Goal: Task Accomplishment & Management: Complete application form

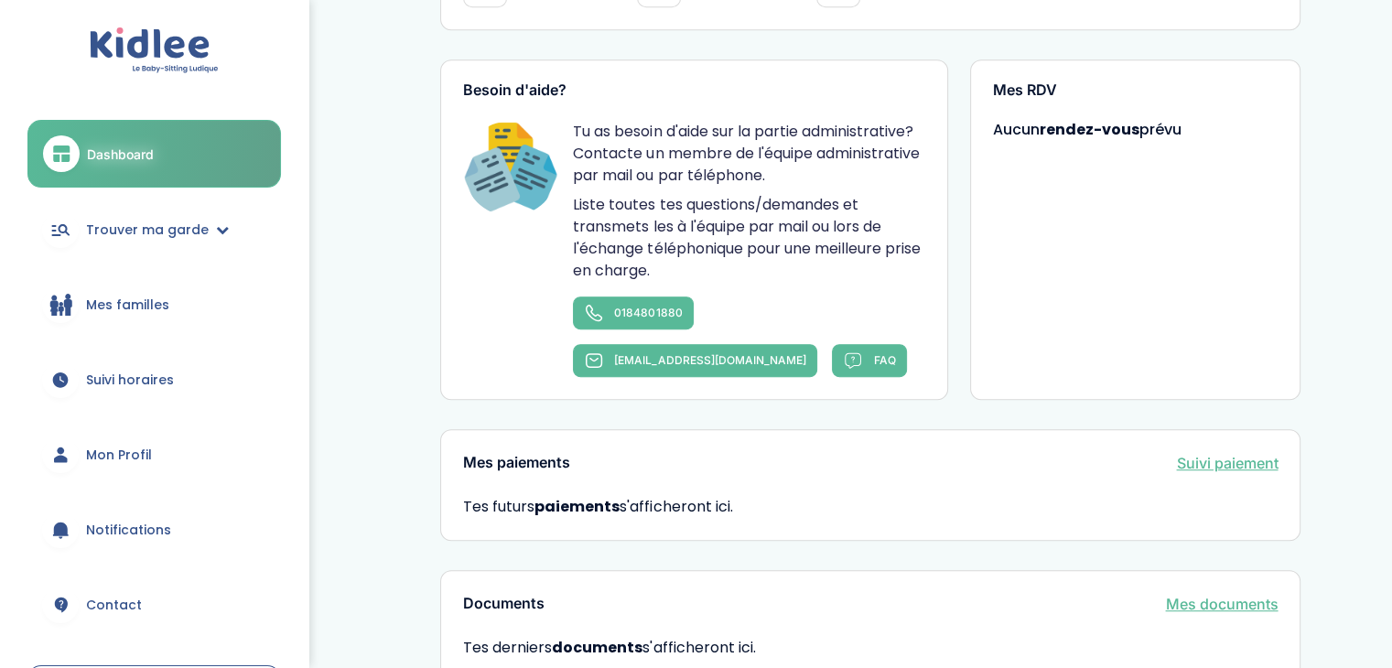
click at [113, 452] on span "Mon Profil" at bounding box center [119, 455] width 66 height 19
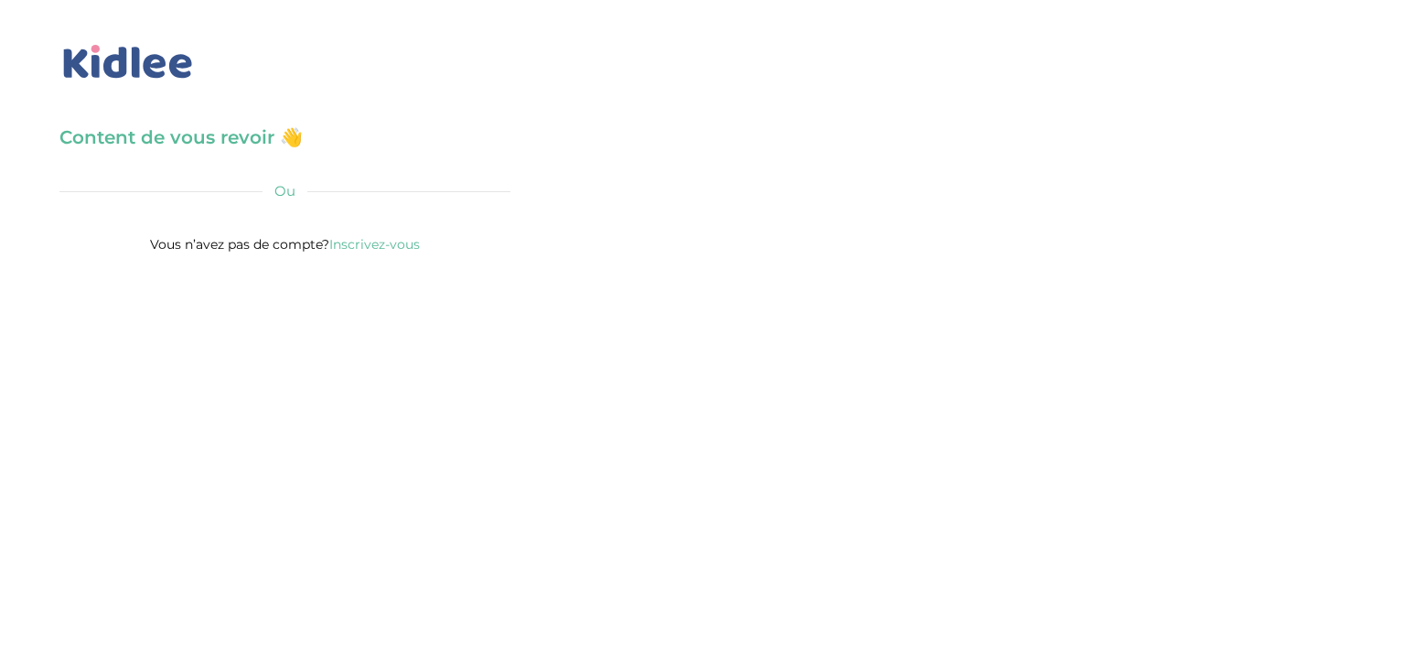
click at [235, 150] on h3 "Content de vous revoir 👋" at bounding box center [284, 137] width 451 height 26
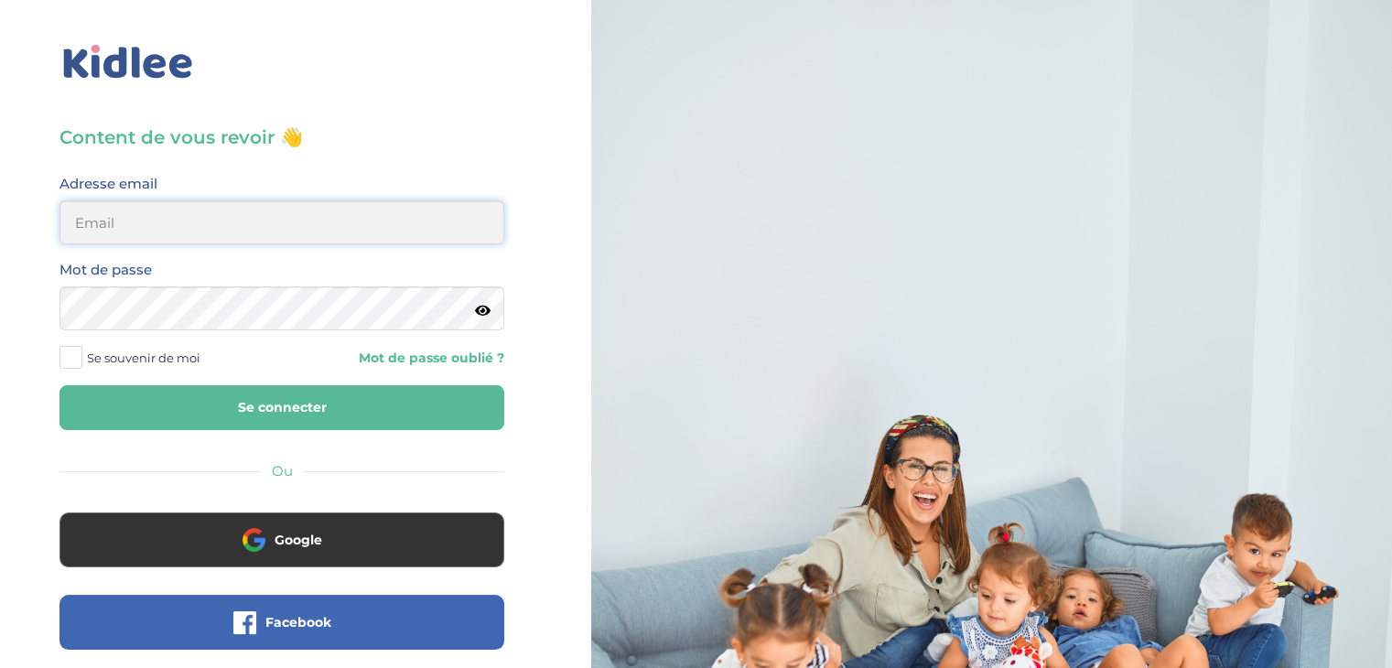
click at [365, 234] on input "email" at bounding box center [281, 222] width 445 height 44
type input "[EMAIL_ADDRESS][DOMAIN_NAME]"
click at [59, 385] on button "Se connecter" at bounding box center [281, 407] width 445 height 45
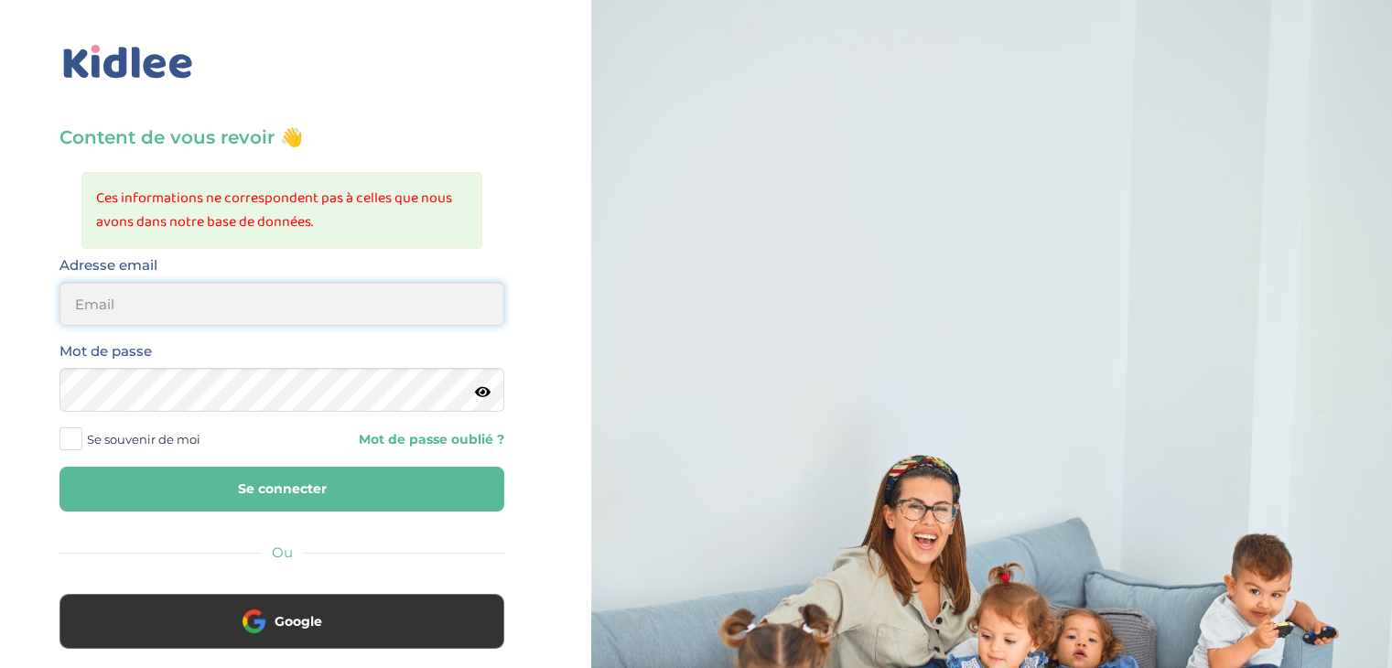
click at [212, 303] on input "email" at bounding box center [281, 304] width 445 height 44
type input "[PERSON_NAME][EMAIL_ADDRESS][DOMAIN_NAME]"
click at [472, 442] on link "Mot de passe oublié ?" at bounding box center [400, 439] width 209 height 17
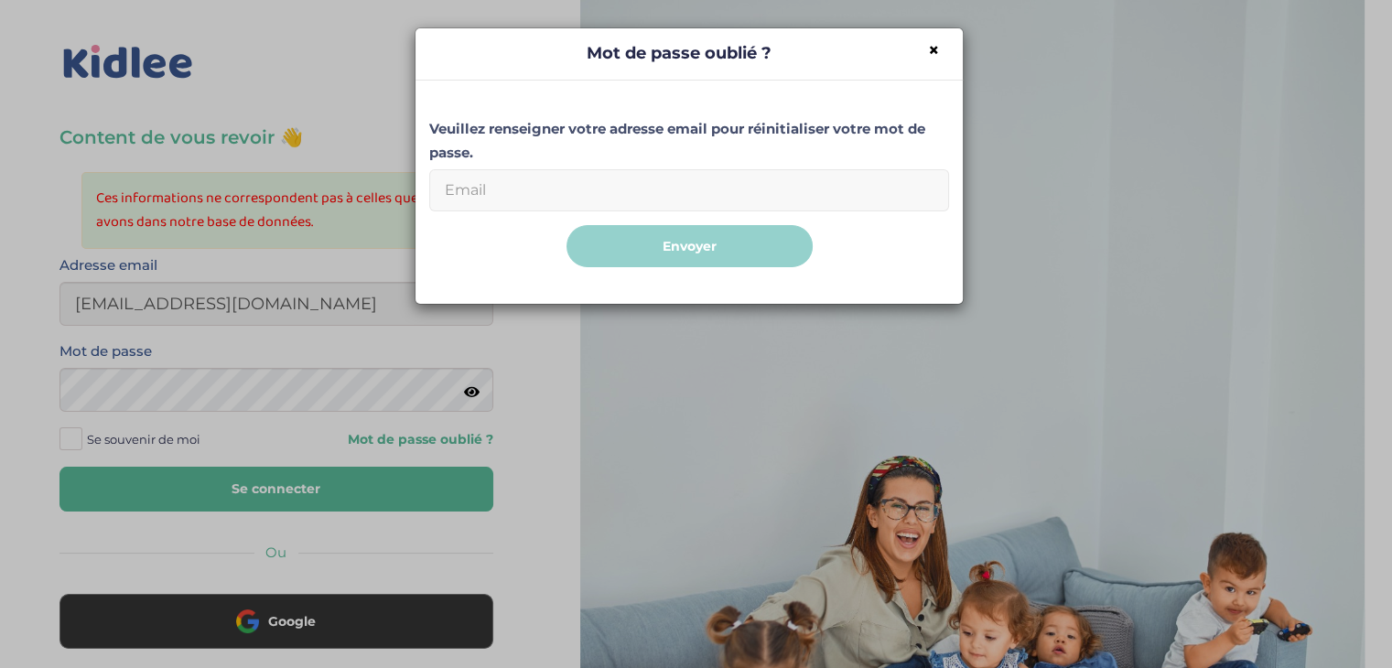
click at [580, 192] on input "Email" at bounding box center [689, 190] width 520 height 42
type input "[EMAIL_ADDRESS][DOMAIN_NAME]"
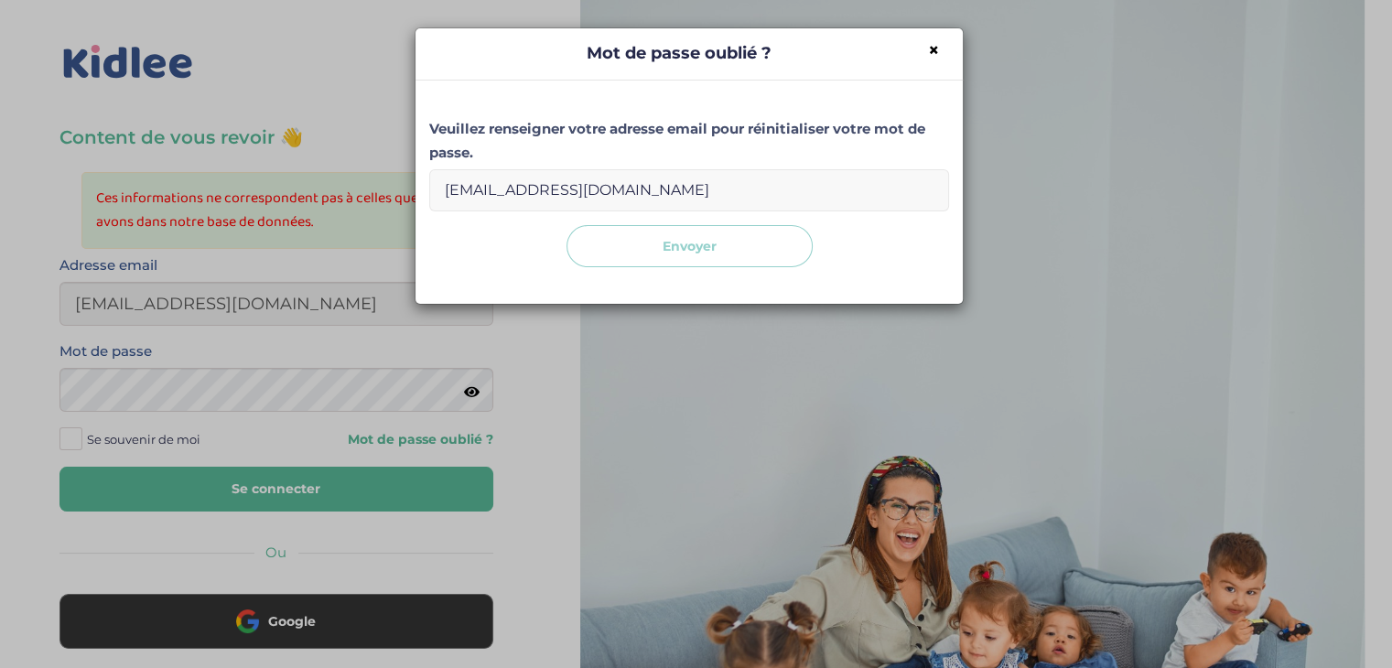
click at [636, 248] on button "Envoyer" at bounding box center [689, 246] width 246 height 43
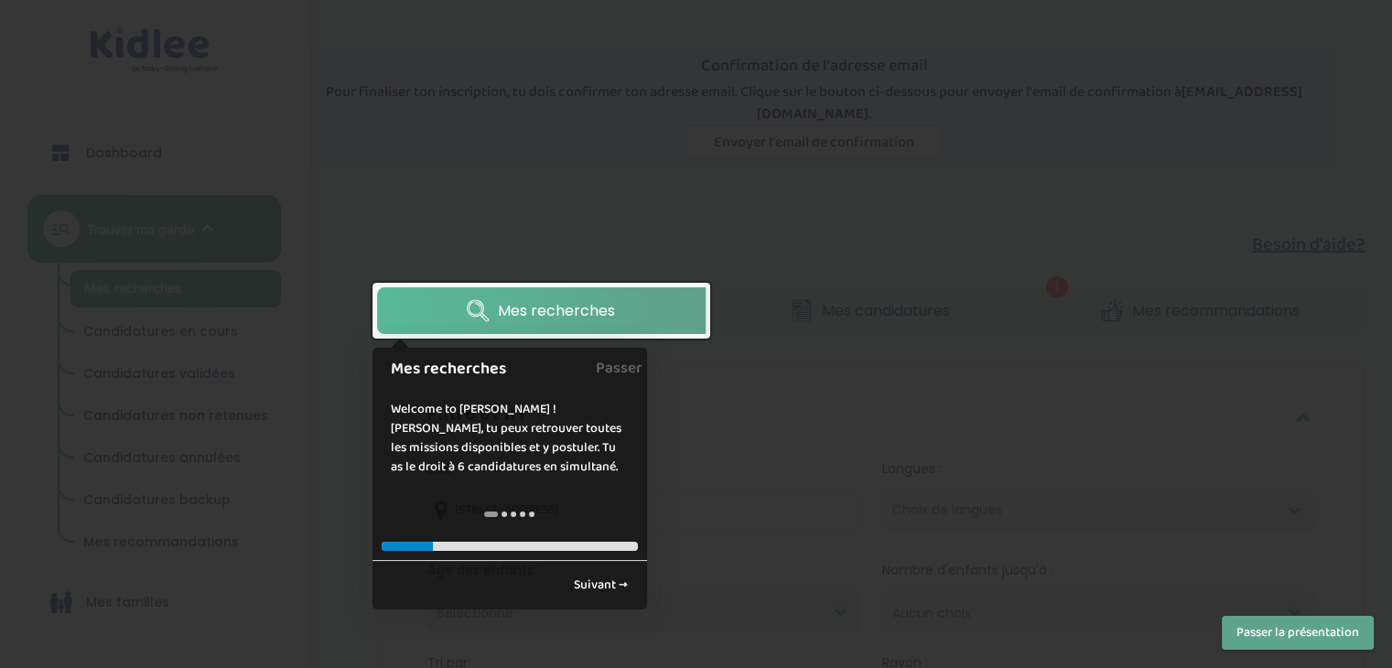
click at [739, 345] on div at bounding box center [696, 334] width 1392 height 668
click at [608, 204] on div at bounding box center [696, 334] width 1392 height 668
click at [601, 582] on link "Suivant →" at bounding box center [601, 585] width 74 height 30
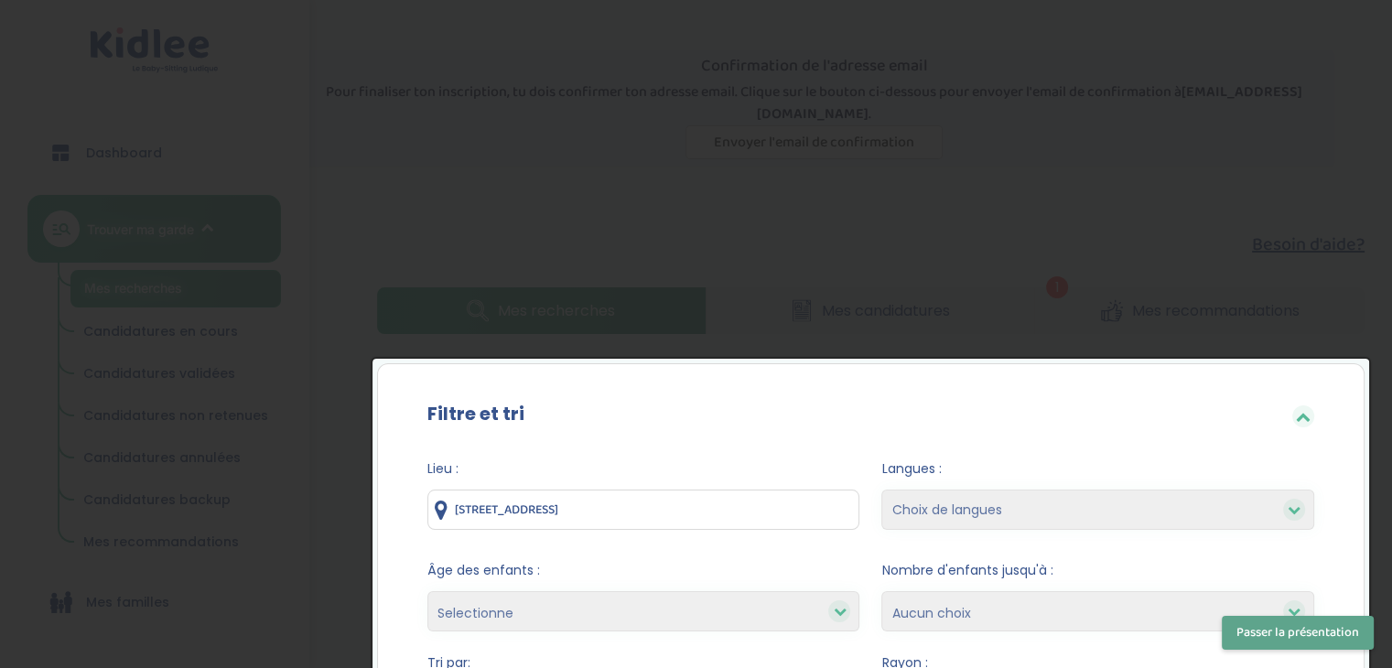
scroll to position [327, 0]
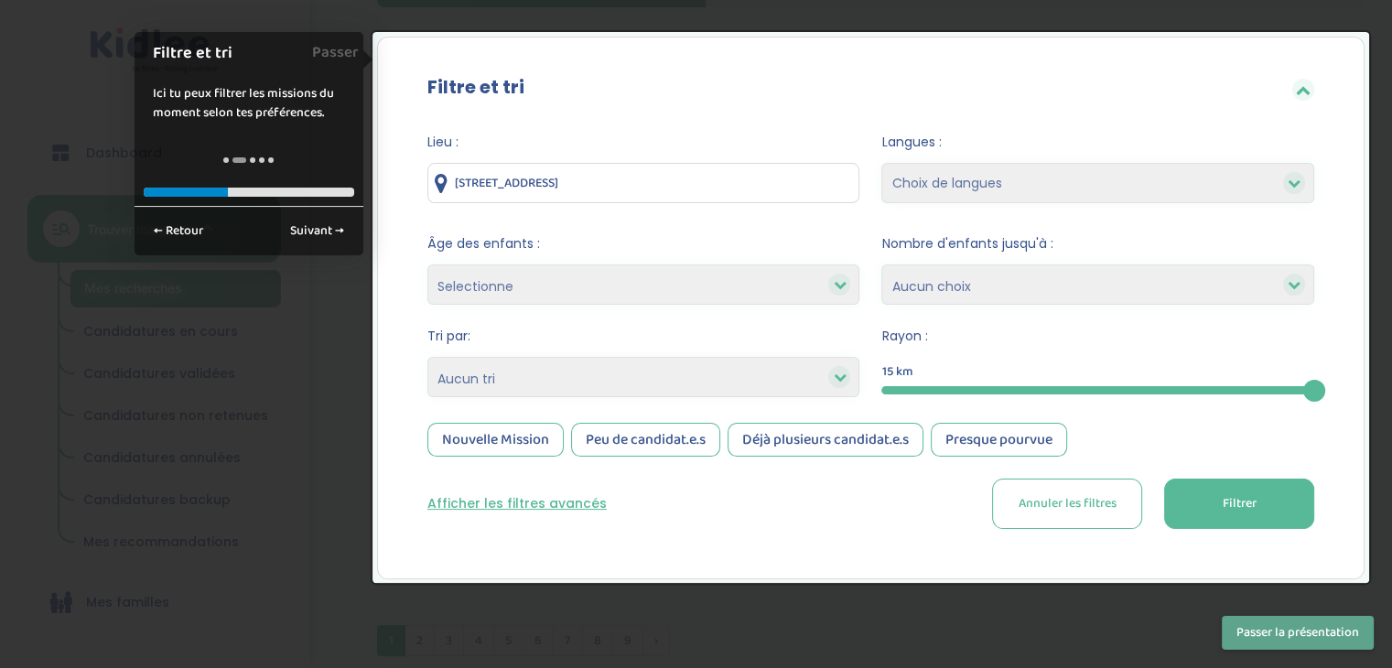
click at [740, 258] on div "Âge des enfants : Selectionne moins de 3 ans entre 3 et 6 ans plus de 6 ans" at bounding box center [643, 269] width 433 height 70
click at [839, 286] on icon at bounding box center [839, 284] width 13 height 13
drag, startPoint x: 624, startPoint y: 279, endPoint x: 582, endPoint y: 289, distance: 43.3
click at [621, 282] on select "Selectionne moins de 3 ans entre 3 et 6 ans plus de 6 ans" at bounding box center [643, 284] width 433 height 40
select select "3-6"
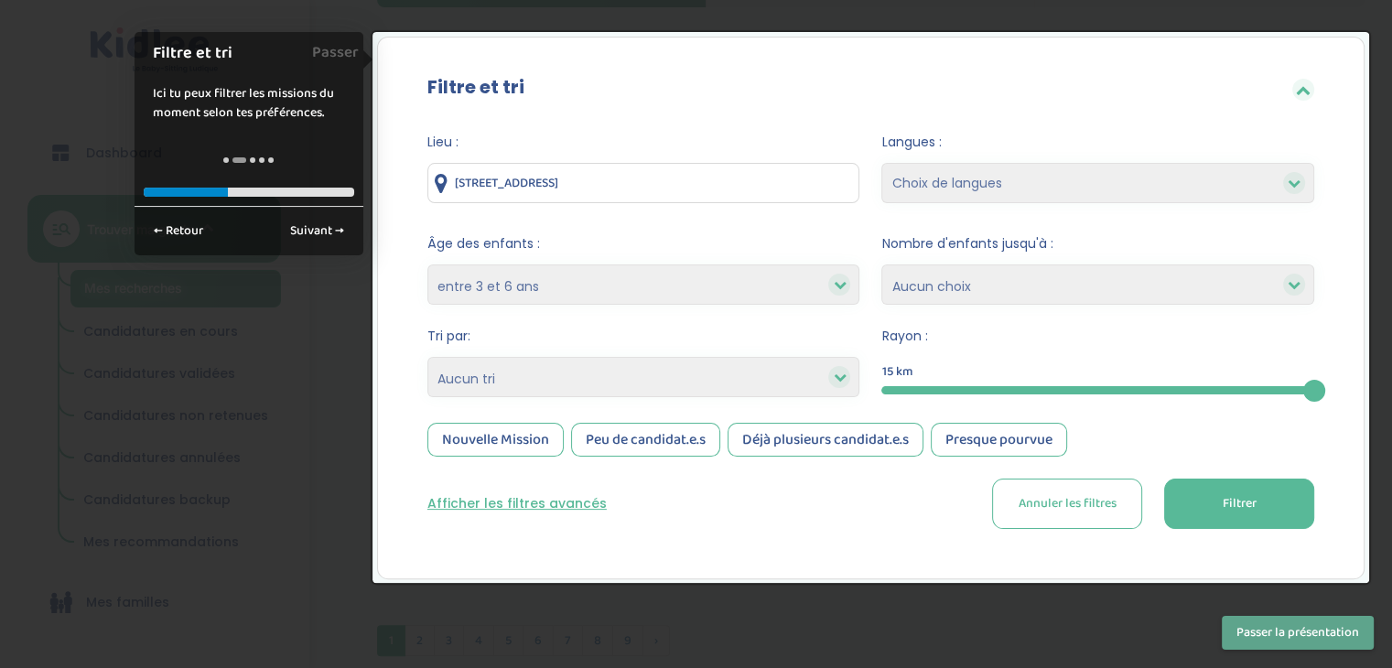
click at [427, 264] on select "Selectionne moins de 3 ans entre 3 et 6 ans plus de 6 ans" at bounding box center [643, 284] width 433 height 40
select select
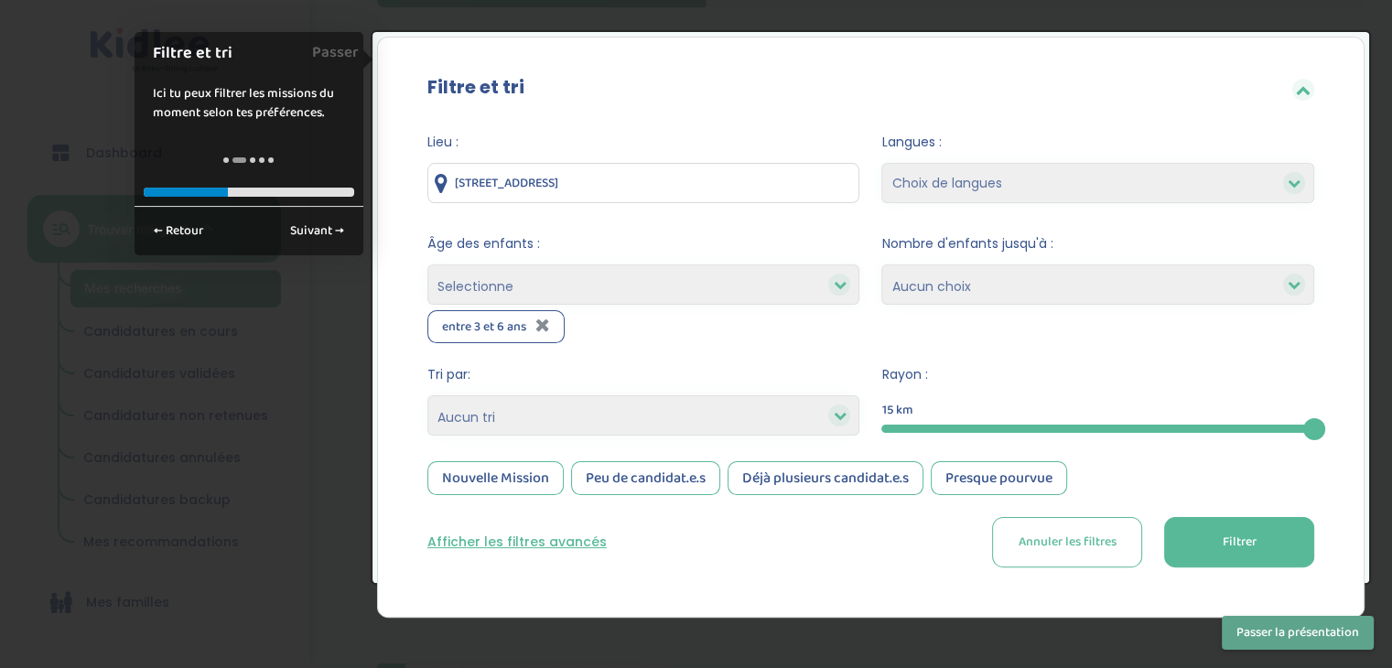
click at [845, 281] on icon at bounding box center [839, 284] width 13 height 13
click at [835, 287] on icon at bounding box center [839, 284] width 13 height 13
click at [531, 408] on select "Heures par semaine (croissant) Heures par semaine (décroissant) Date de démarra…" at bounding box center [643, 415] width 433 height 40
click at [409, 416] on div "Lieu : 58 Rue Corvisart, Paris, France Langues : Choix de langues Anglais Arabe…" at bounding box center [871, 357] width 942 height 476
click at [516, 409] on select "Heures par semaine (croissant) Heures par semaine (décroissant) Date de démarra…" at bounding box center [643, 415] width 433 height 40
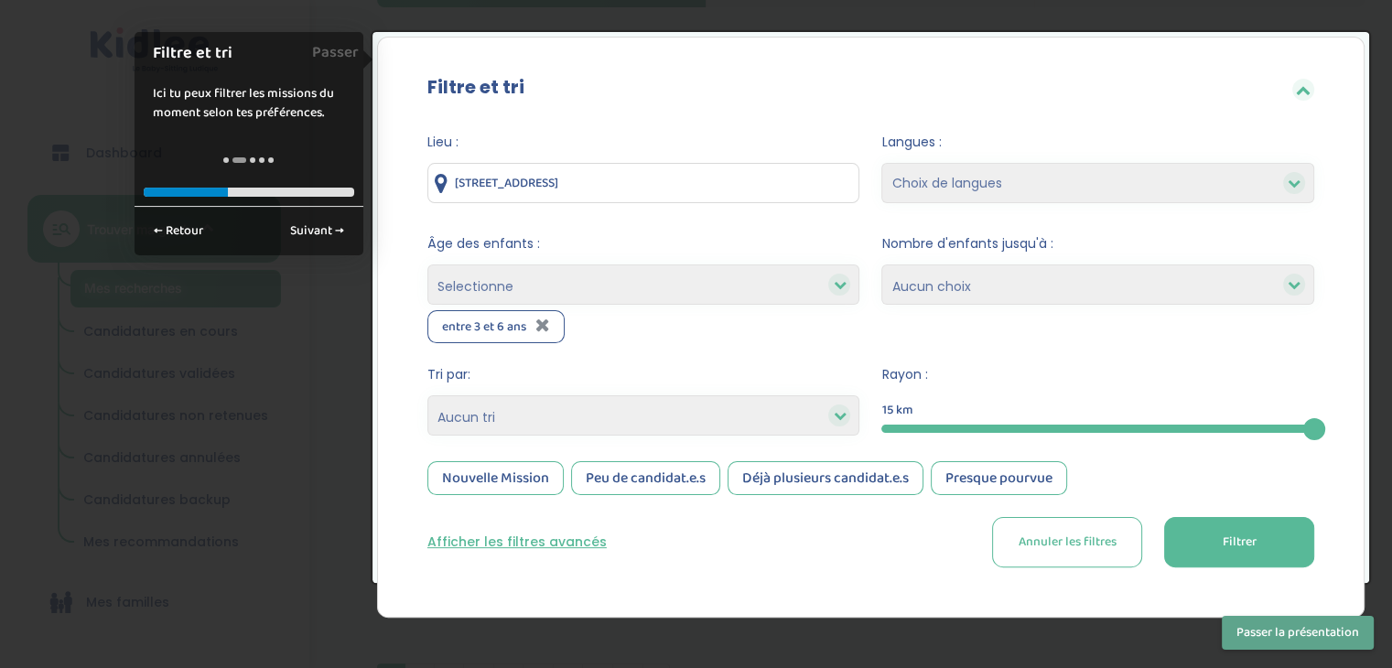
click at [403, 421] on div "Lieu : 58 Rue Corvisart, Paris, France Langues : Choix de langues Anglais Arabe…" at bounding box center [871, 357] width 942 height 476
click at [1018, 180] on select "Choix de langues Anglais Arabe Espagnol Italien Russe Français Coréen" at bounding box center [1097, 183] width 433 height 40
click at [1021, 281] on select "1 2 3 4 Aucun choix" at bounding box center [1097, 284] width 433 height 40
select select "2"
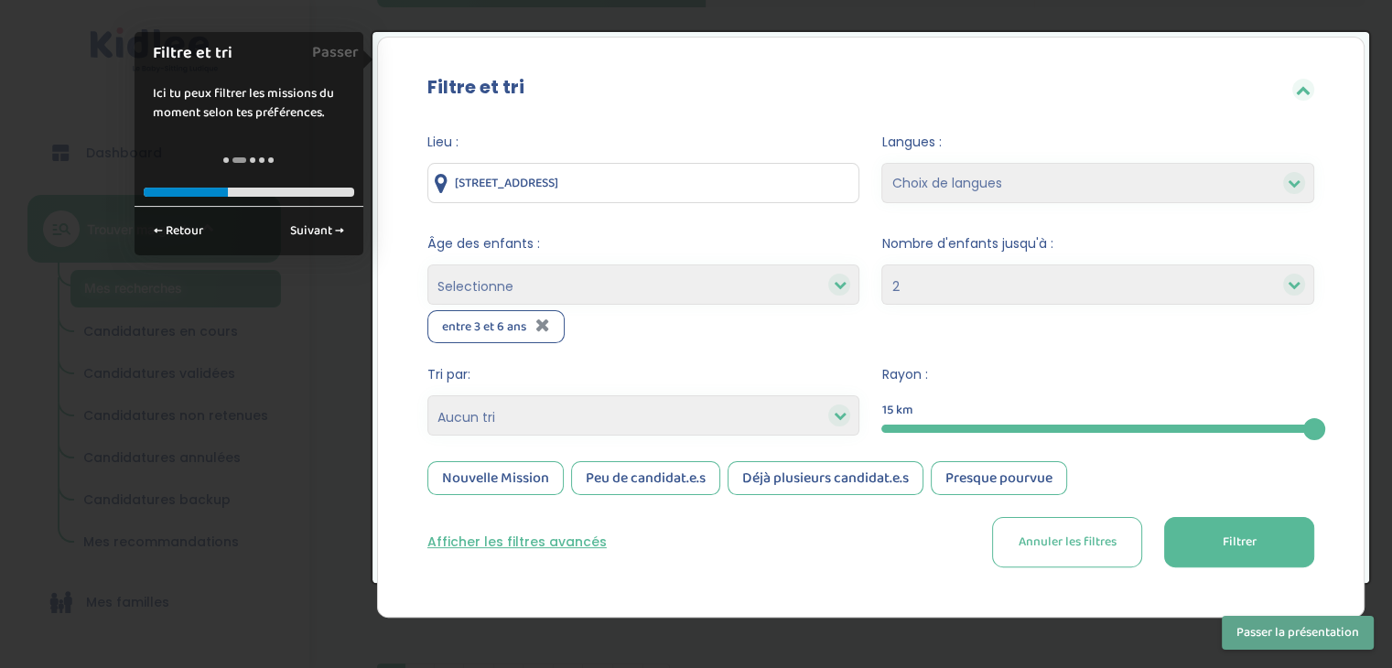
click at [881, 264] on select "1 2 3 4 Aucun choix" at bounding box center [1097, 284] width 433 height 40
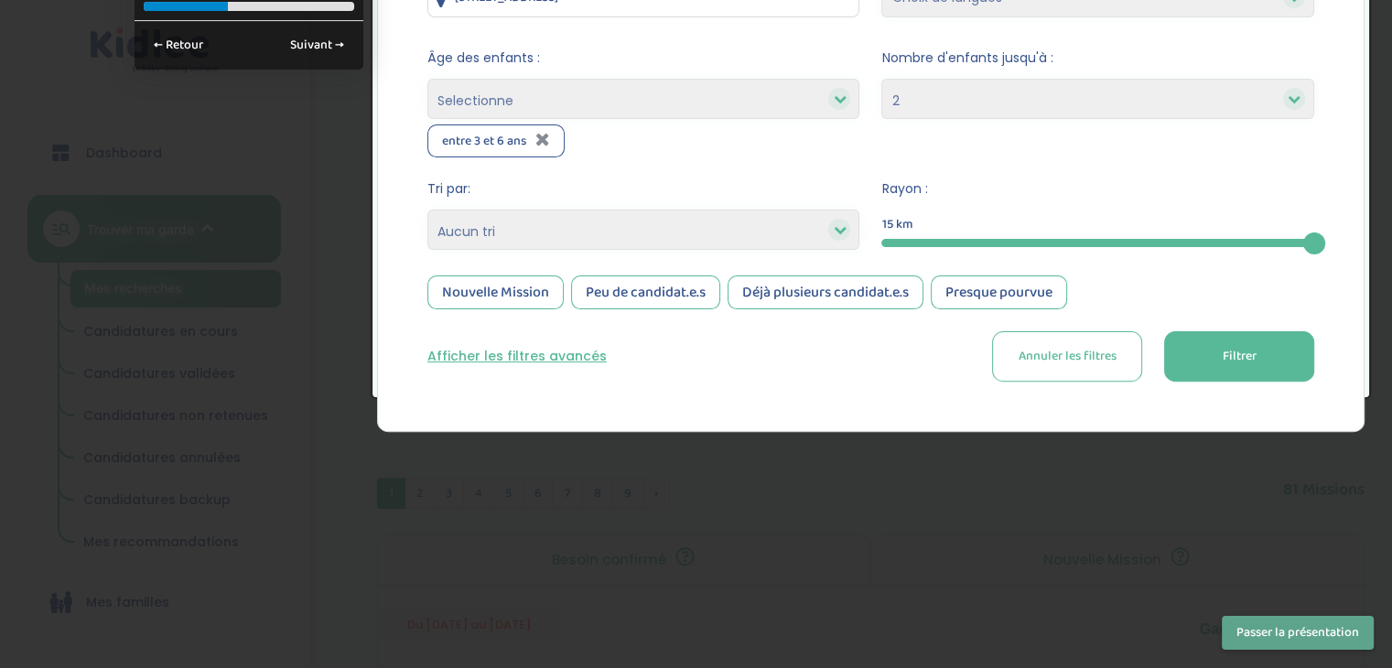
scroll to position [545, 0]
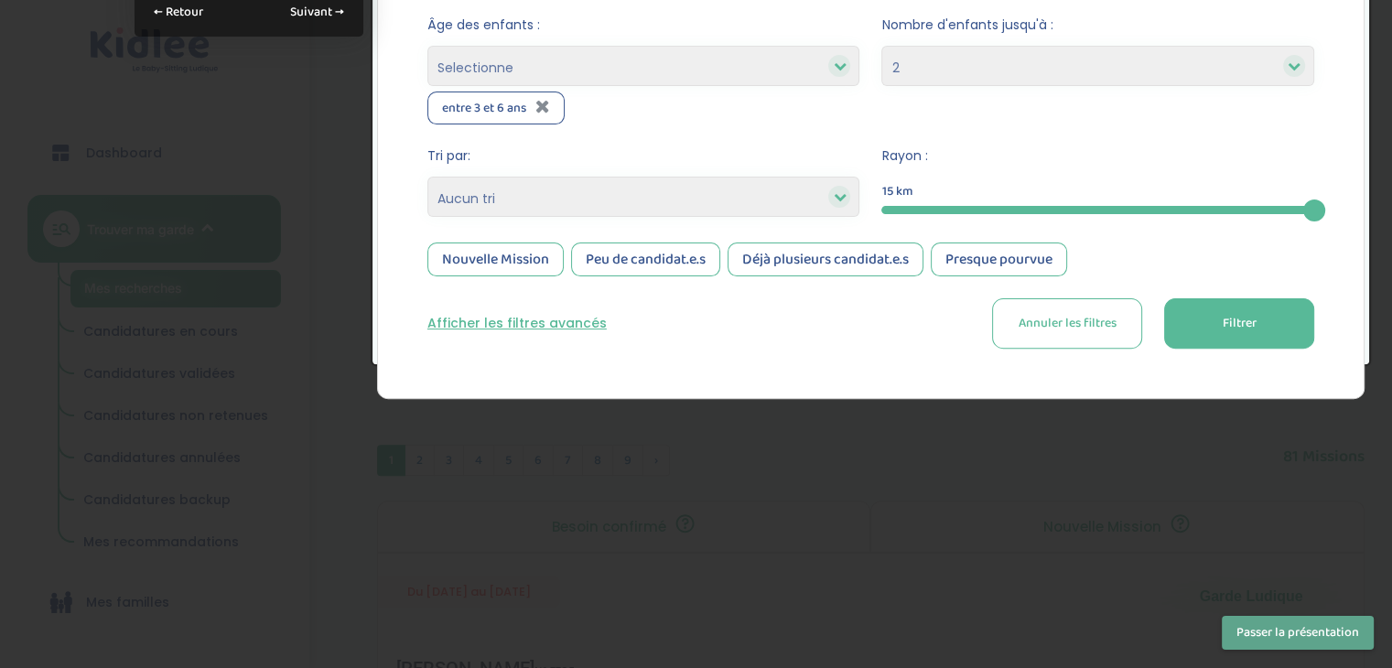
click at [1261, 336] on button "Filtrer" at bounding box center [1239, 323] width 150 height 50
click at [1262, 341] on button "Filtrer" at bounding box center [1239, 323] width 150 height 50
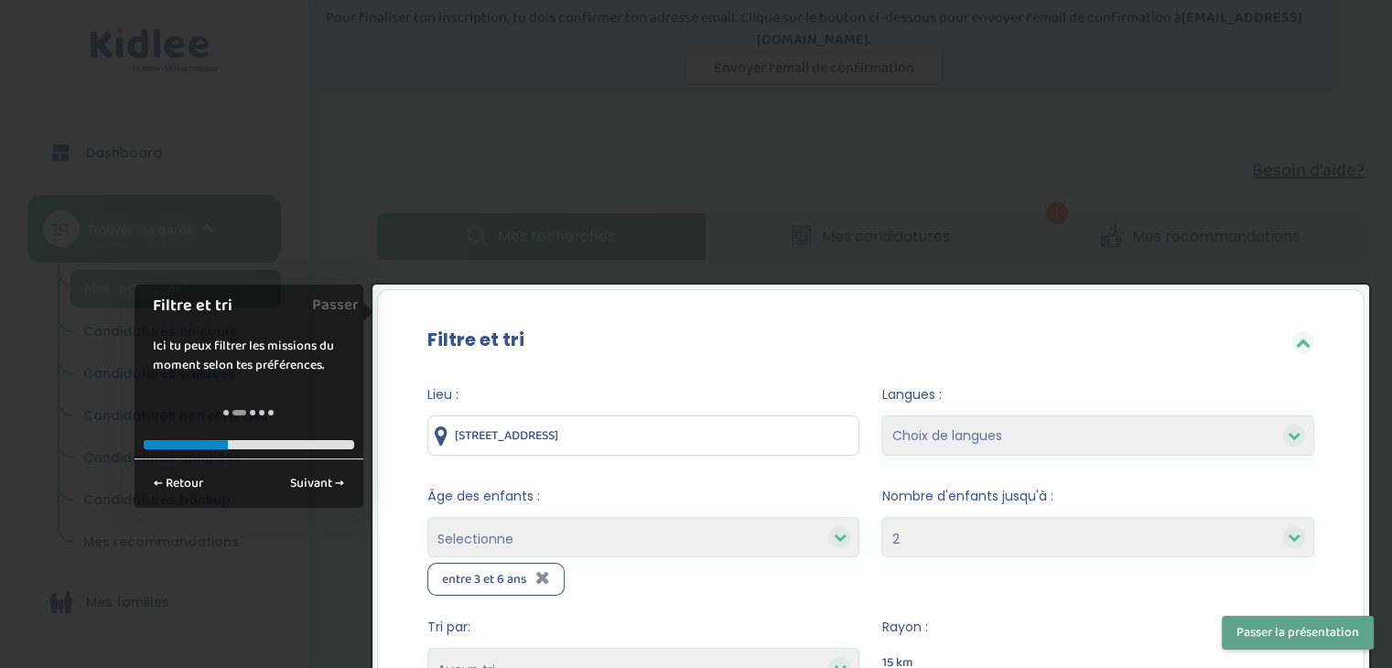
scroll to position [0, 0]
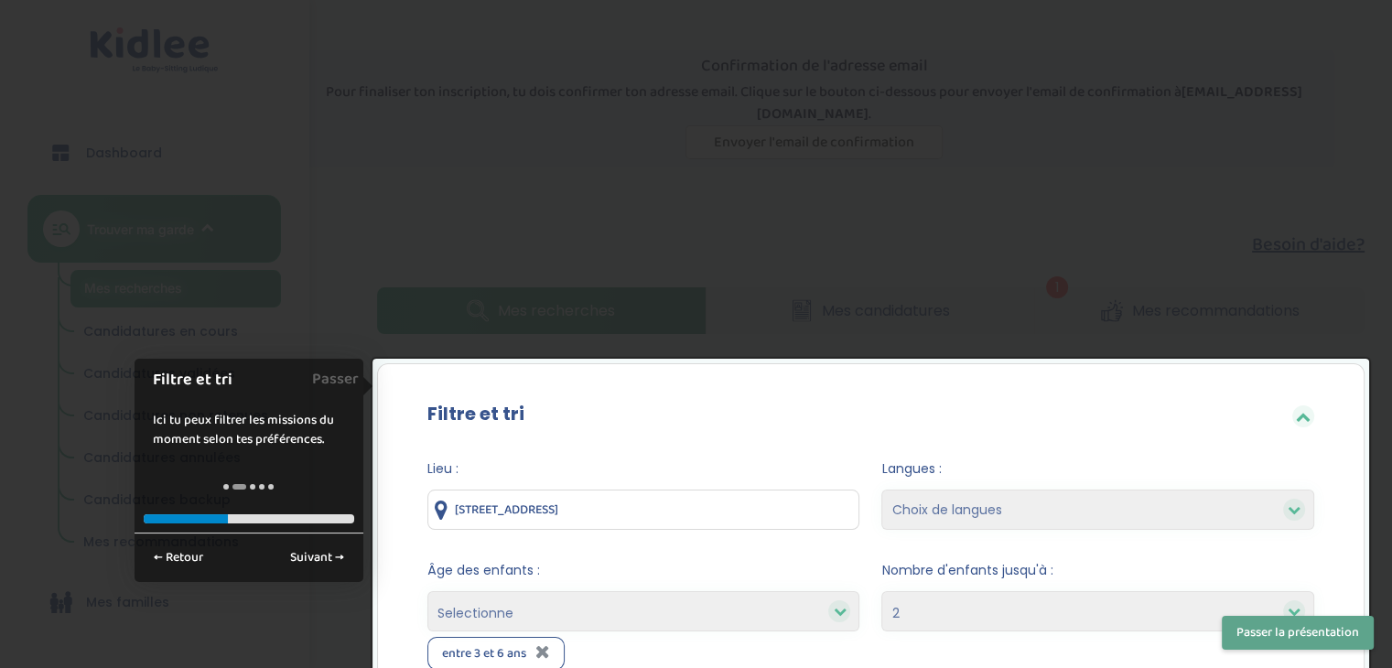
click at [585, 205] on div at bounding box center [696, 334] width 1392 height 668
click at [303, 563] on link "Suivant →" at bounding box center [317, 558] width 74 height 30
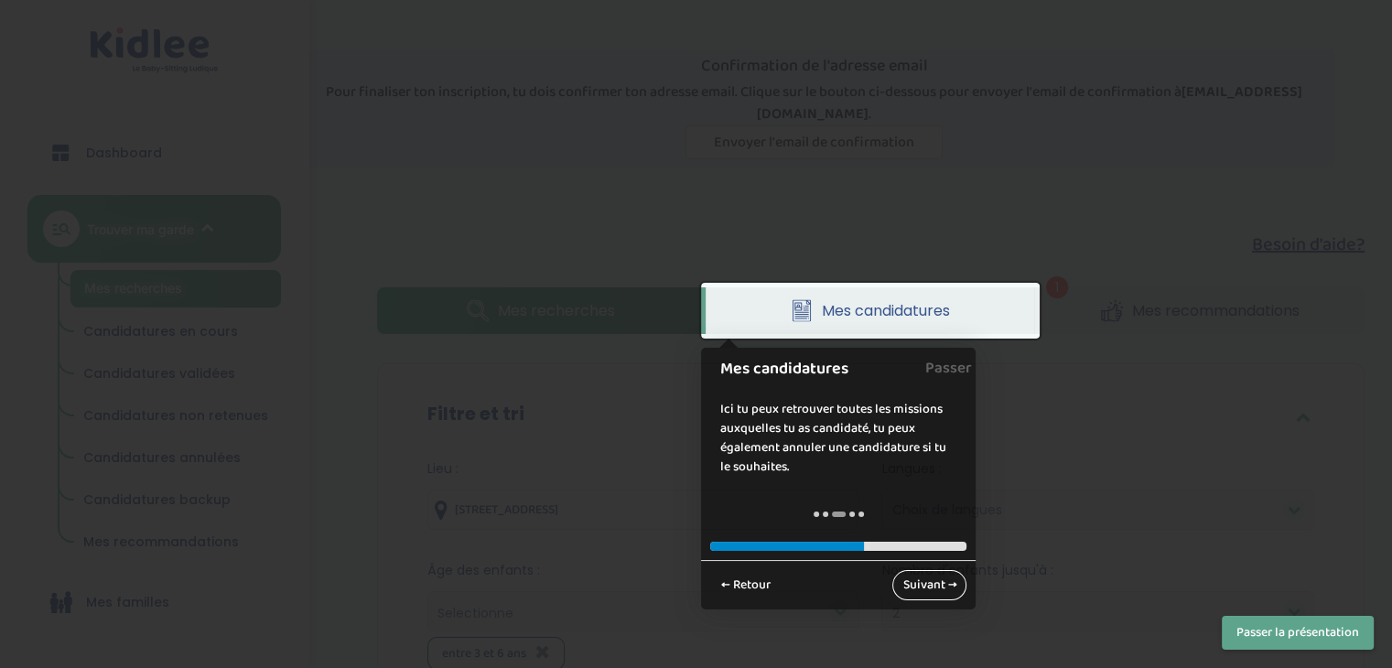
click at [948, 589] on link "Suivant →" at bounding box center [929, 585] width 74 height 30
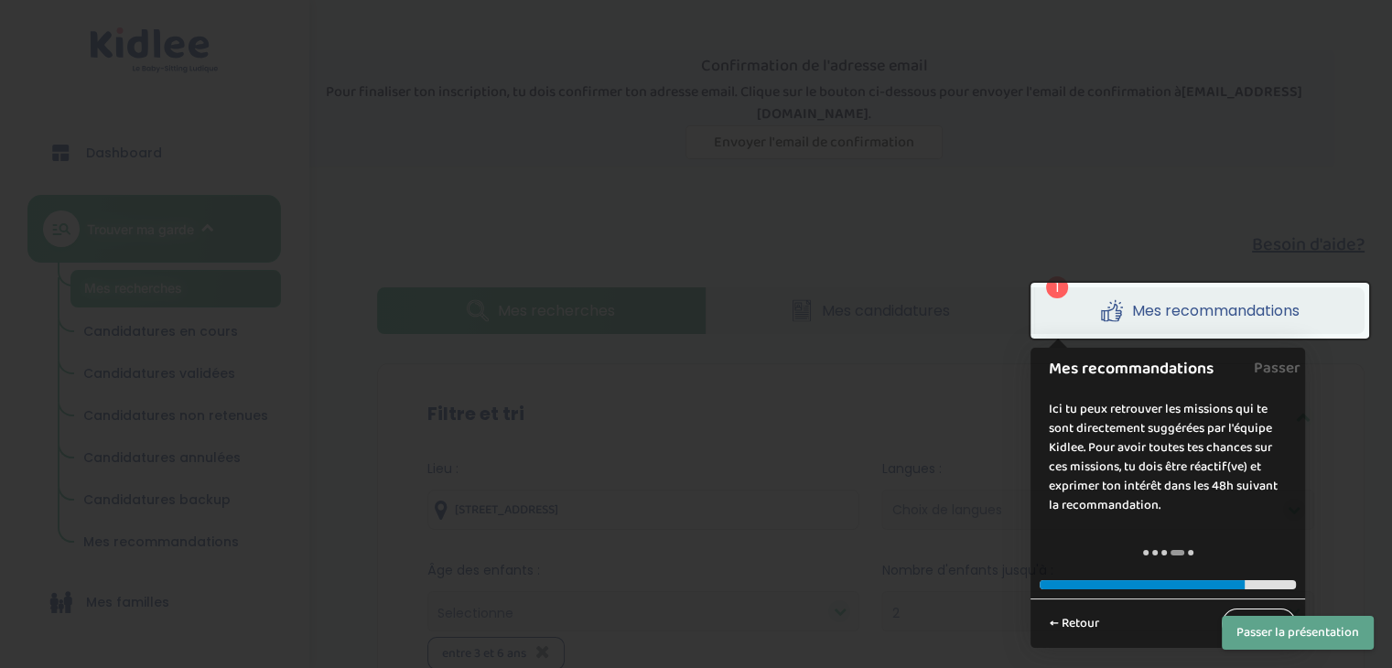
scroll to position [97, 0]
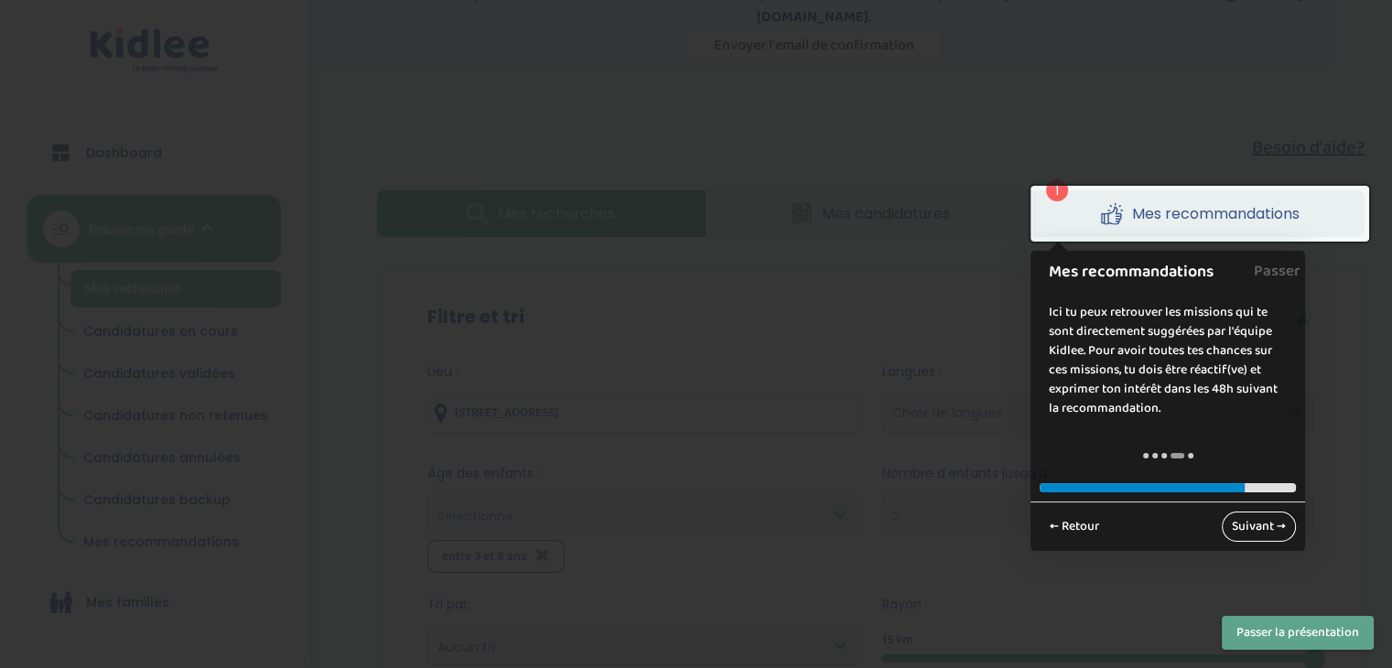
click at [1266, 533] on link "Suivant →" at bounding box center [1259, 527] width 74 height 30
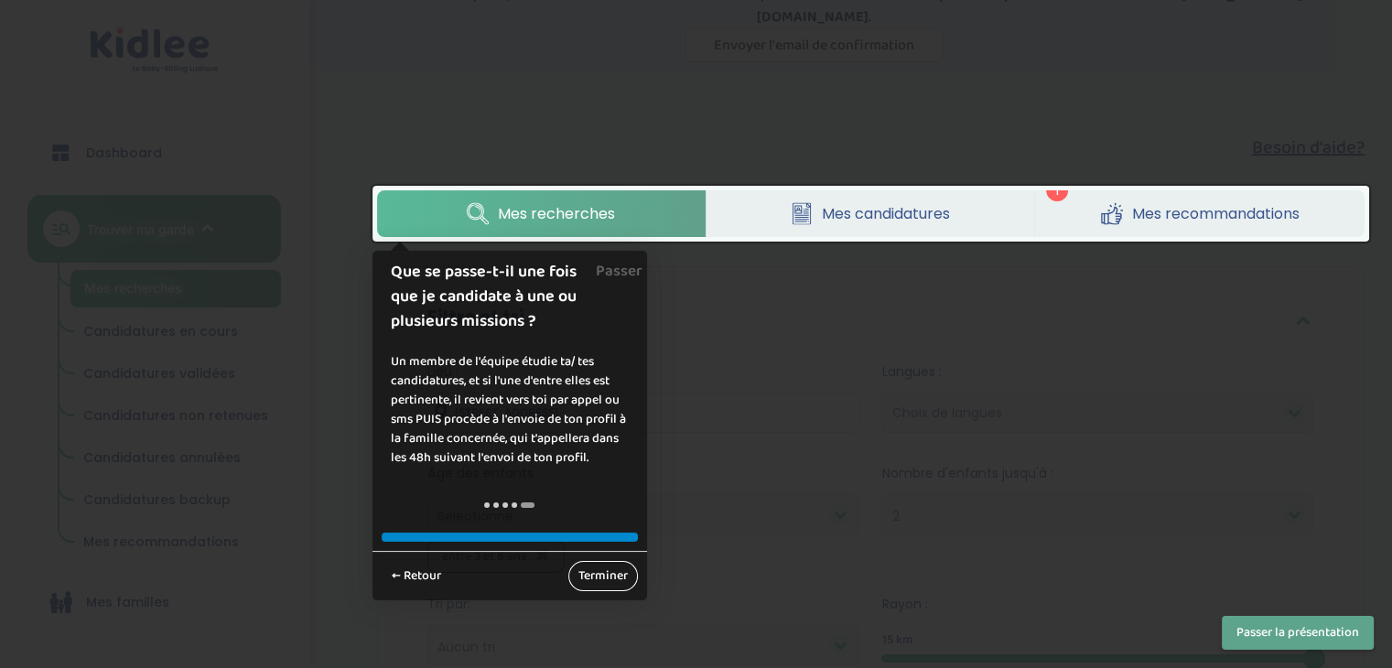
click at [602, 574] on link "Terminer" at bounding box center [603, 576] width 70 height 30
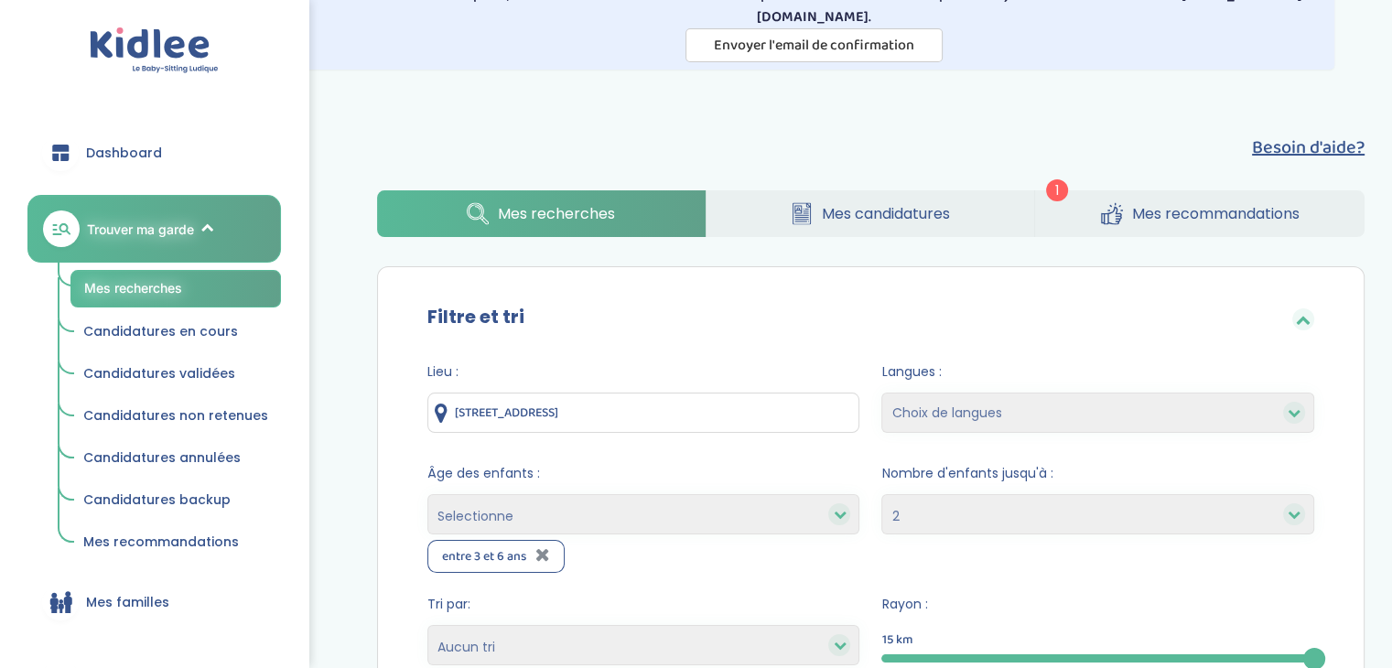
click at [1170, 217] on span "Mes recommandations" at bounding box center [1215, 213] width 167 height 23
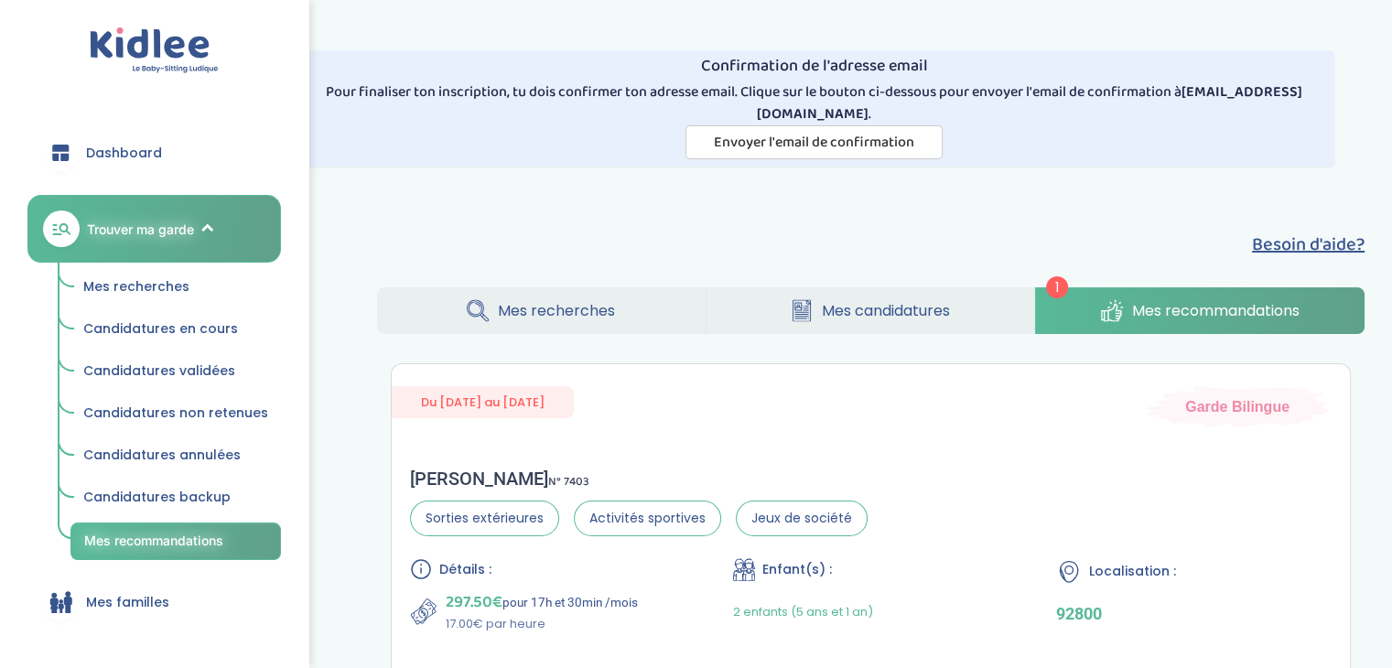
click at [168, 296] on link "Mes recherches" at bounding box center [175, 287] width 210 height 35
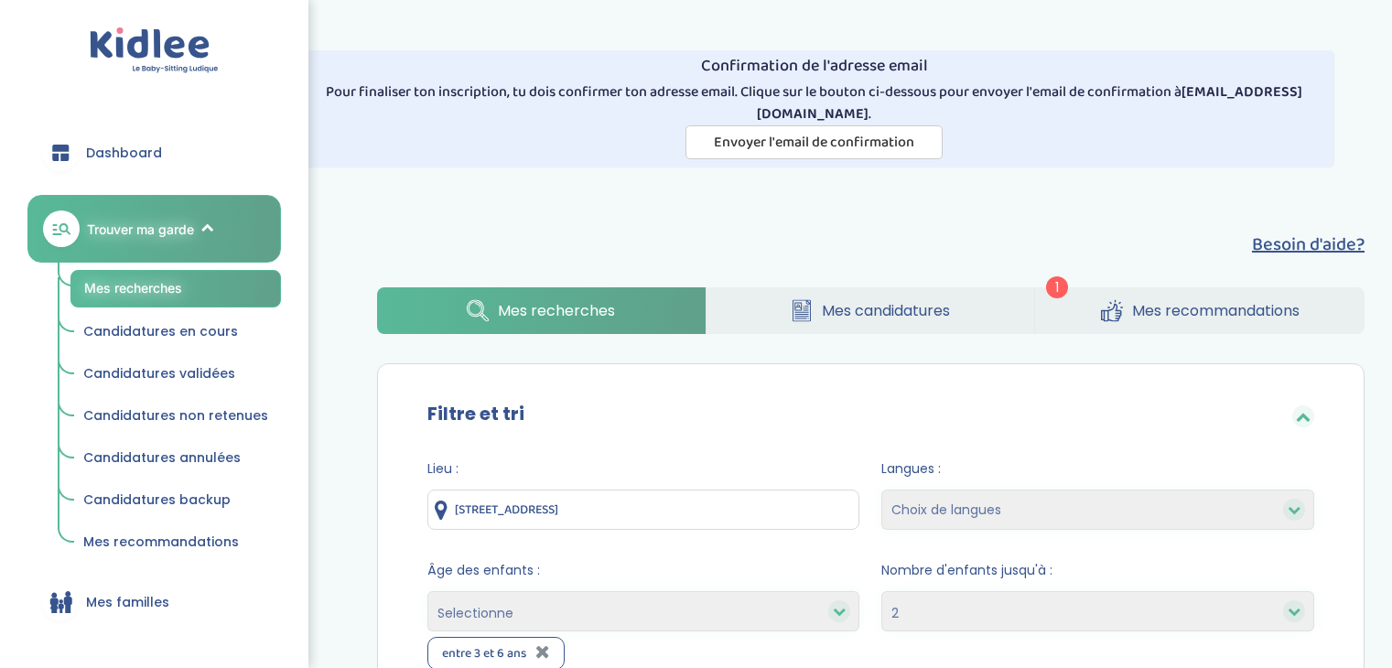
select select "2"
click at [831, 146] on span "Envoyer l'email de confirmation" at bounding box center [814, 142] width 200 height 23
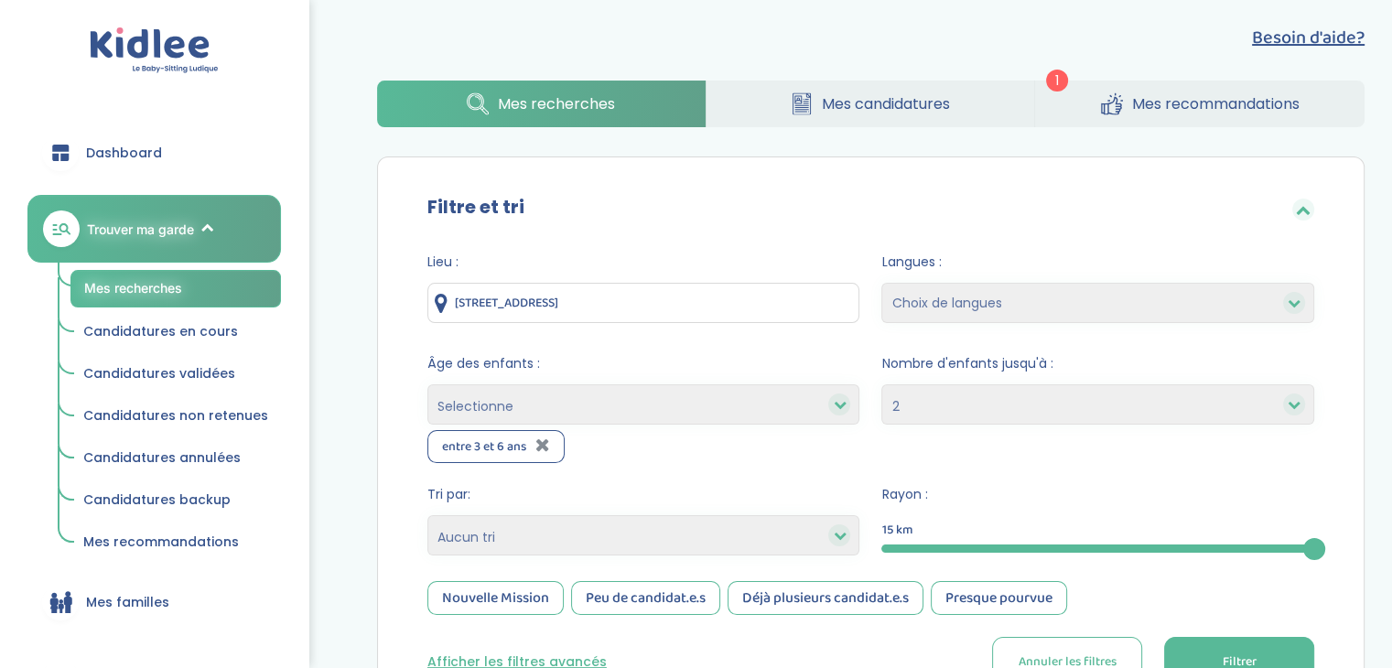
scroll to position [219, 0]
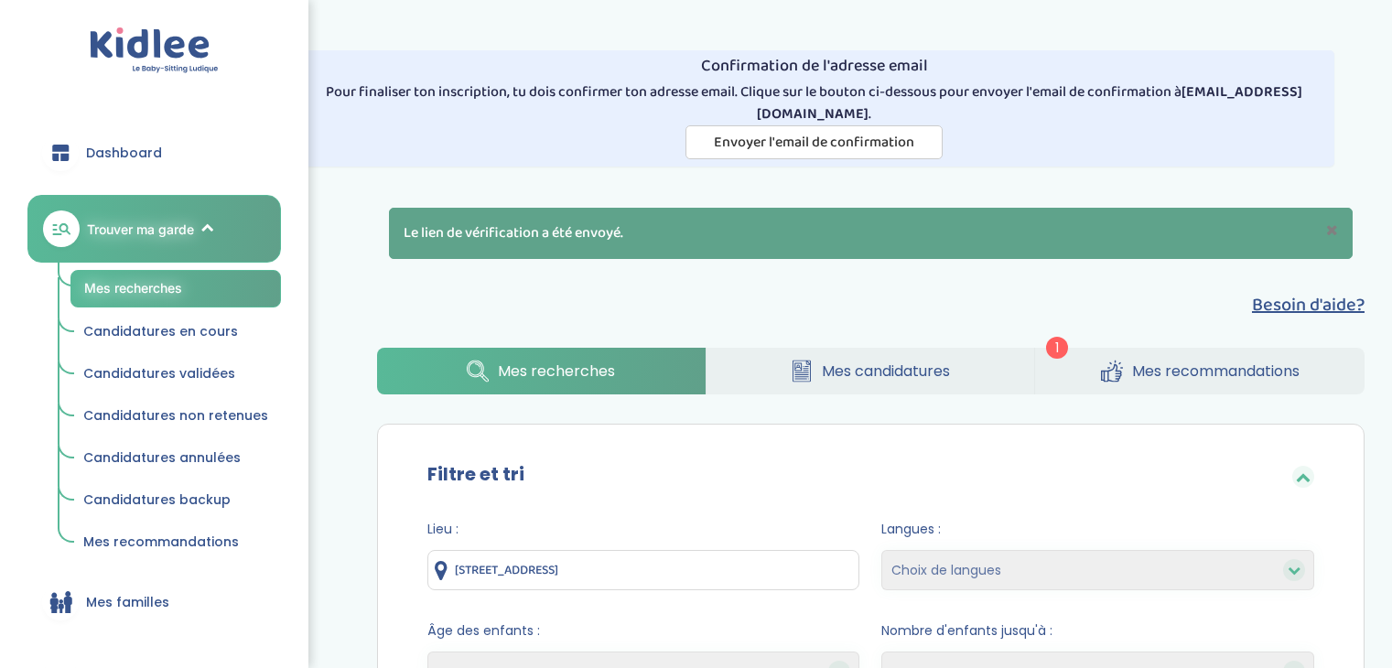
select select "2"
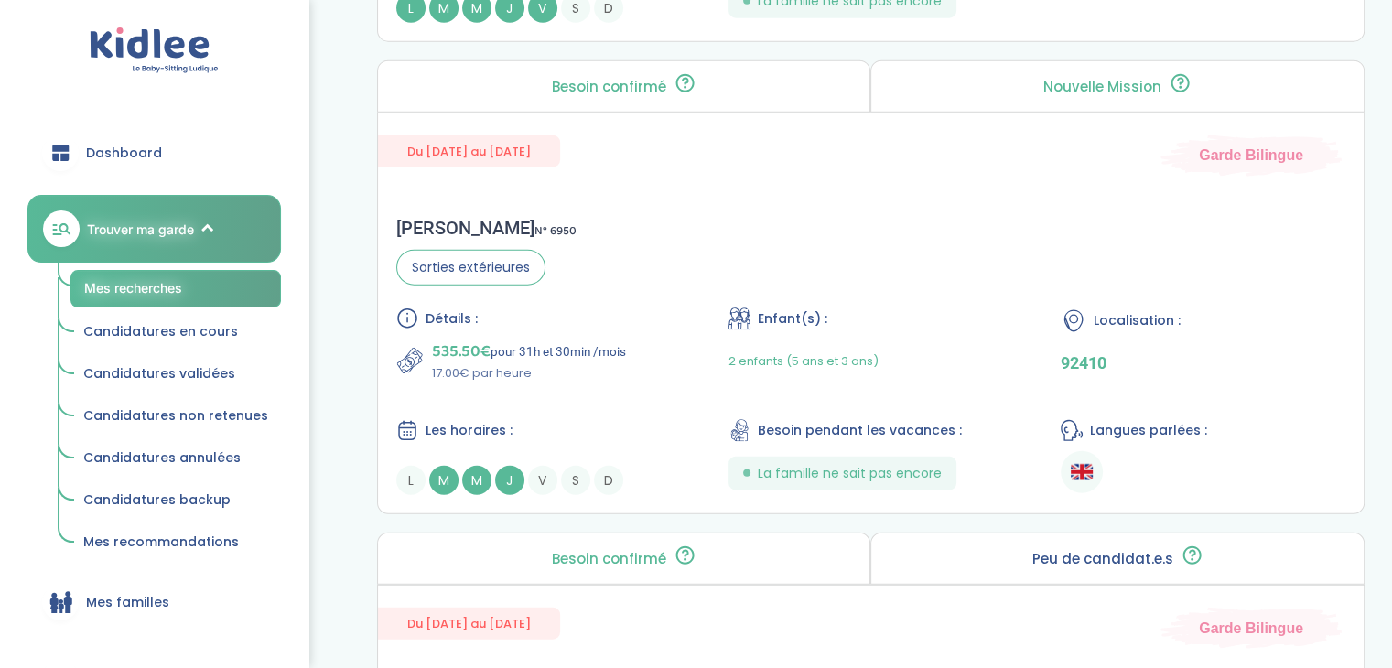
scroll to position [4353, 0]
click at [1087, 361] on p "92410" at bounding box center [1203, 364] width 285 height 19
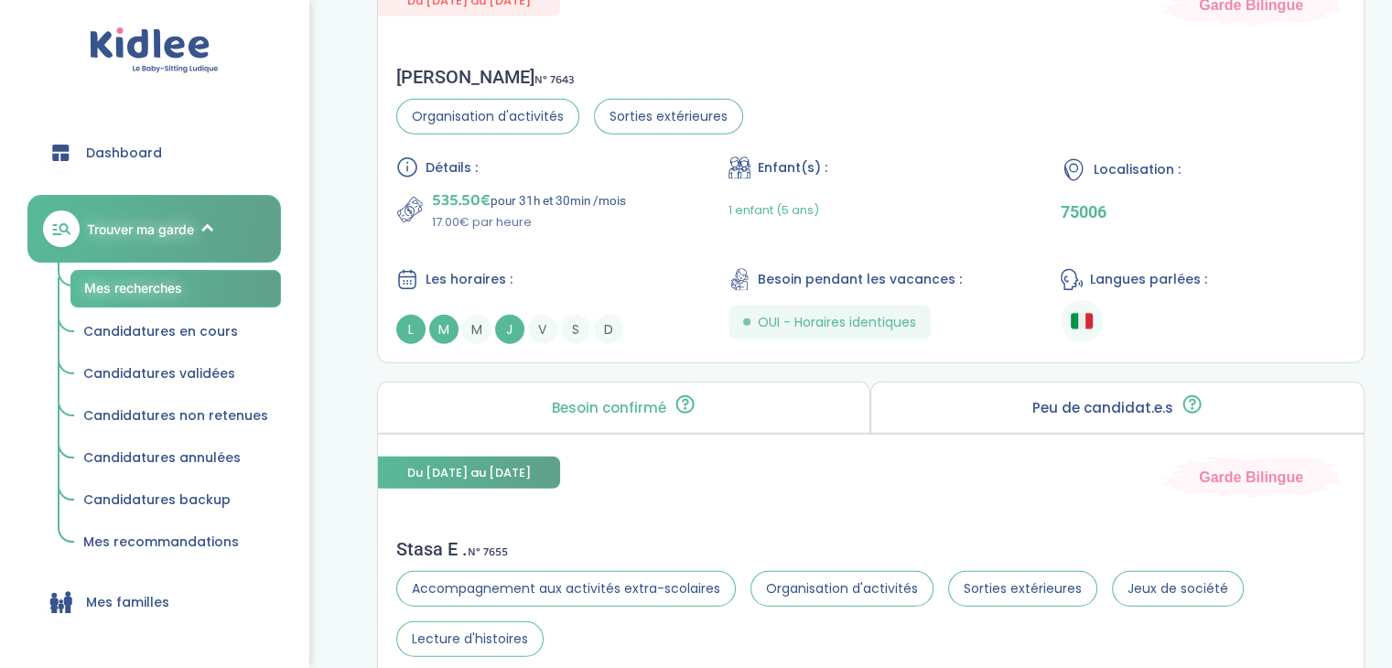
scroll to position [4981, 0]
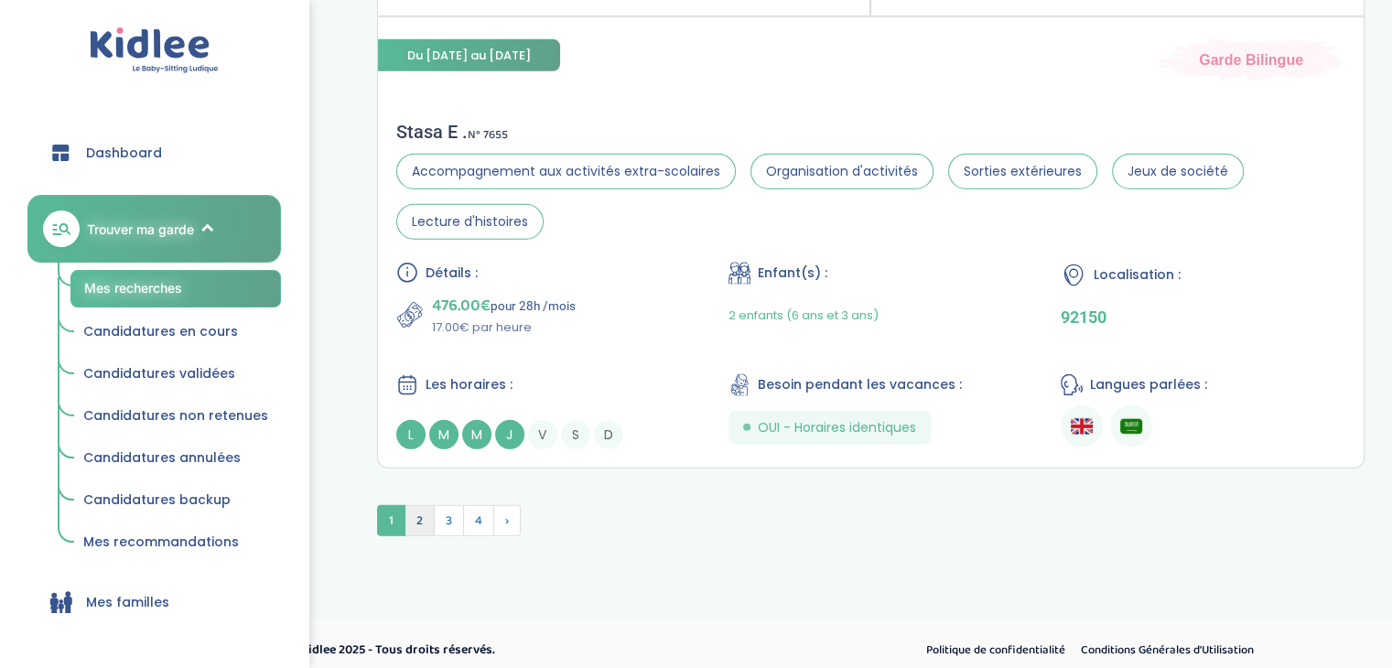
click at [420, 512] on span "2" at bounding box center [419, 520] width 30 height 31
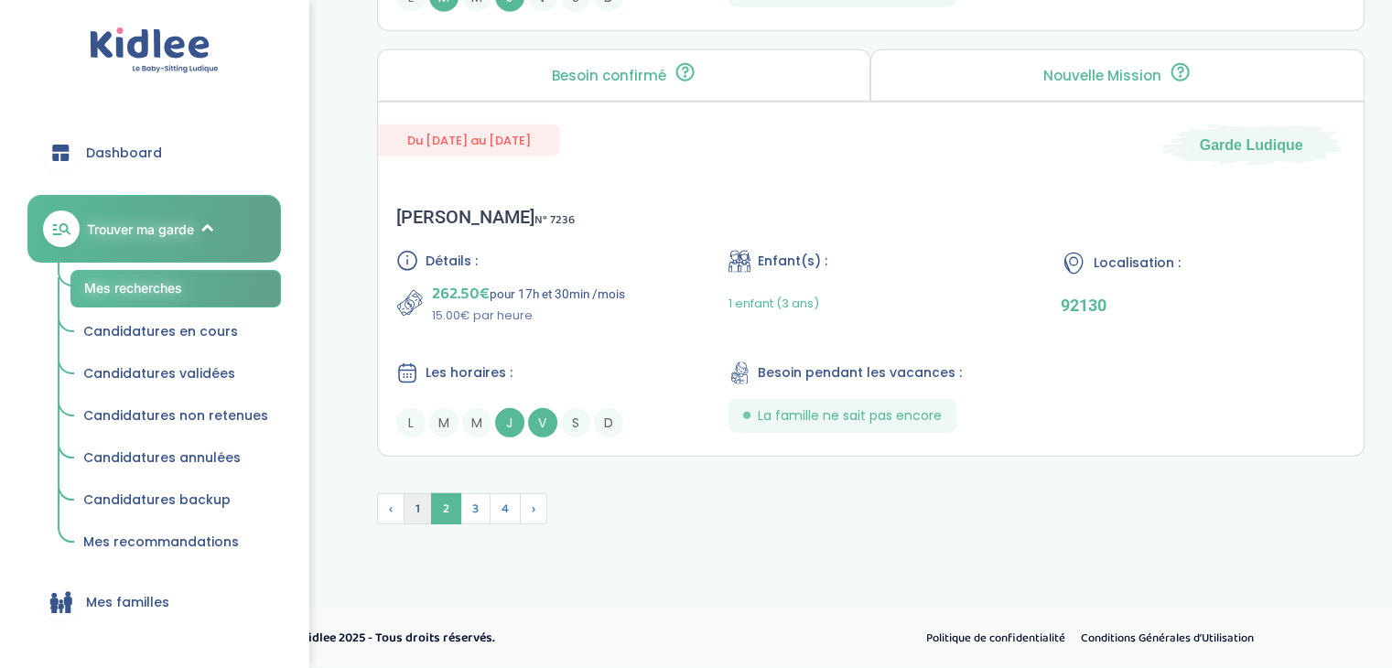
scroll to position [5346, 0]
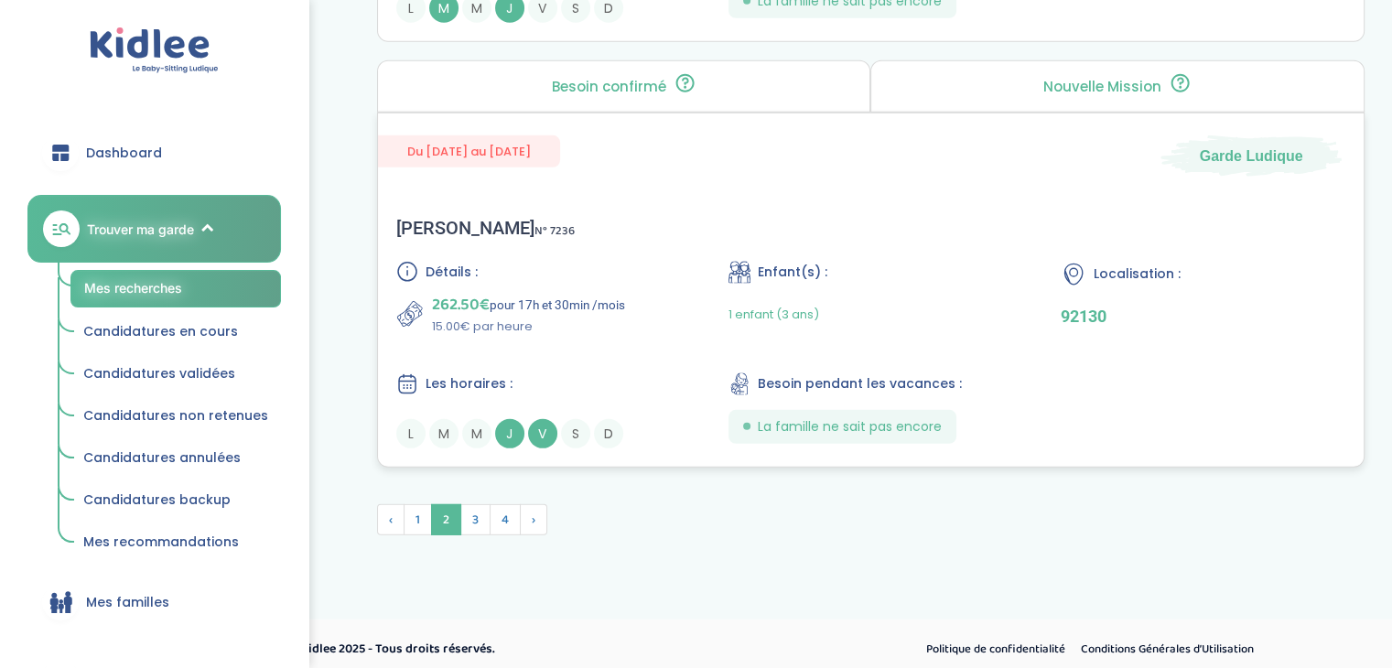
click at [650, 317] on div "262.50€ pour 17h et 30min /mois 15.00€ par heure" at bounding box center [538, 314] width 285 height 44
click at [459, 517] on span "2" at bounding box center [446, 519] width 30 height 31
click at [466, 515] on span "3" at bounding box center [475, 519] width 30 height 31
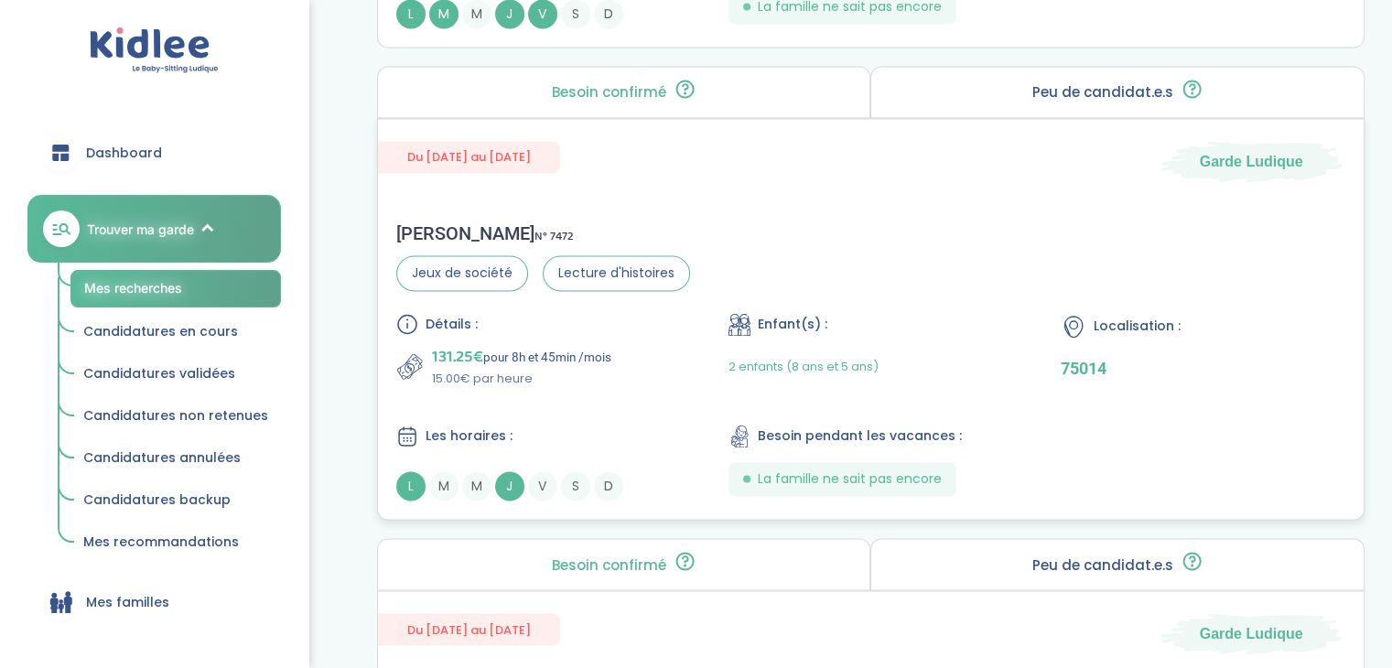
scroll to position [2979, 0]
click at [578, 436] on div "Les horaires :" at bounding box center [538, 436] width 285 height 23
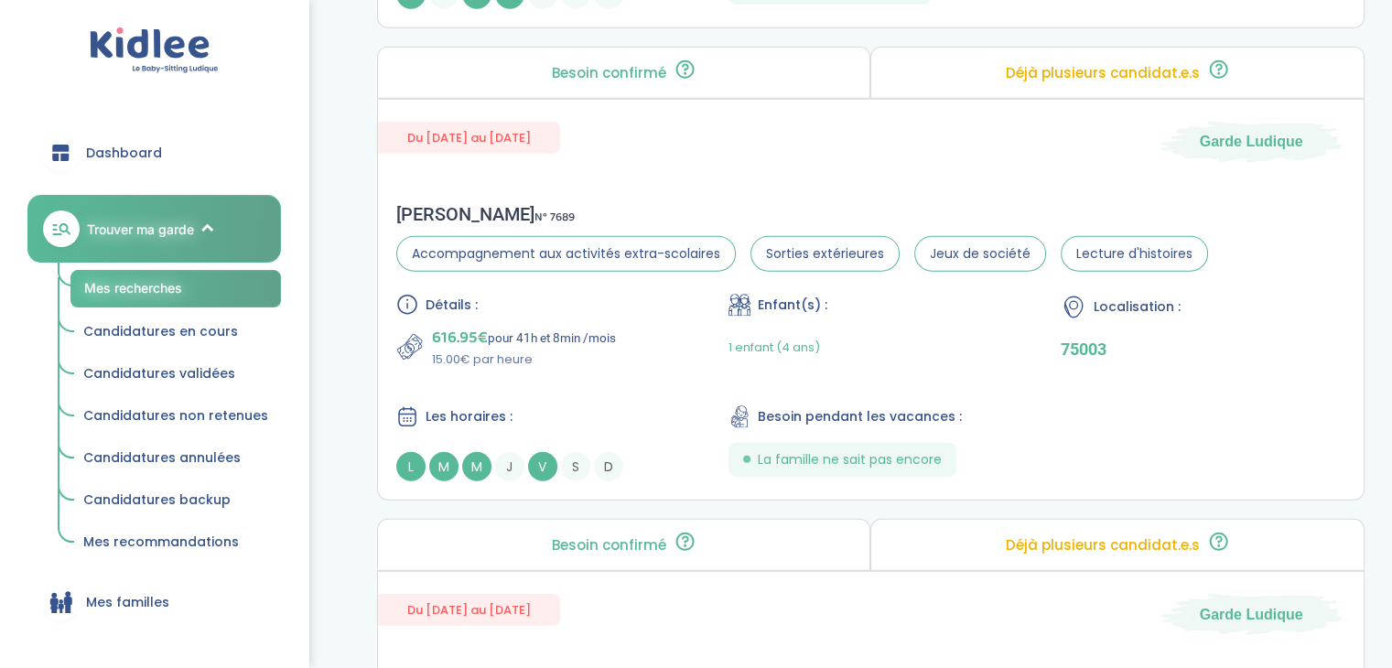
scroll to position [4465, 0]
click at [505, 325] on p "616.95€ pour 41h et 8min /mois" at bounding box center [524, 338] width 184 height 26
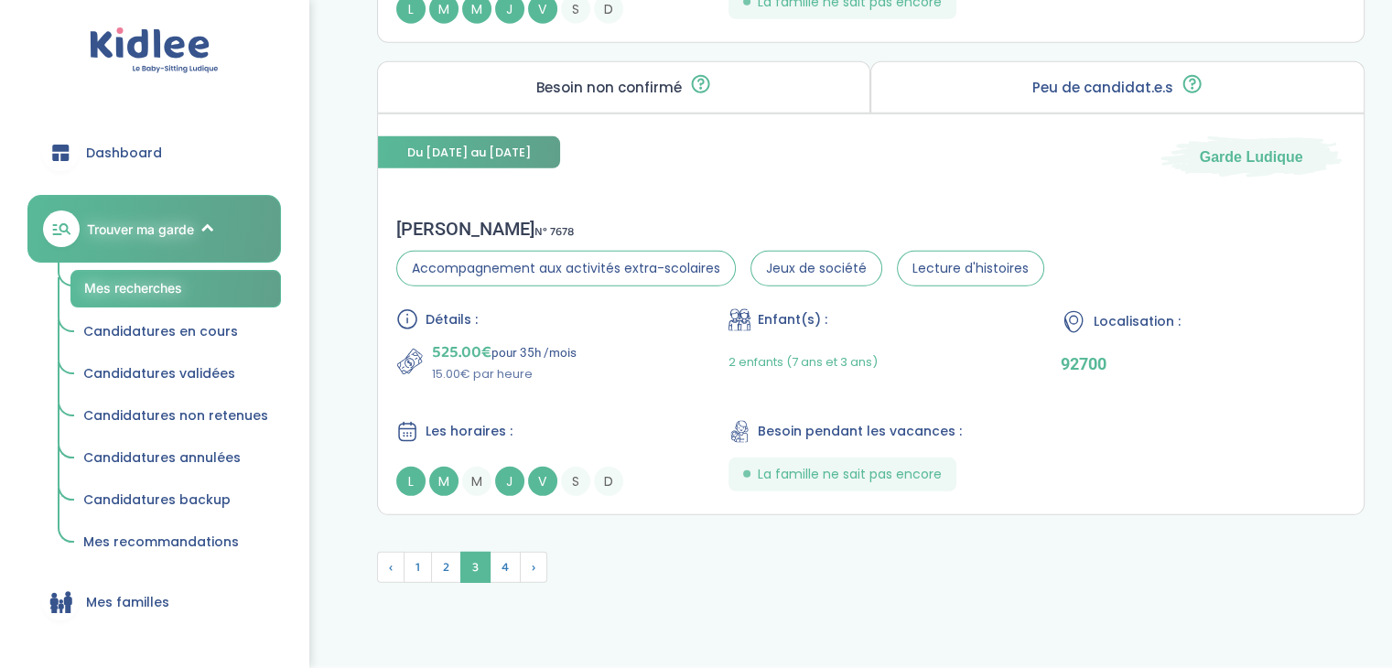
scroll to position [5443, 0]
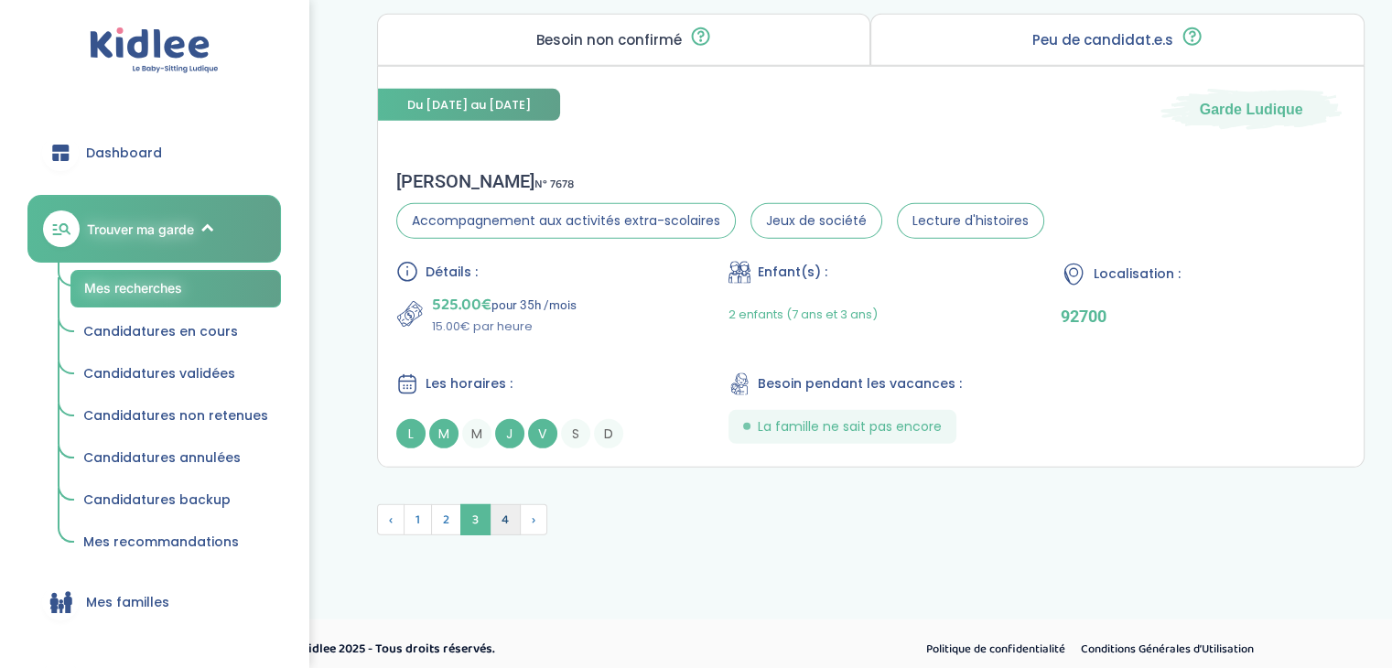
click at [496, 507] on span "4" at bounding box center [505, 519] width 31 height 31
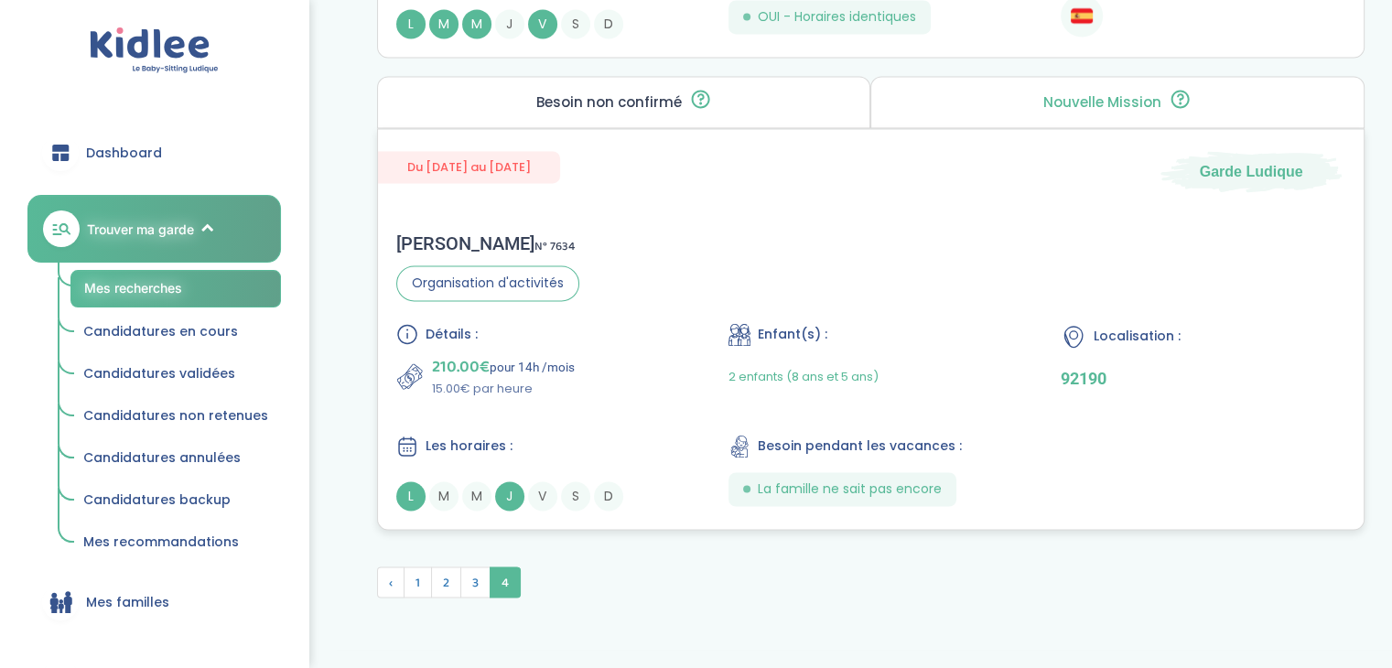
scroll to position [2918, 0]
click at [560, 358] on p "210.00€ pour 14h /mois" at bounding box center [503, 368] width 143 height 26
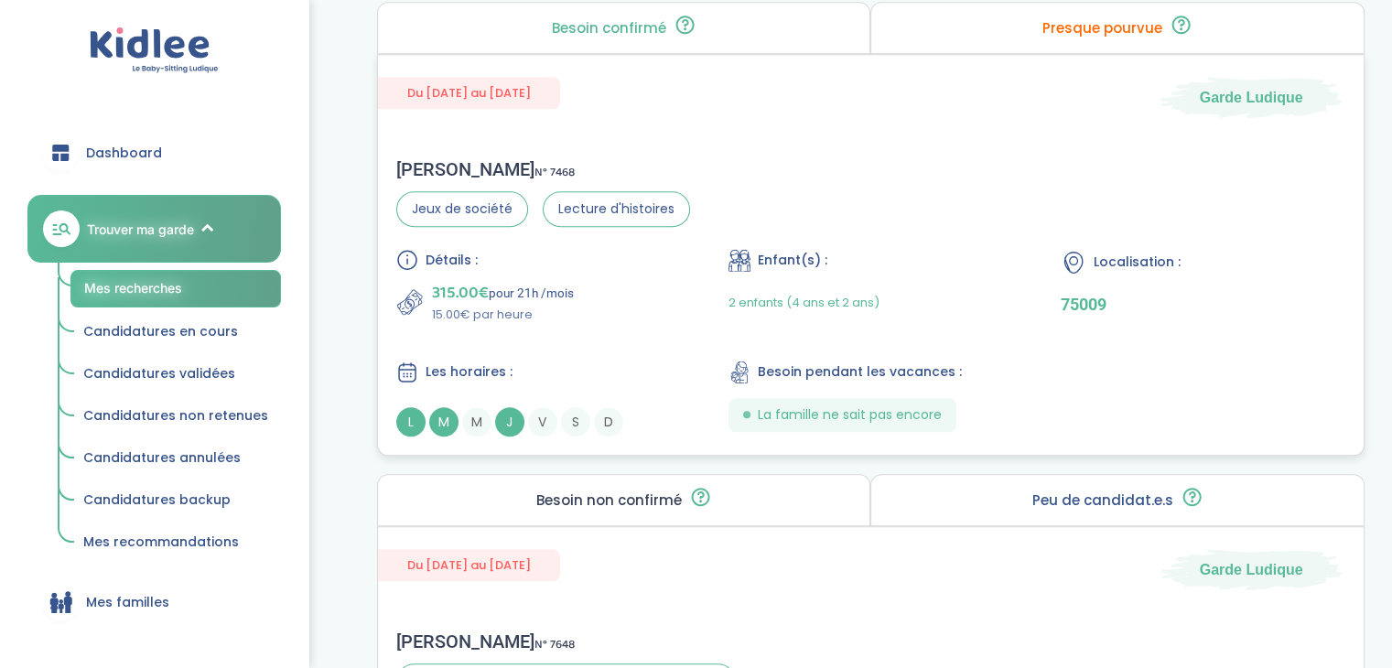
scroll to position [1576, 0]
click at [579, 281] on div "315.00€ pour 21h /mois 15.00€ par heure" at bounding box center [538, 303] width 285 height 44
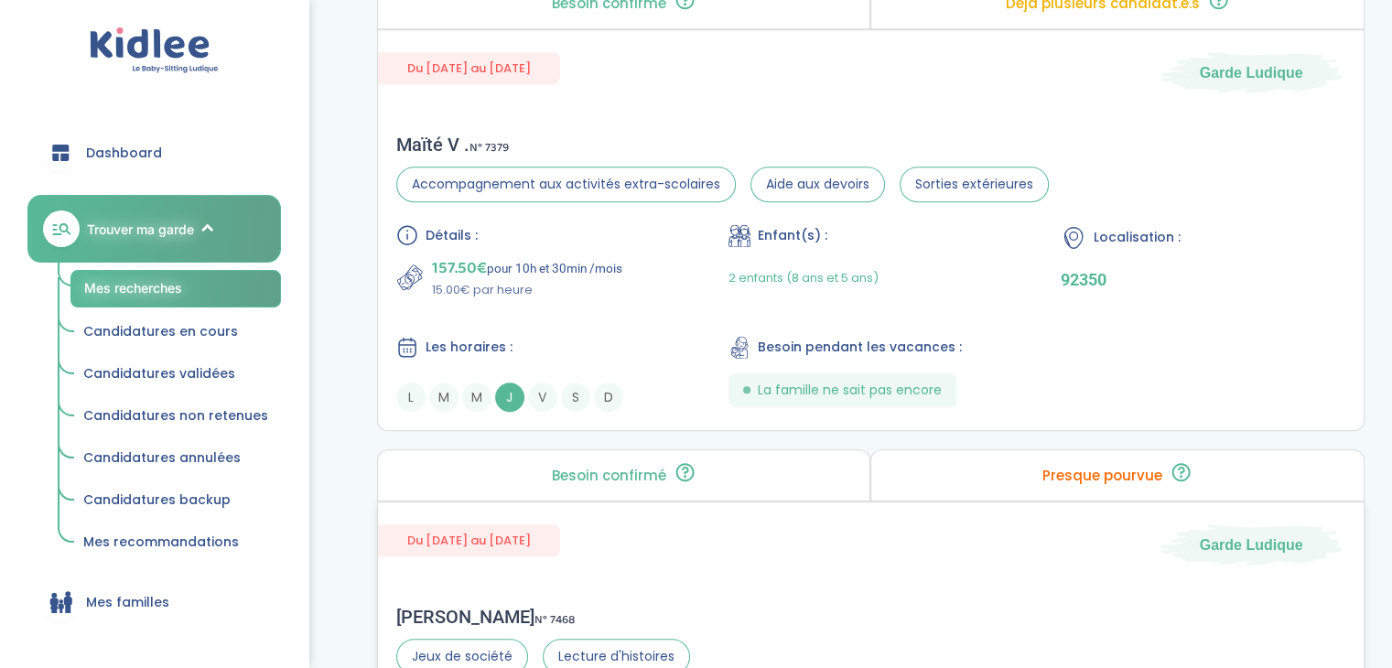
scroll to position [1122, 0]
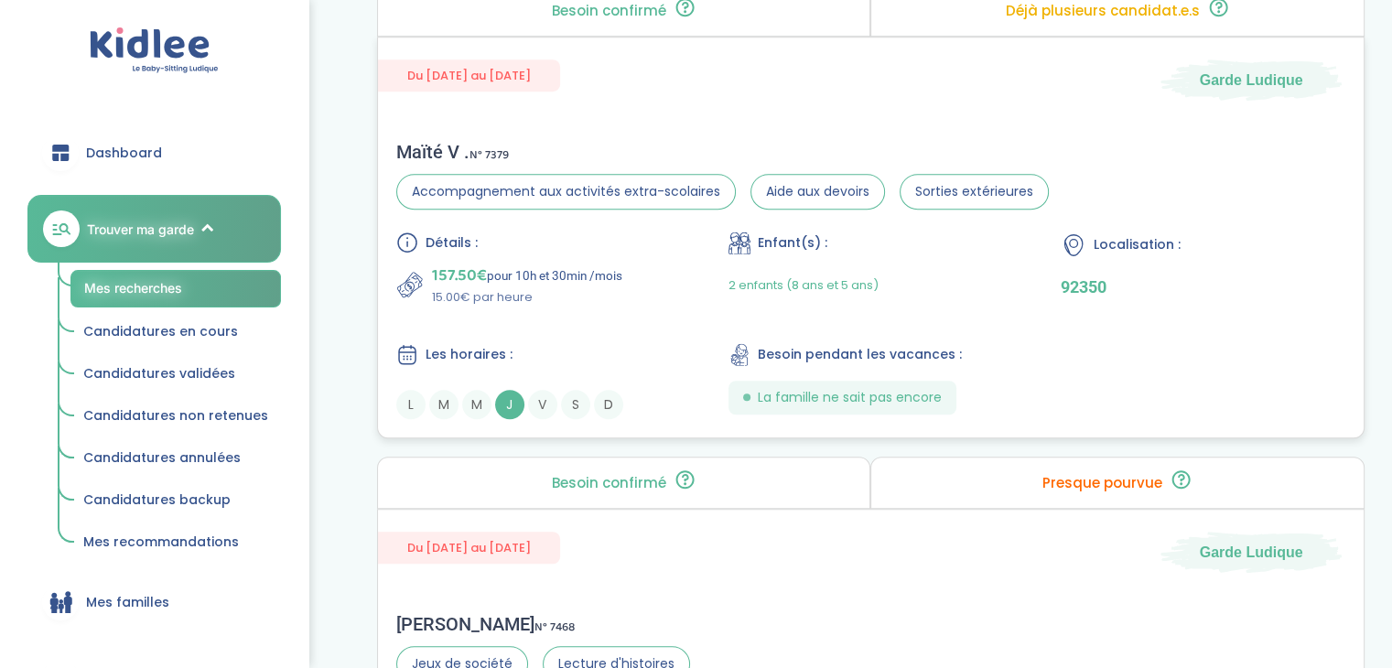
click at [531, 274] on p "157.50€ pour 10h et 30min /mois" at bounding box center [527, 276] width 190 height 26
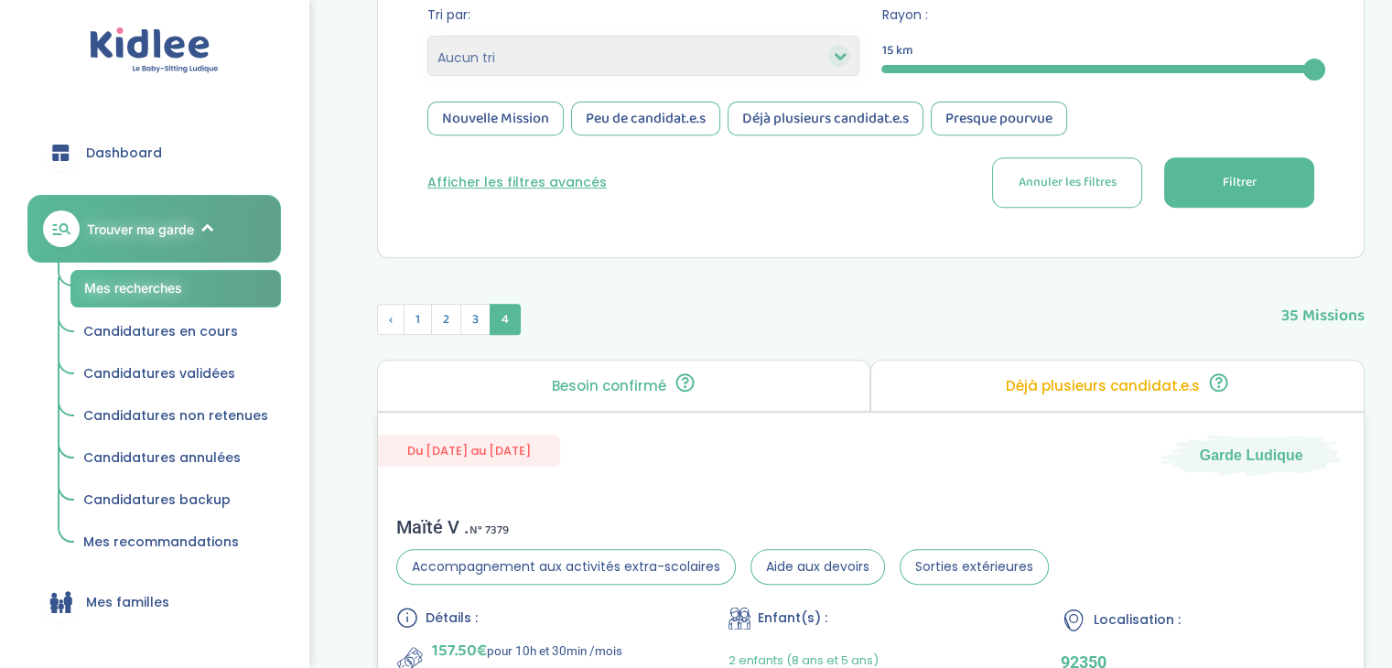
scroll to position [743, 0]
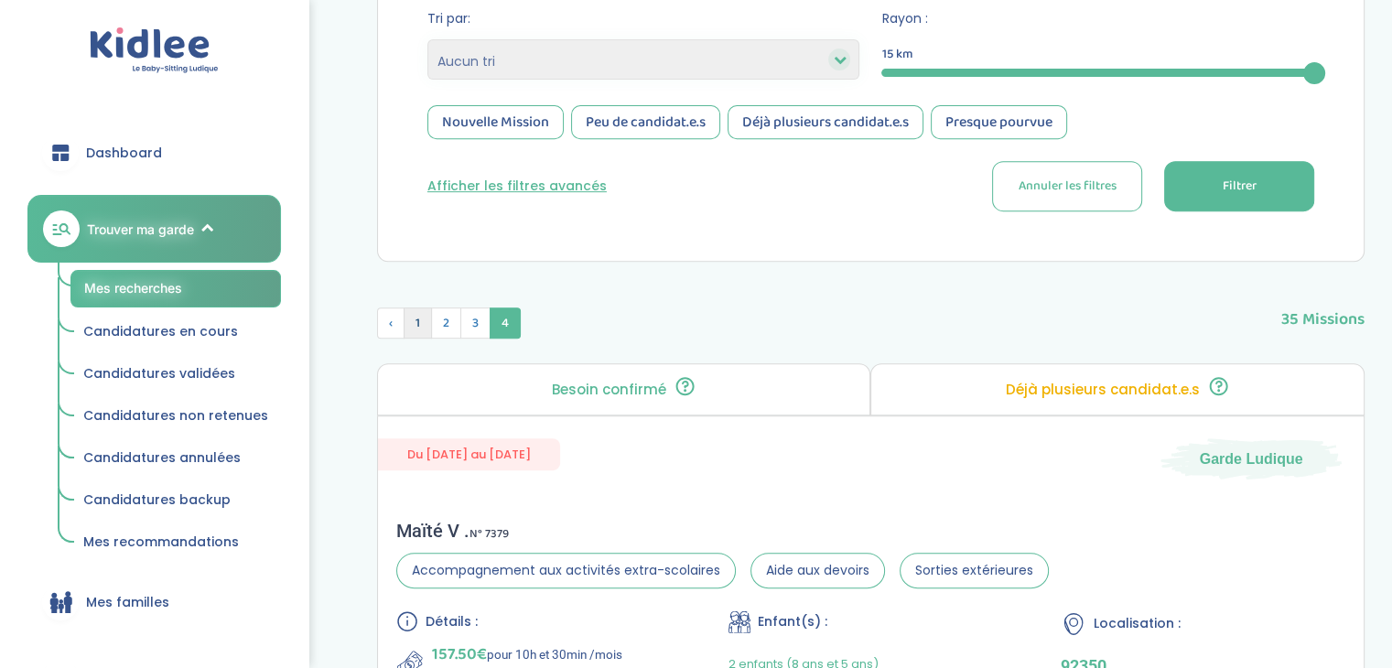
click at [417, 322] on span "1" at bounding box center [418, 322] width 28 height 31
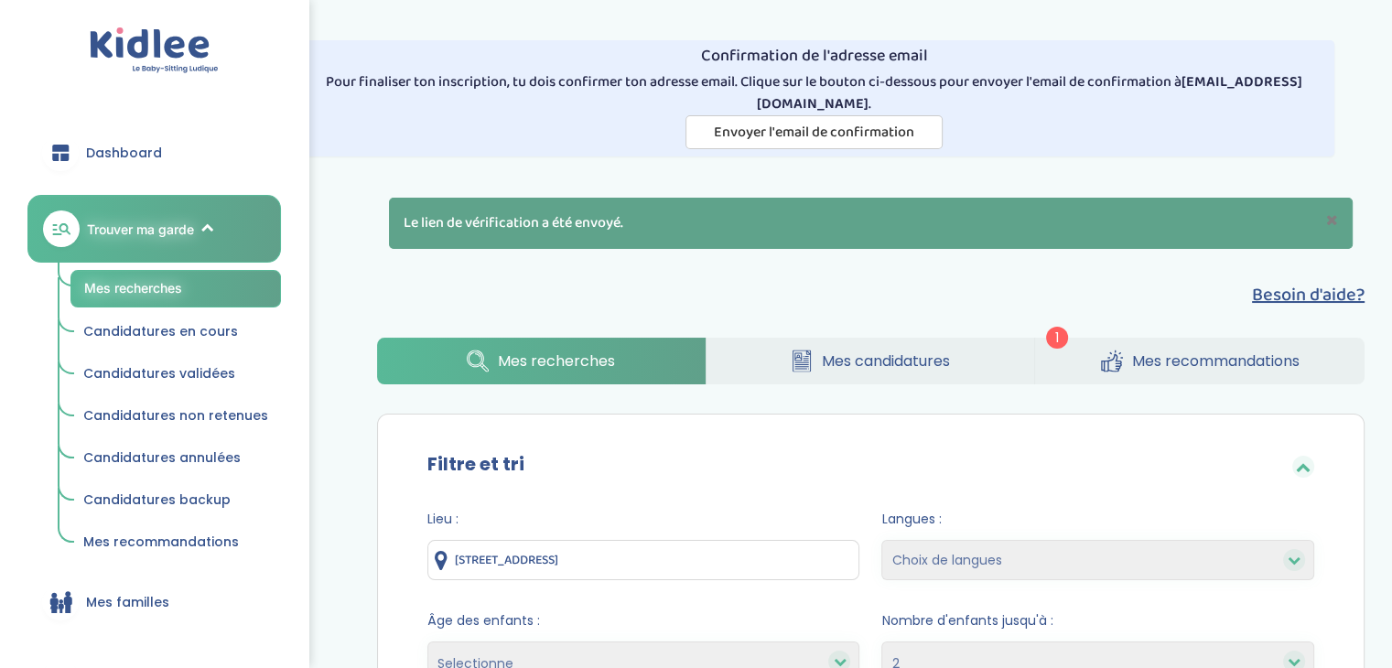
scroll to position [0, 0]
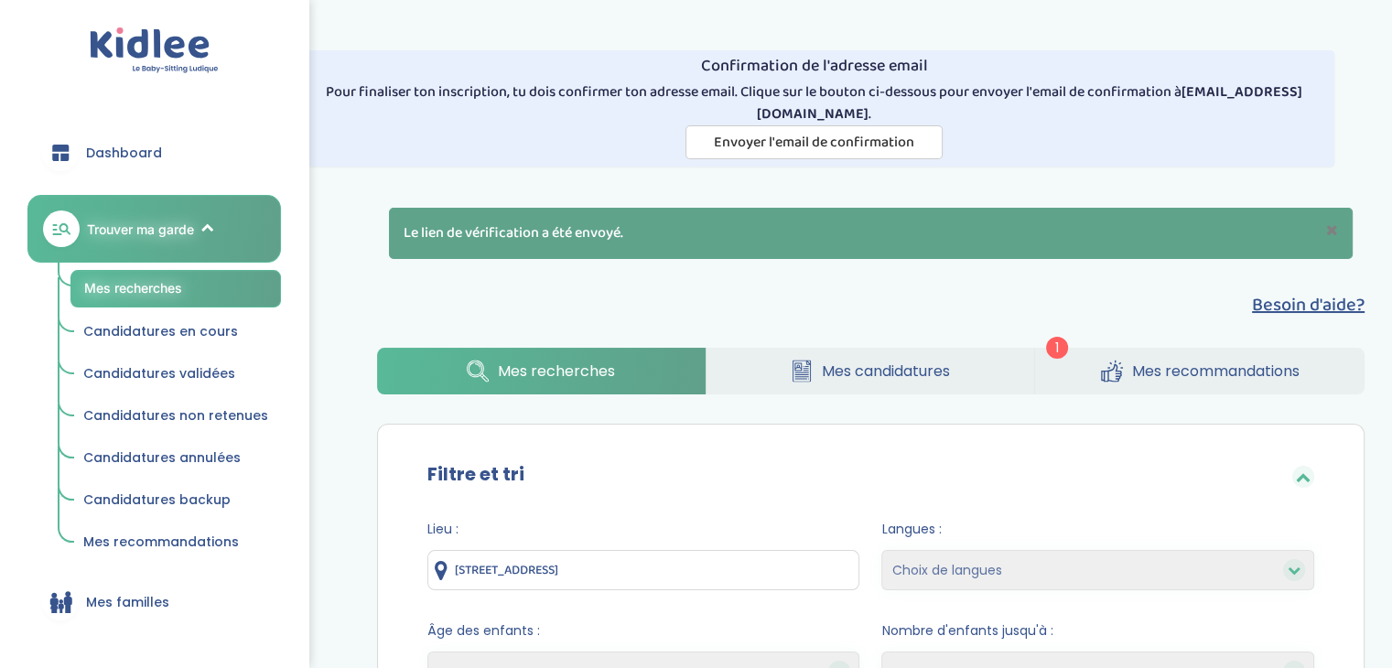
click at [1199, 372] on span "Mes recommandations" at bounding box center [1215, 371] width 167 height 23
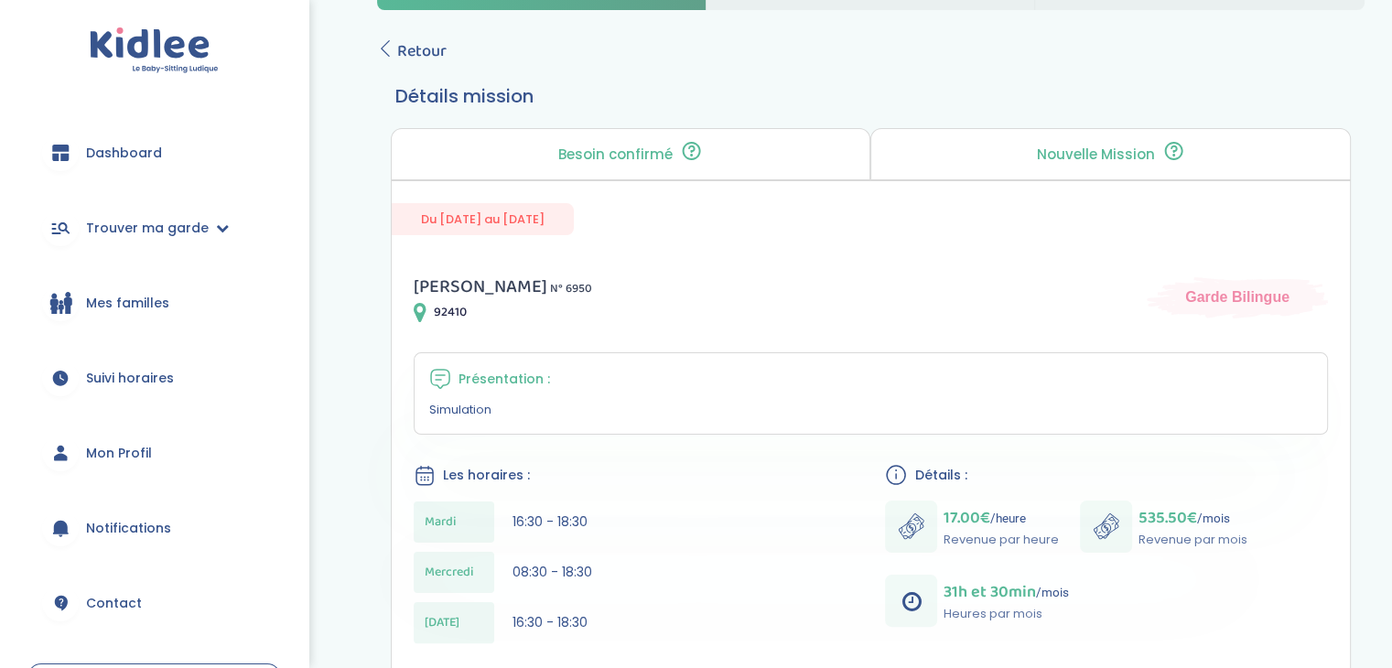
scroll to position [260, 0]
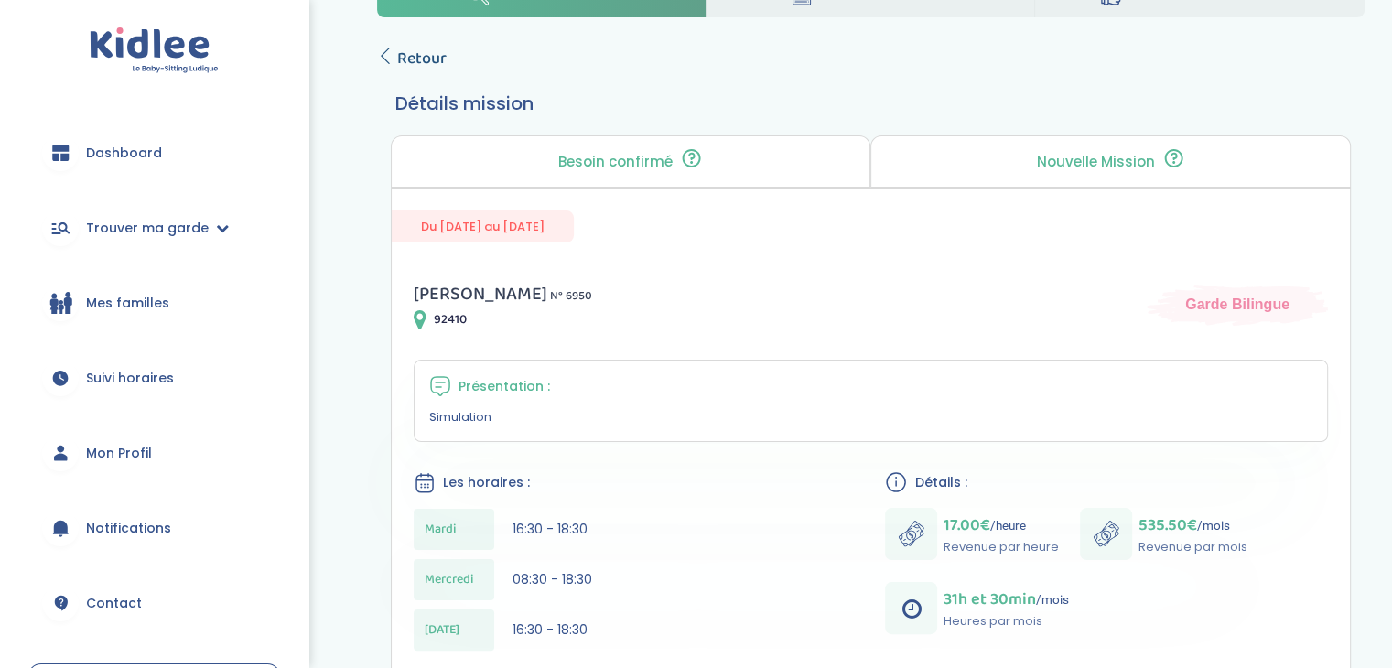
click at [409, 61] on span "Retour" at bounding box center [421, 59] width 49 height 26
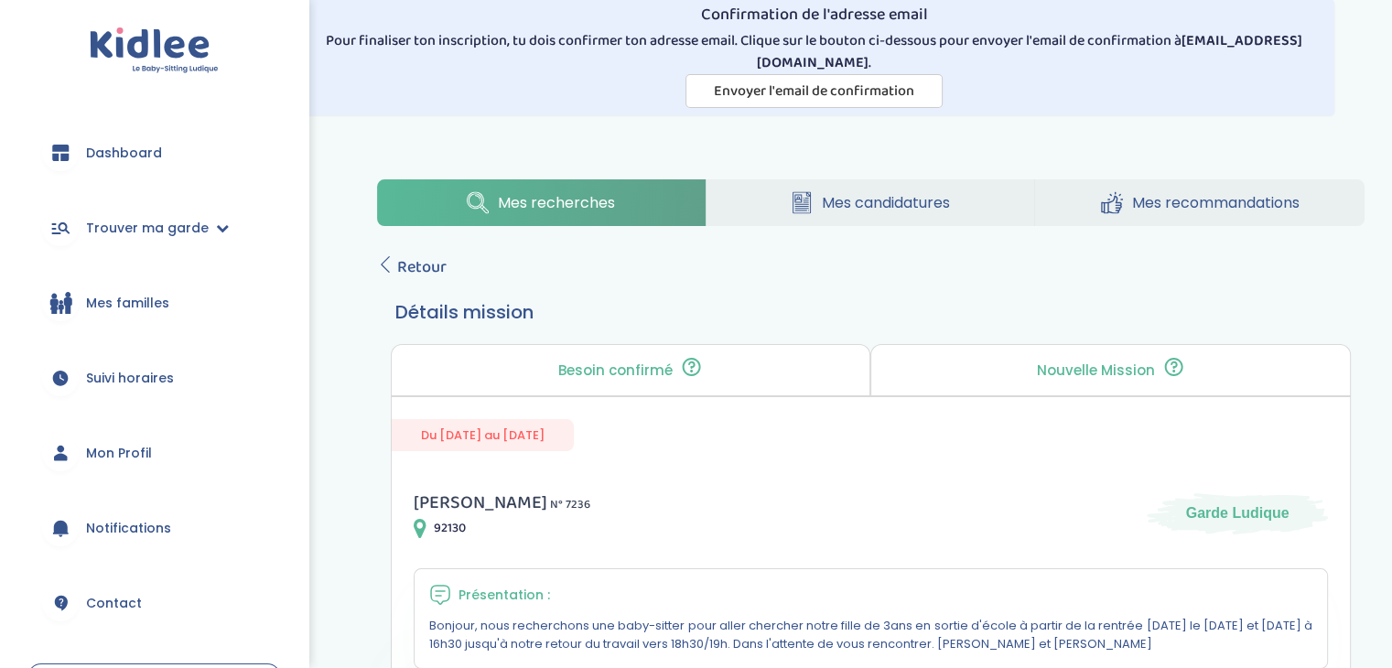
scroll to position [48, 0]
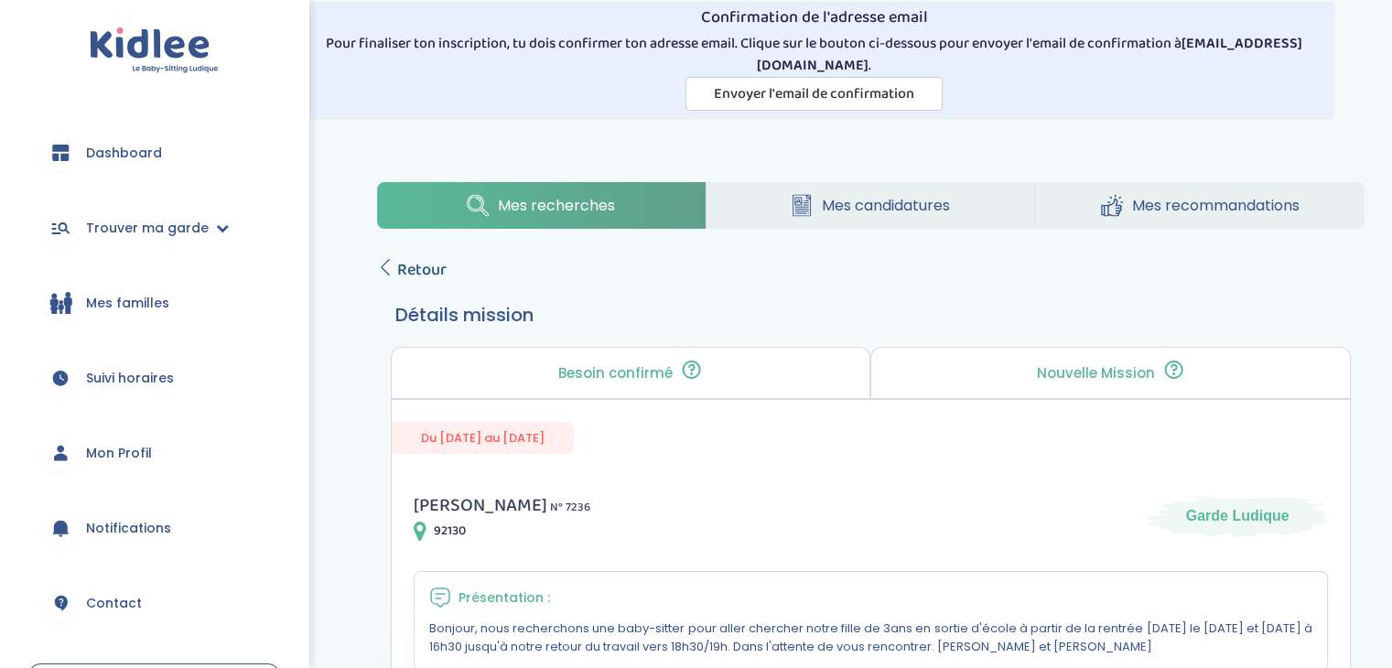
click at [417, 266] on span "Retour" at bounding box center [421, 270] width 49 height 26
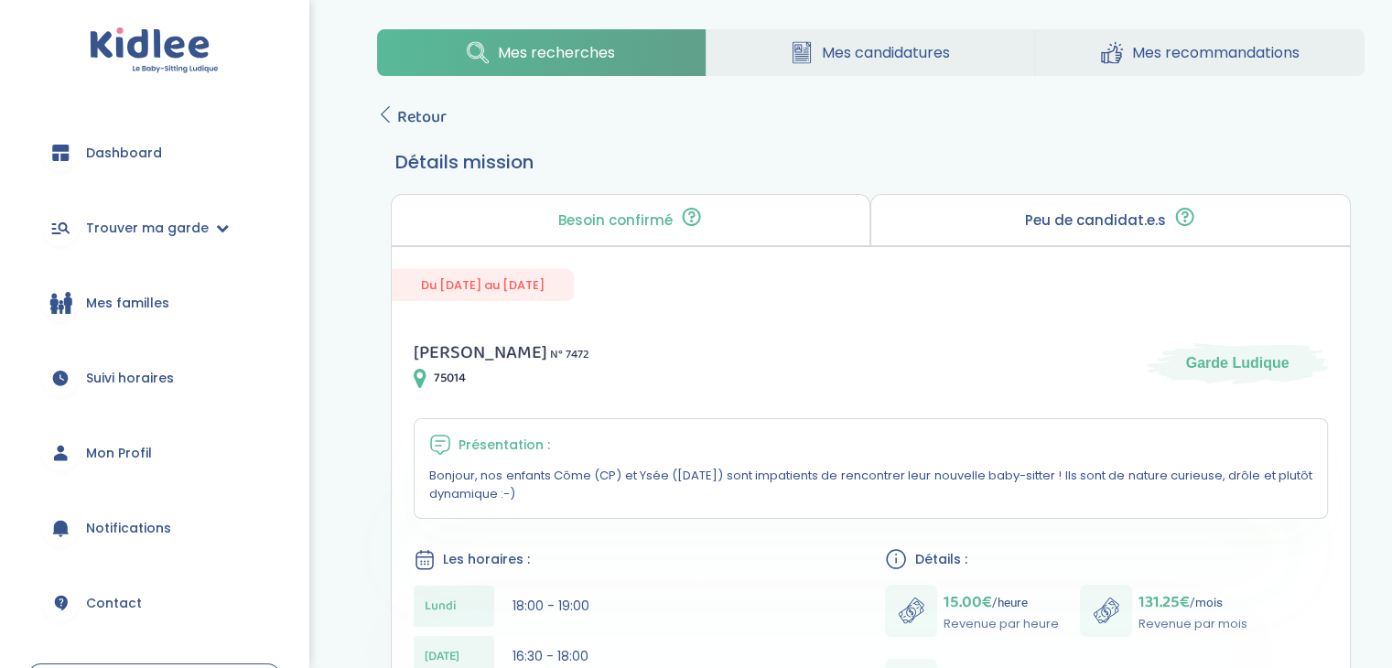
scroll to position [200, 0]
click at [425, 108] on span "Retour" at bounding box center [421, 118] width 49 height 26
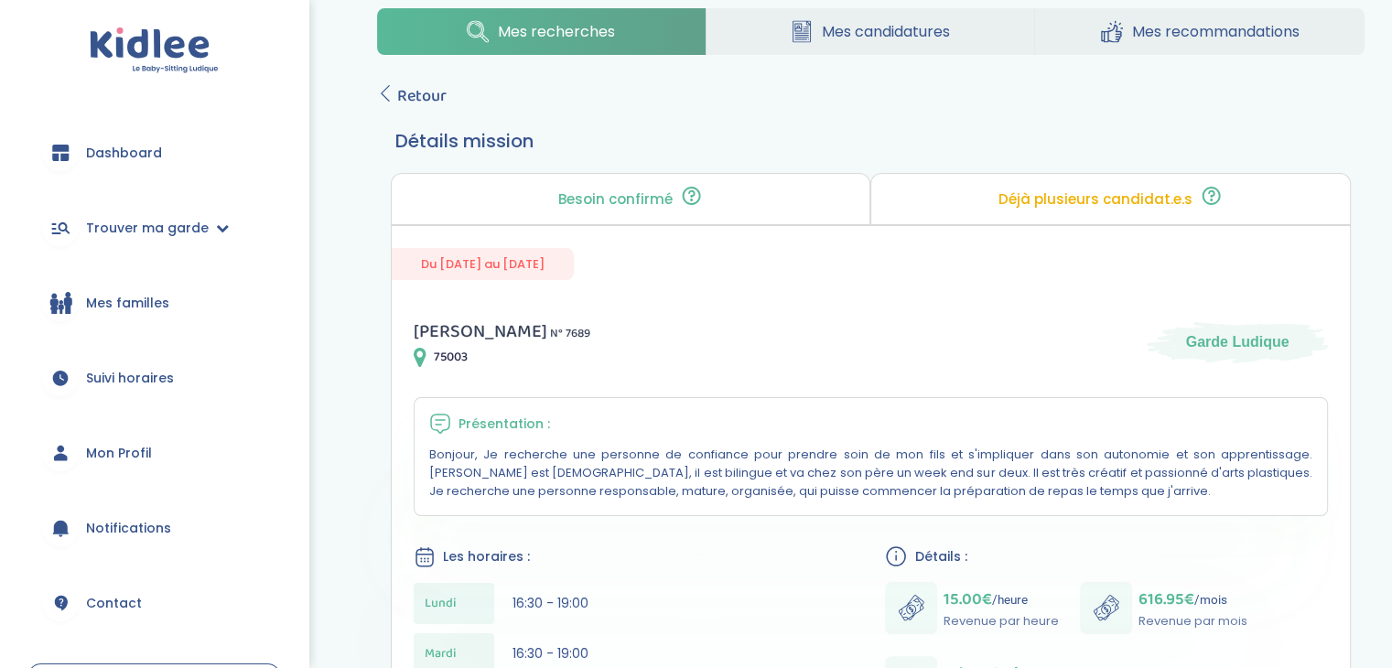
scroll to position [209, 0]
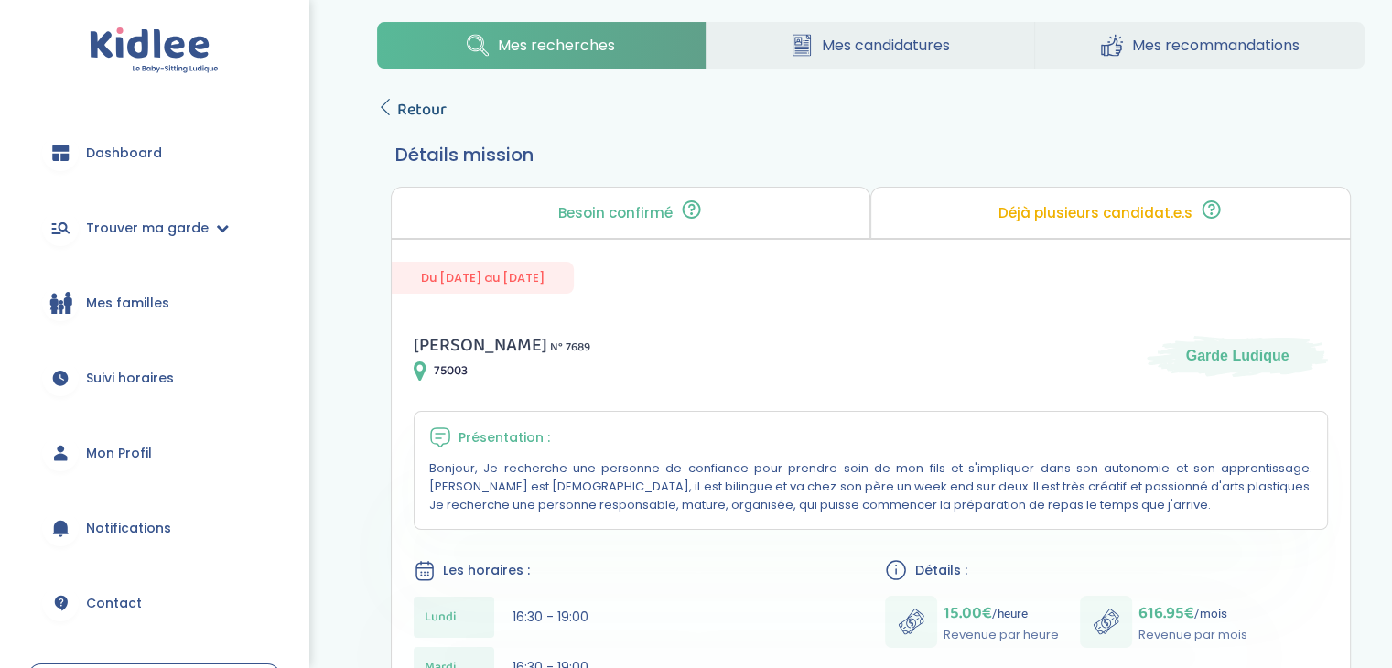
click at [414, 105] on span "Retour" at bounding box center [421, 110] width 49 height 26
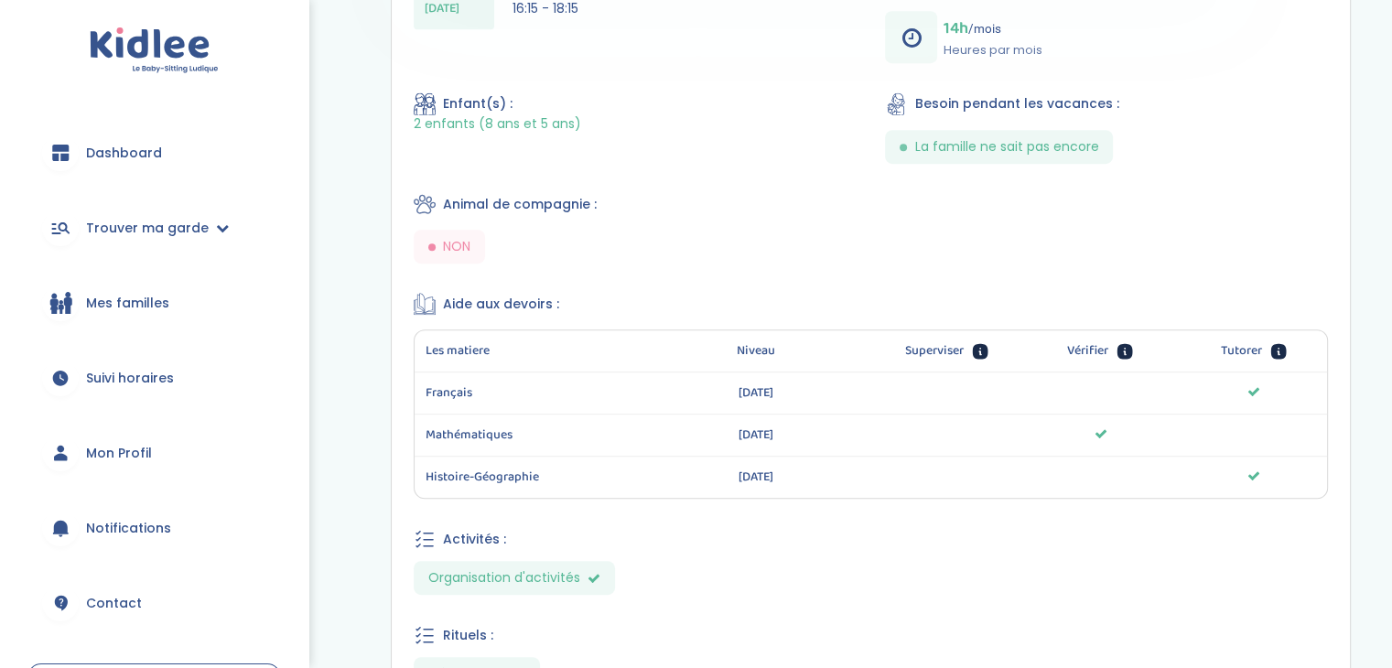
scroll to position [885, 0]
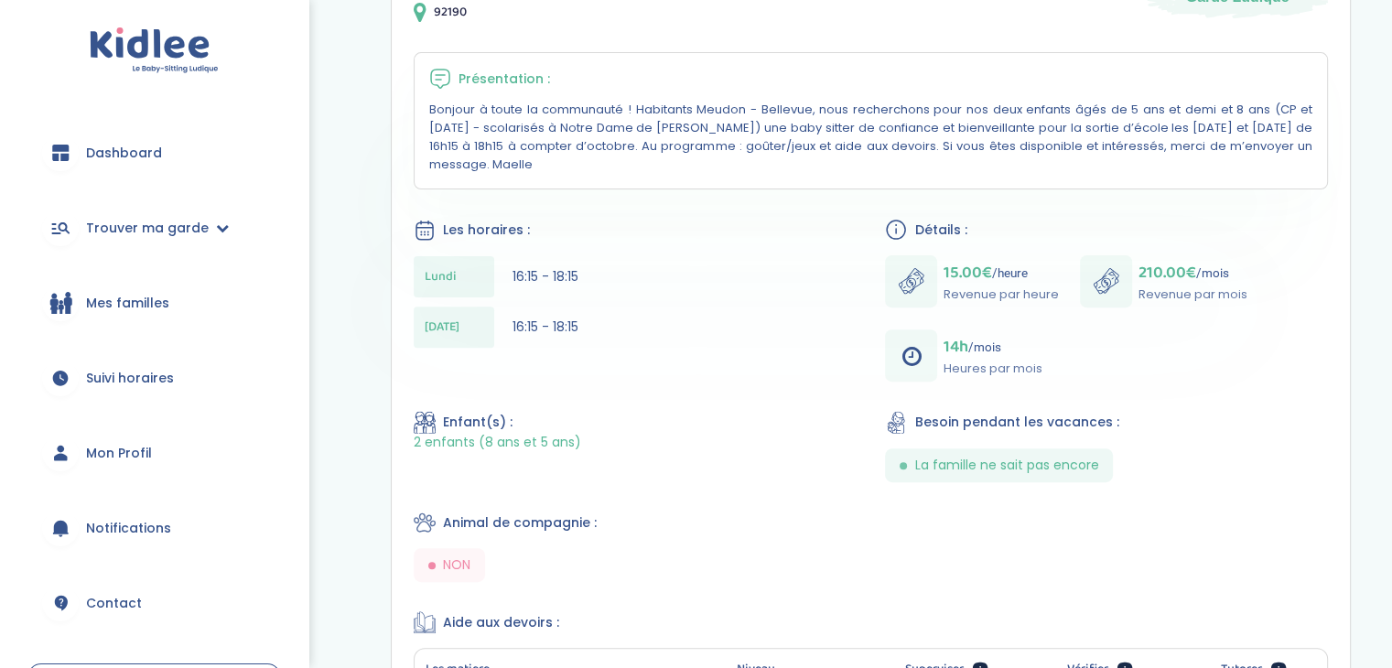
click at [714, 451] on div "Maelle B . N° 7634 92190 Garde Ludique Présentation : Bonjour à toute la commun…" at bounding box center [871, 528] width 958 height 1157
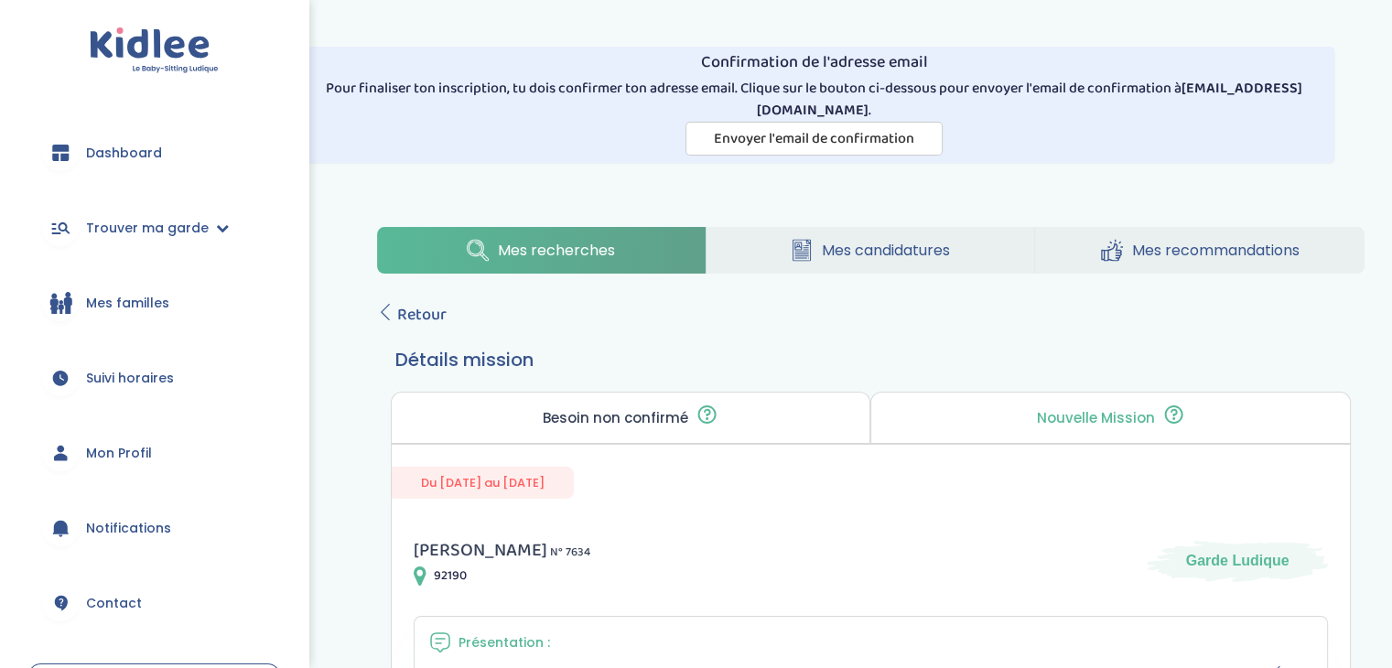
scroll to position [0, 0]
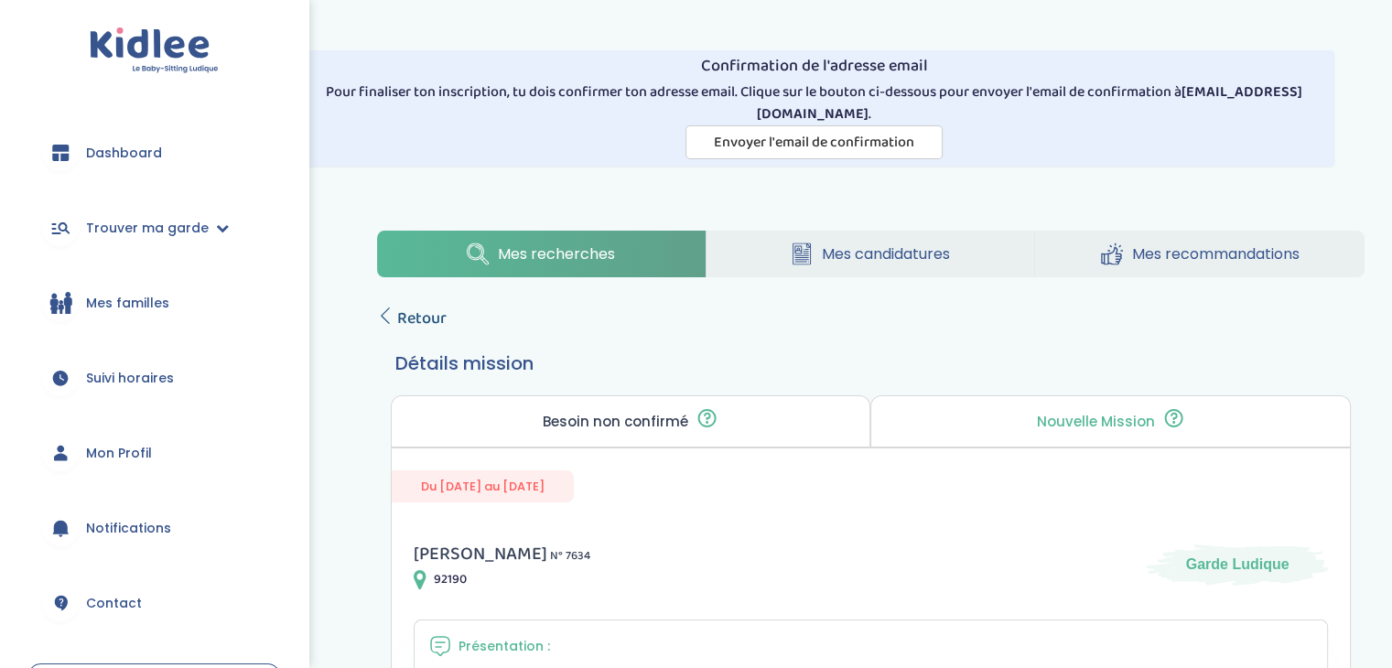
click at [428, 313] on span "Retour" at bounding box center [421, 319] width 49 height 26
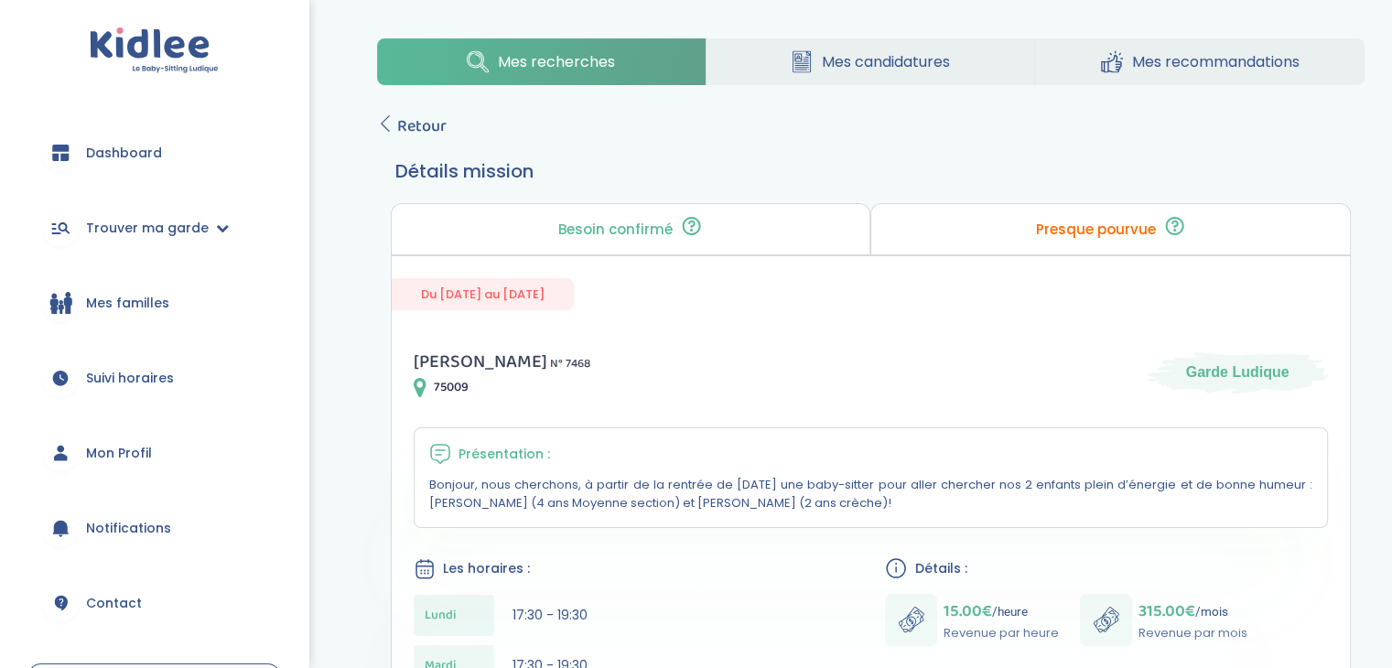
scroll to position [156, 0]
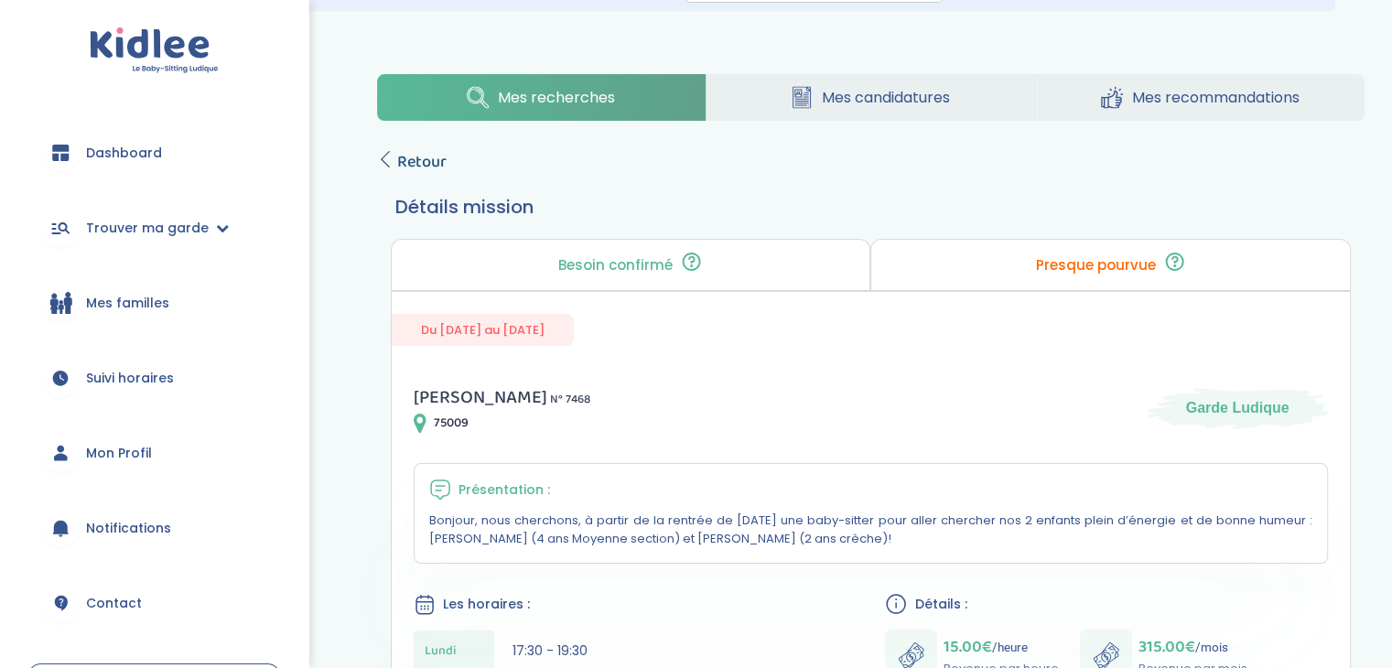
click at [432, 167] on span "Retour" at bounding box center [421, 162] width 49 height 26
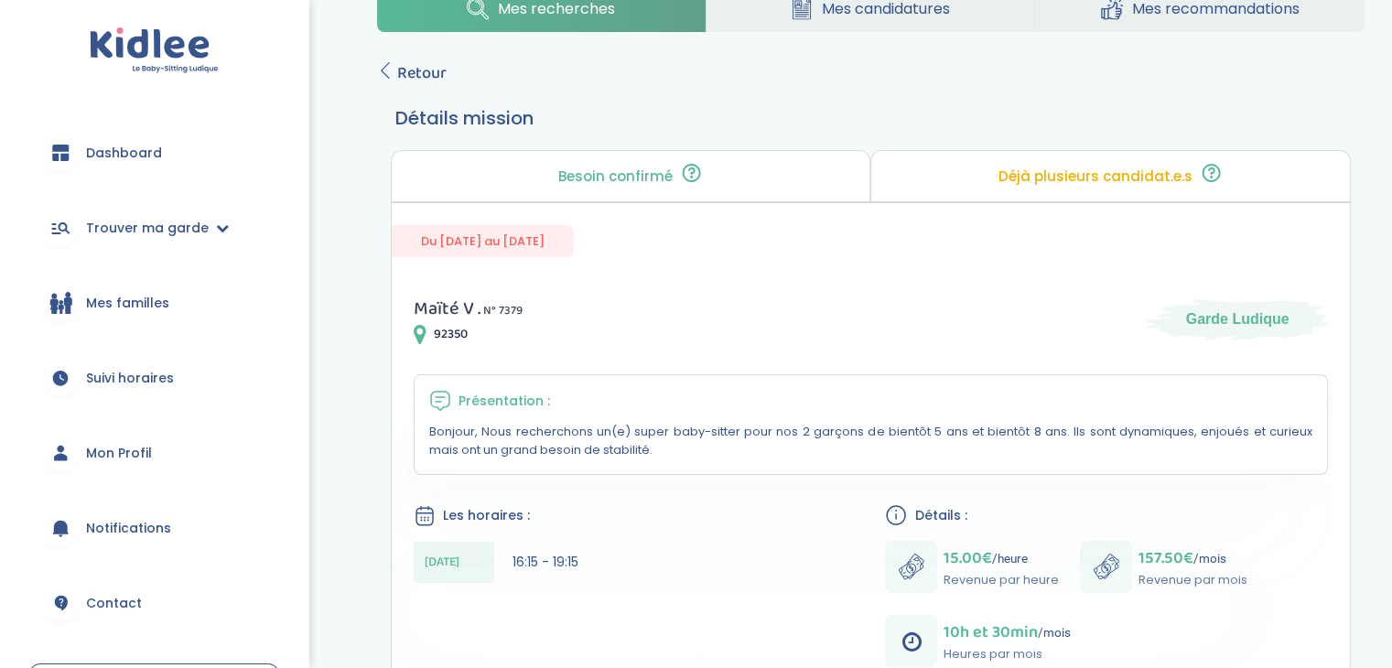
scroll to position [245, 0]
click at [422, 67] on span "Retour" at bounding box center [421, 73] width 49 height 26
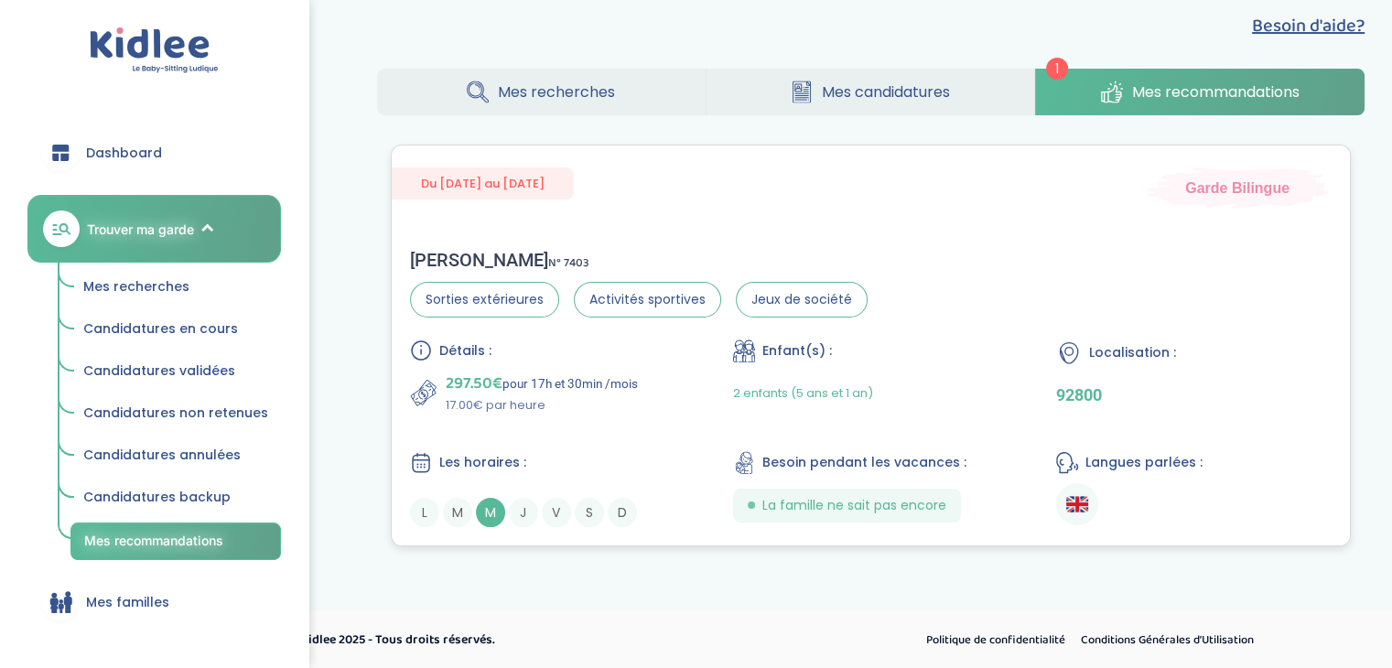
scroll to position [217, 0]
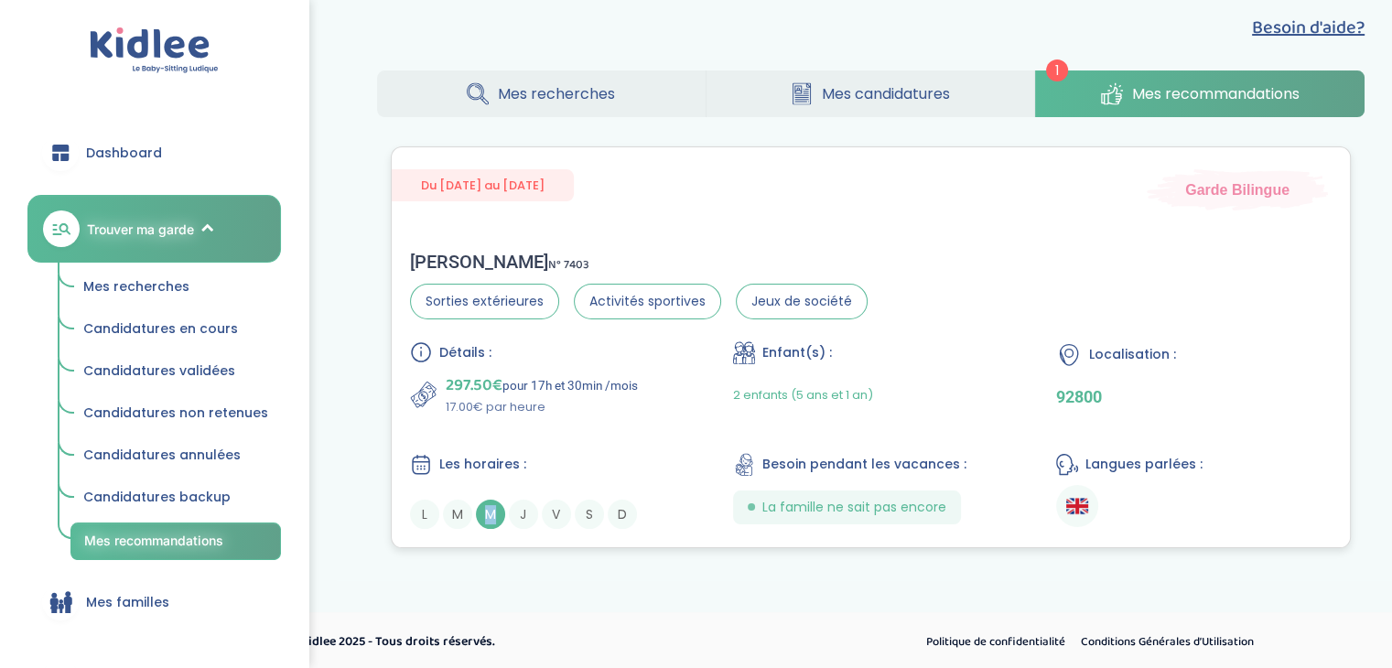
click at [490, 516] on span "M" at bounding box center [490, 514] width 29 height 29
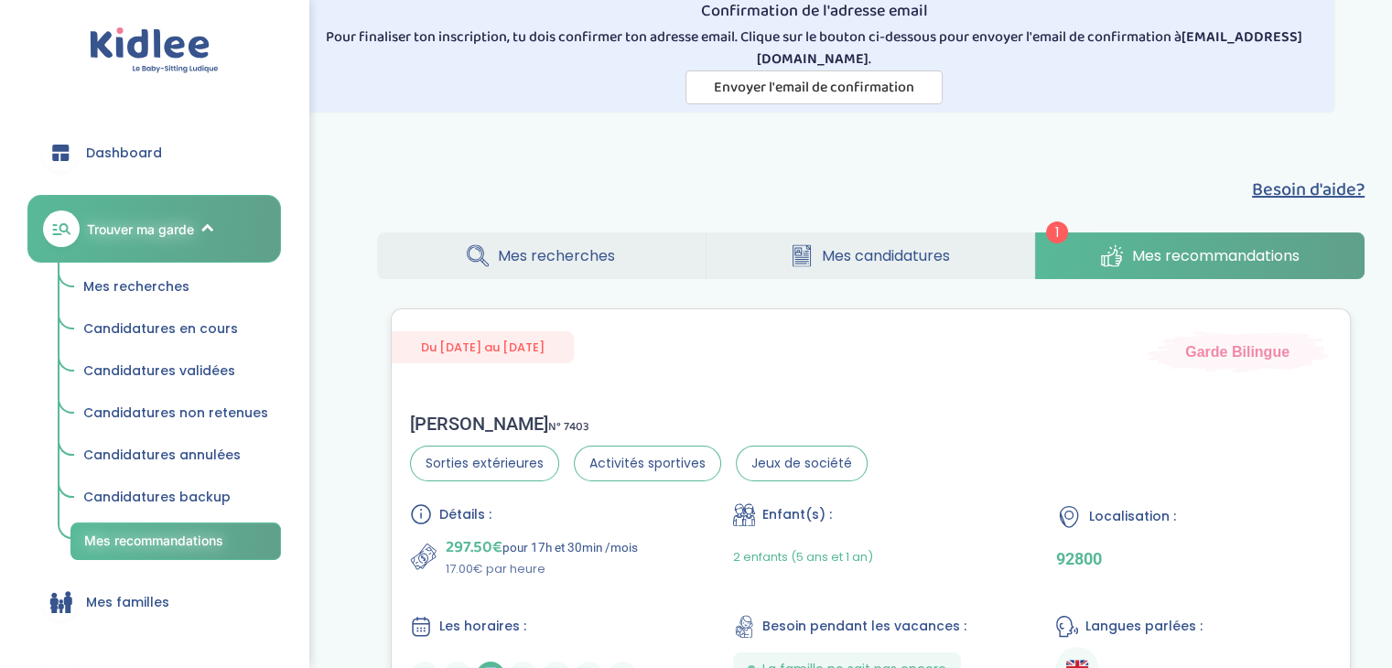
scroll to position [55, 0]
click at [592, 252] on span "Mes recherches" at bounding box center [556, 255] width 117 height 23
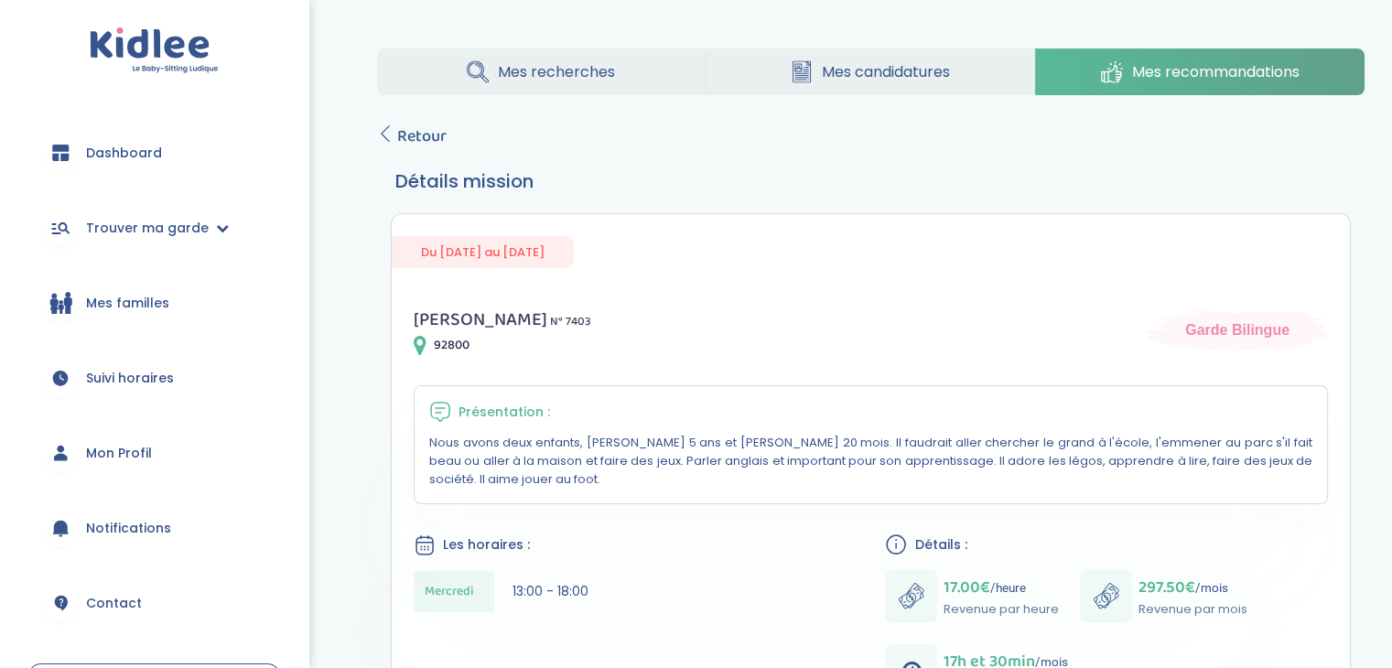
scroll to position [179, 0]
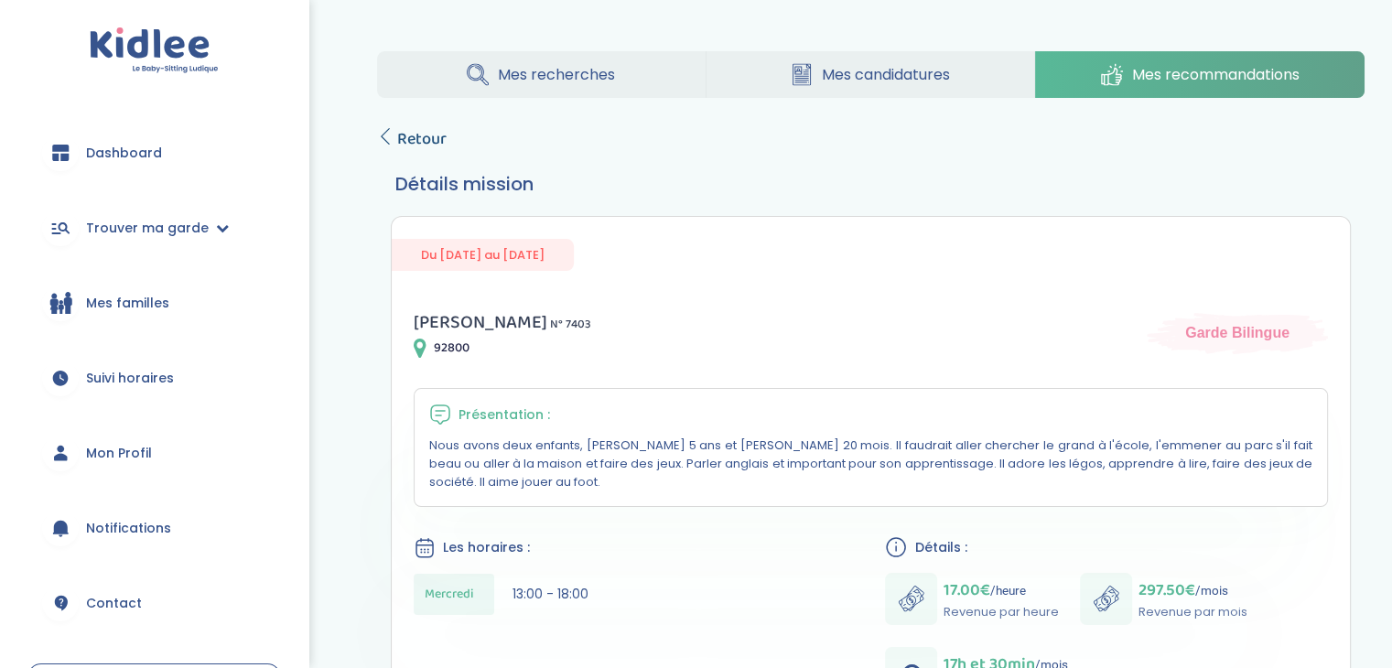
click at [425, 140] on span "Retour" at bounding box center [421, 139] width 49 height 26
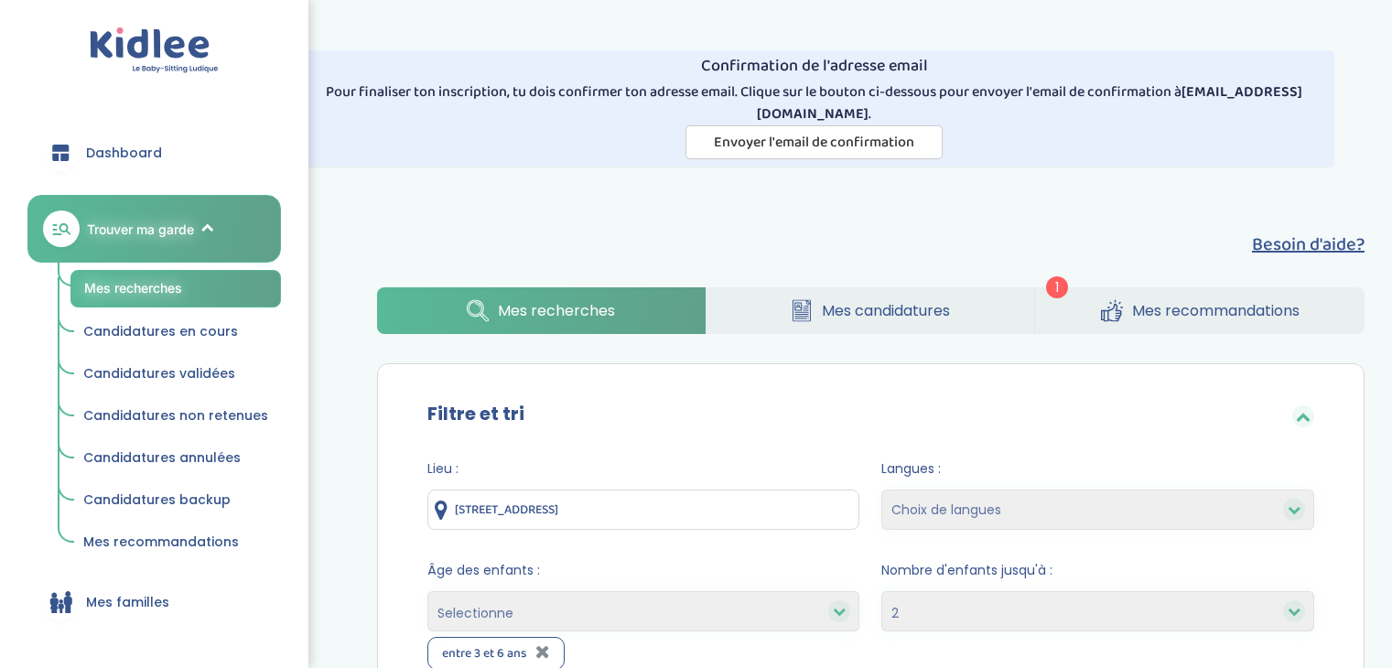
select select "2"
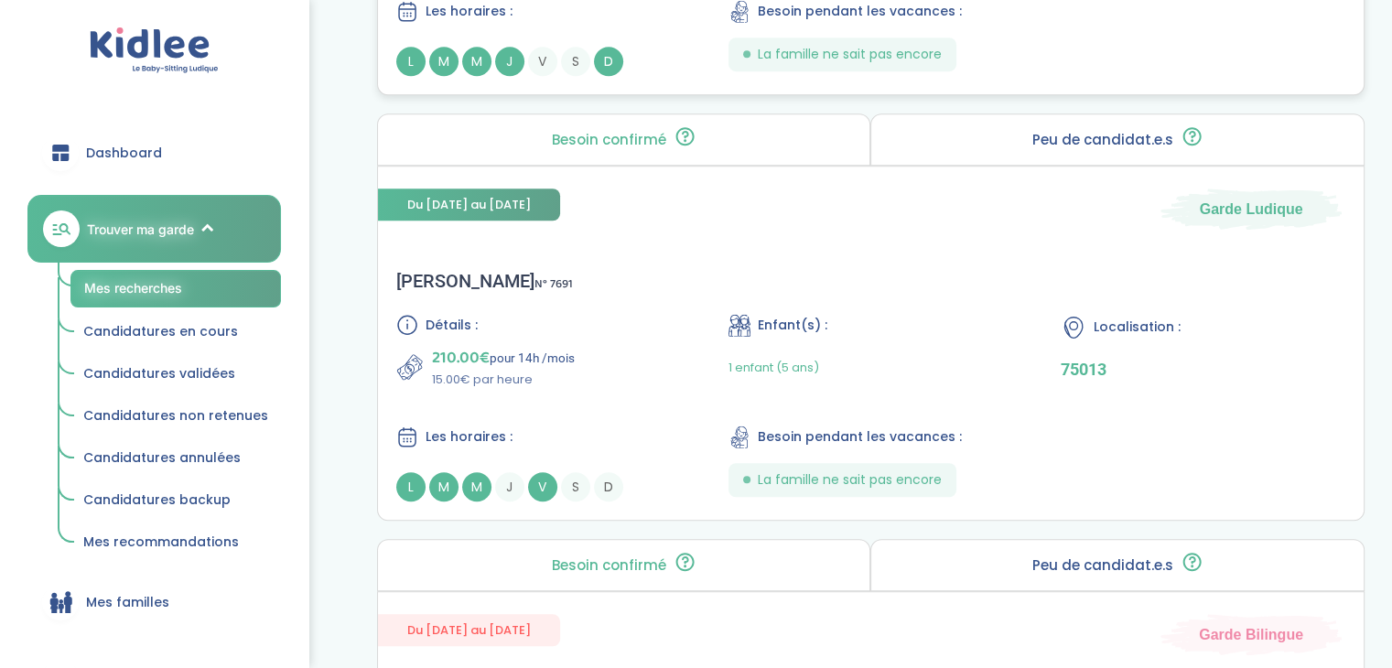
scroll to position [1405, 0]
click at [545, 487] on span "V" at bounding box center [542, 485] width 29 height 29
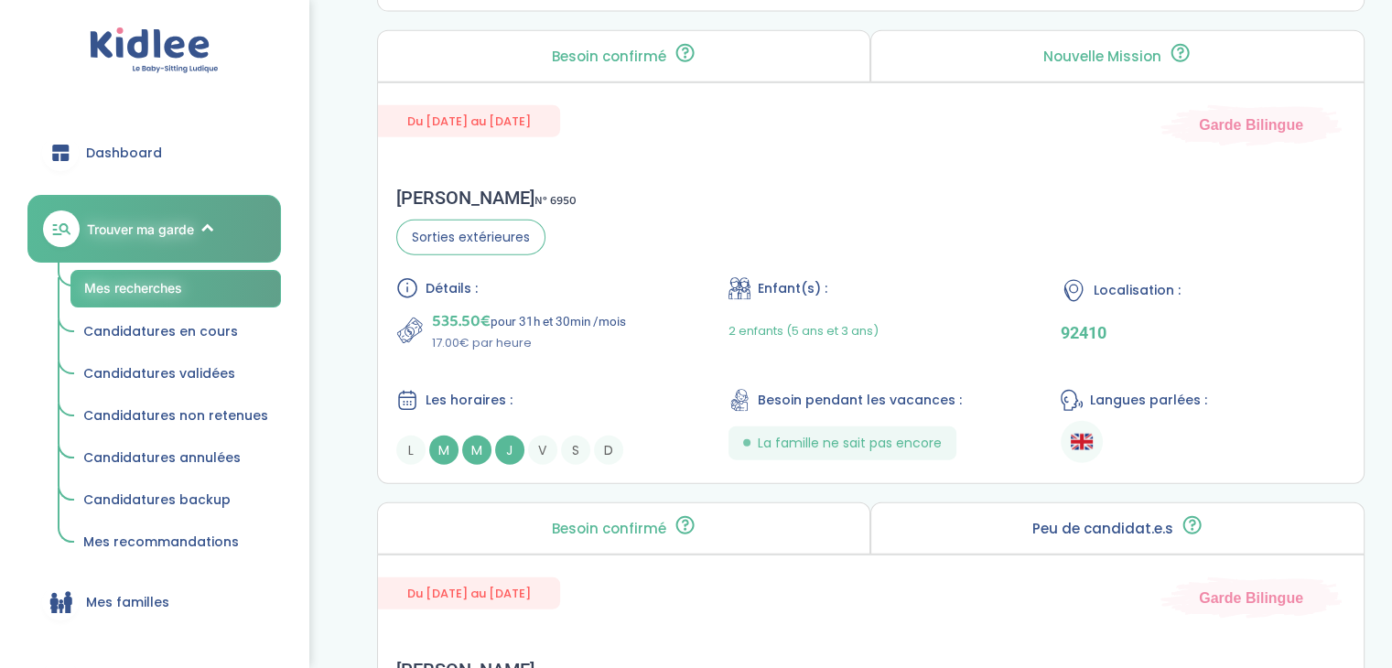
scroll to position [4325, 0]
click at [486, 307] on span "535.50€" at bounding box center [461, 320] width 59 height 26
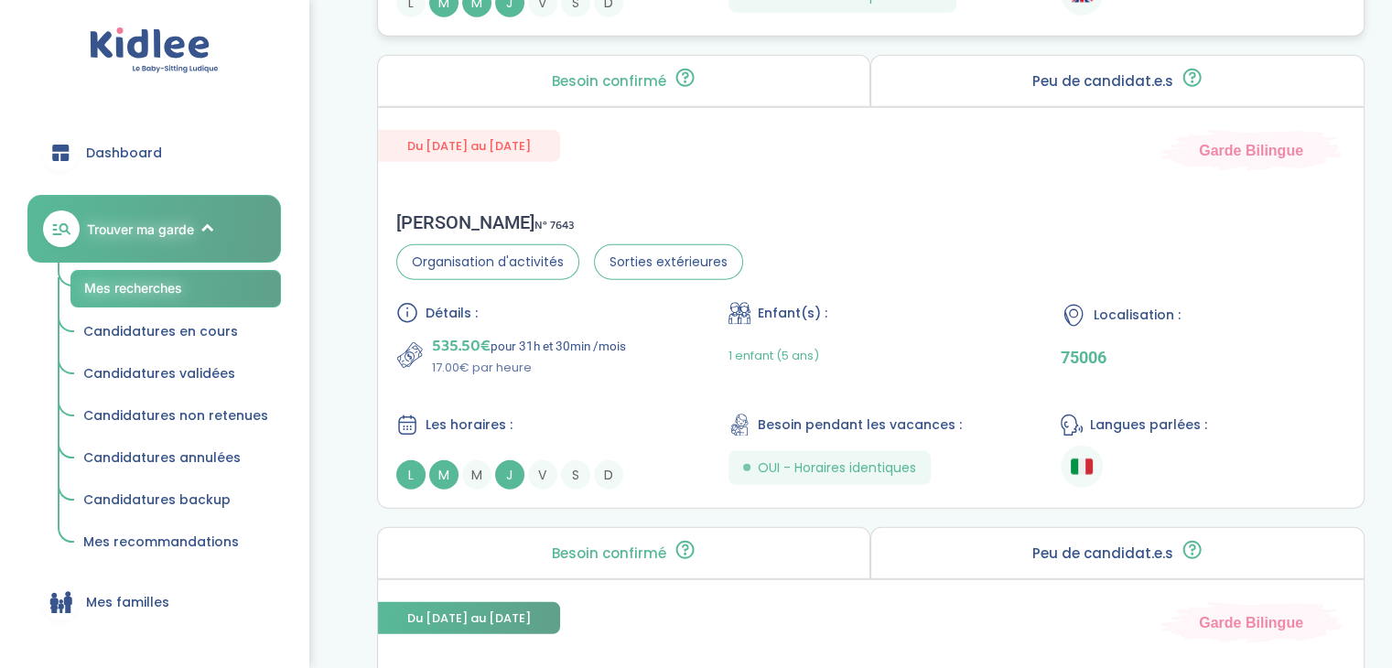
scroll to position [4772, 0]
click at [501, 338] on p "535.50€ pour 31h et 30min /mois" at bounding box center [529, 346] width 194 height 26
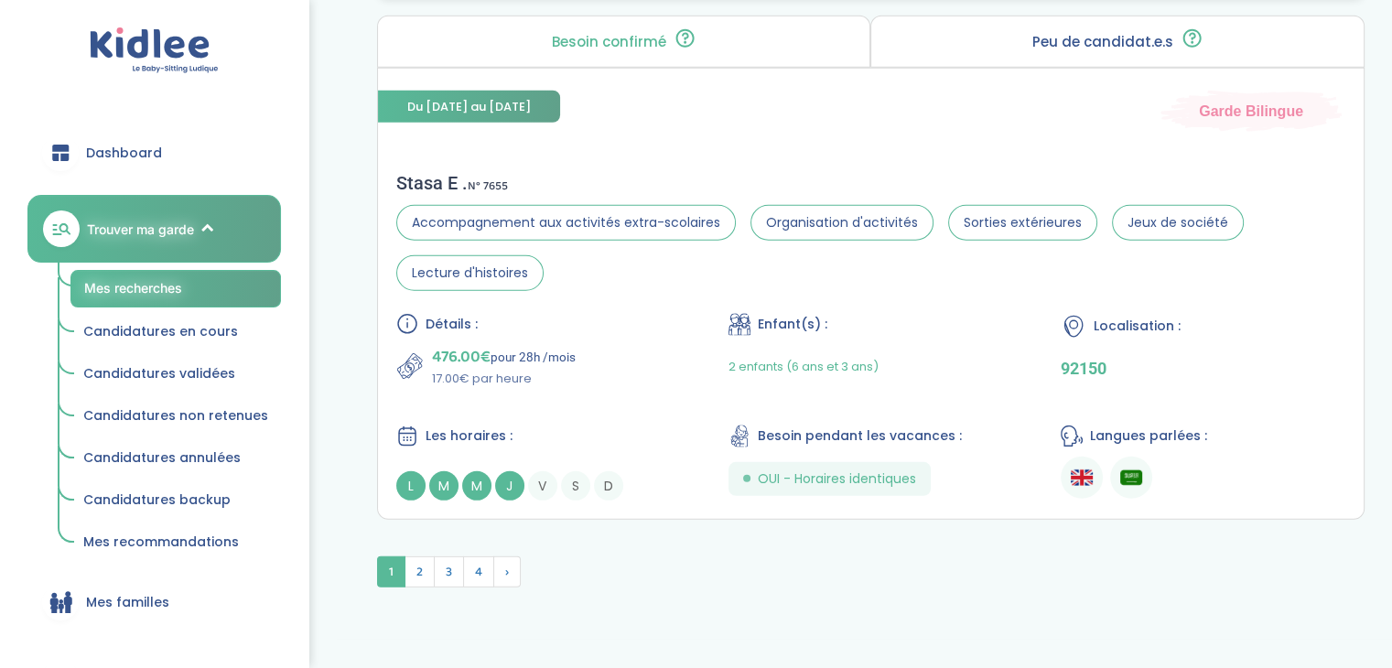
scroll to position [5282, 0]
click at [417, 568] on span "2" at bounding box center [419, 573] width 30 height 31
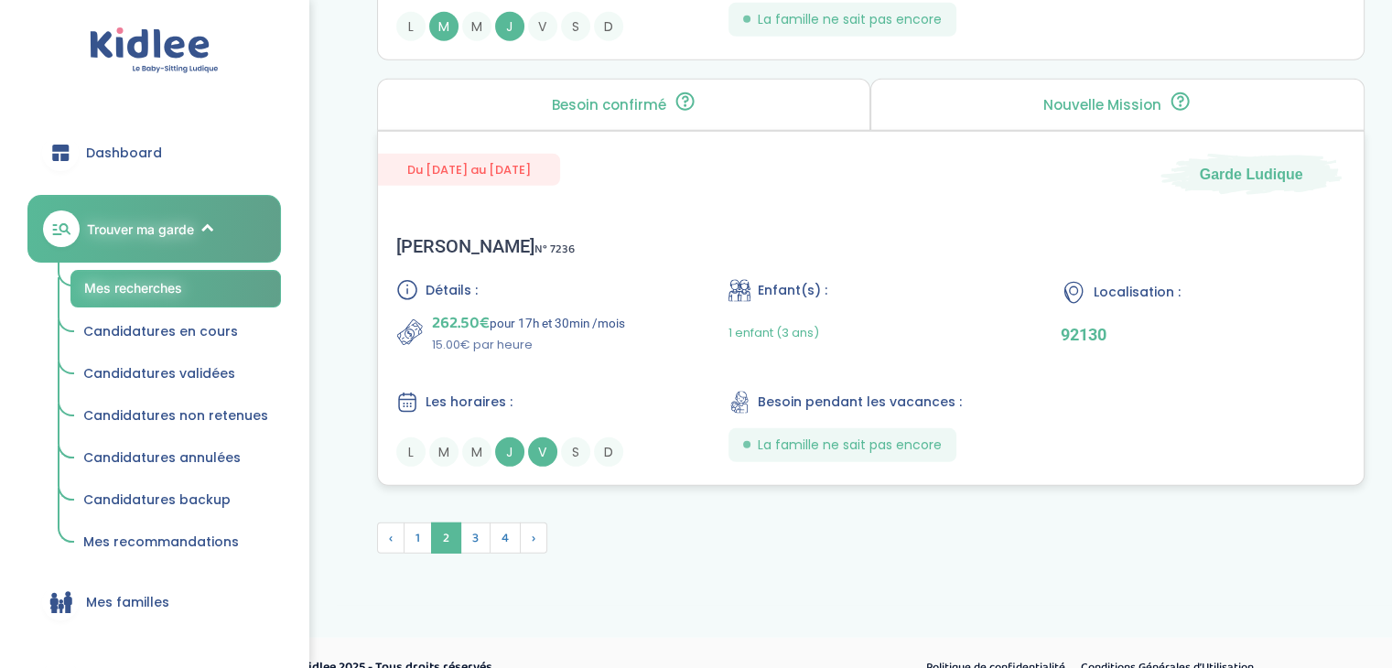
scroll to position [5267, 0]
click at [504, 318] on p "262.50€ pour 17h et 30min /mois" at bounding box center [528, 323] width 193 height 26
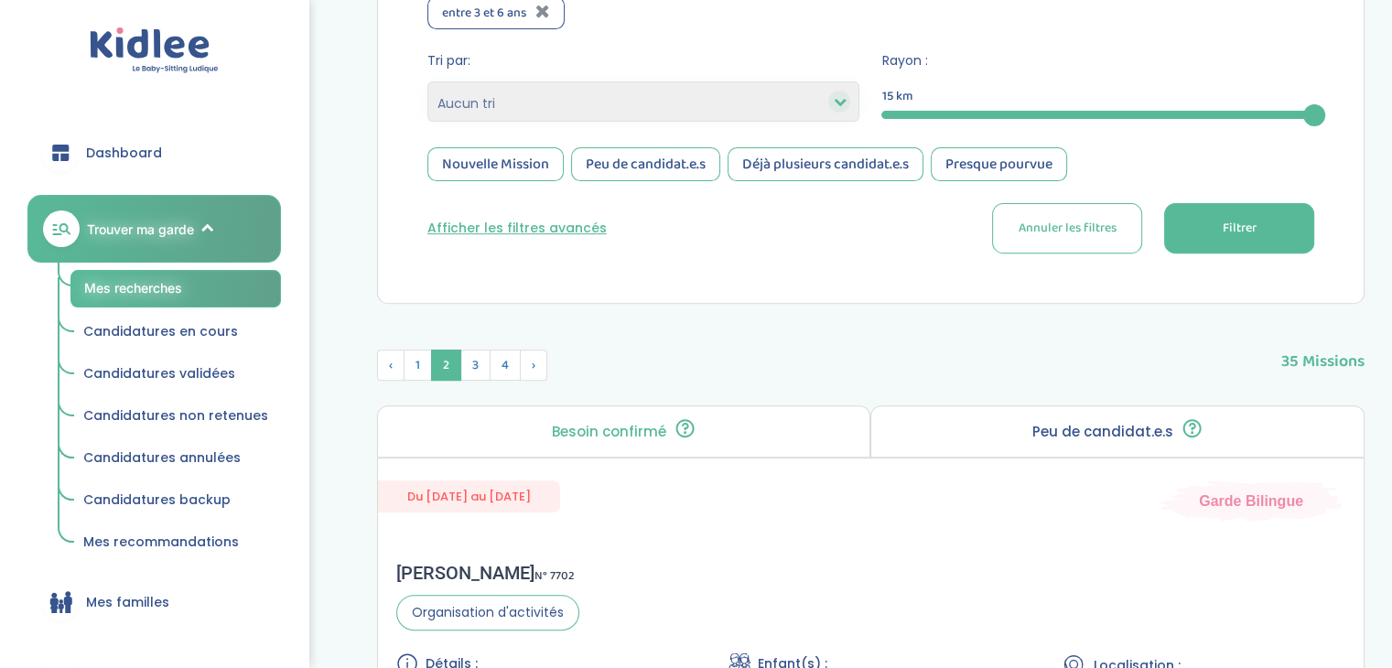
scroll to position [0, 0]
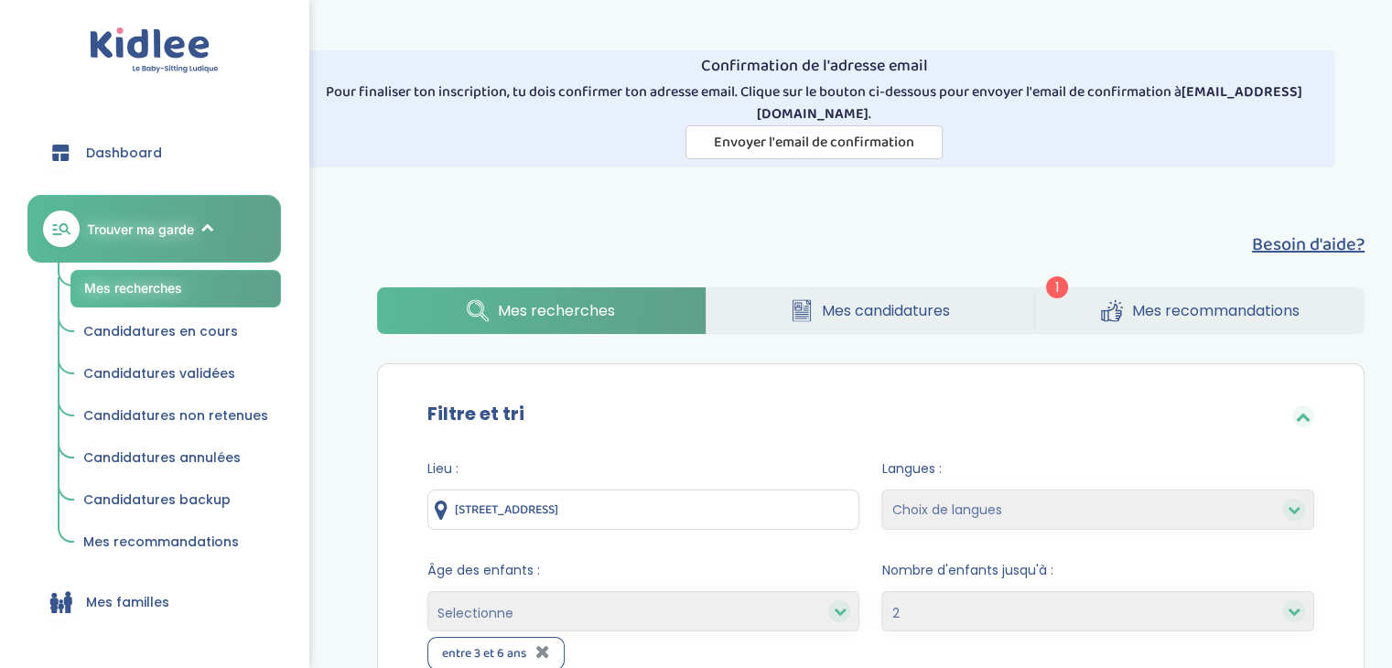
click at [1211, 313] on span "Mes recommandations" at bounding box center [1215, 310] width 167 height 23
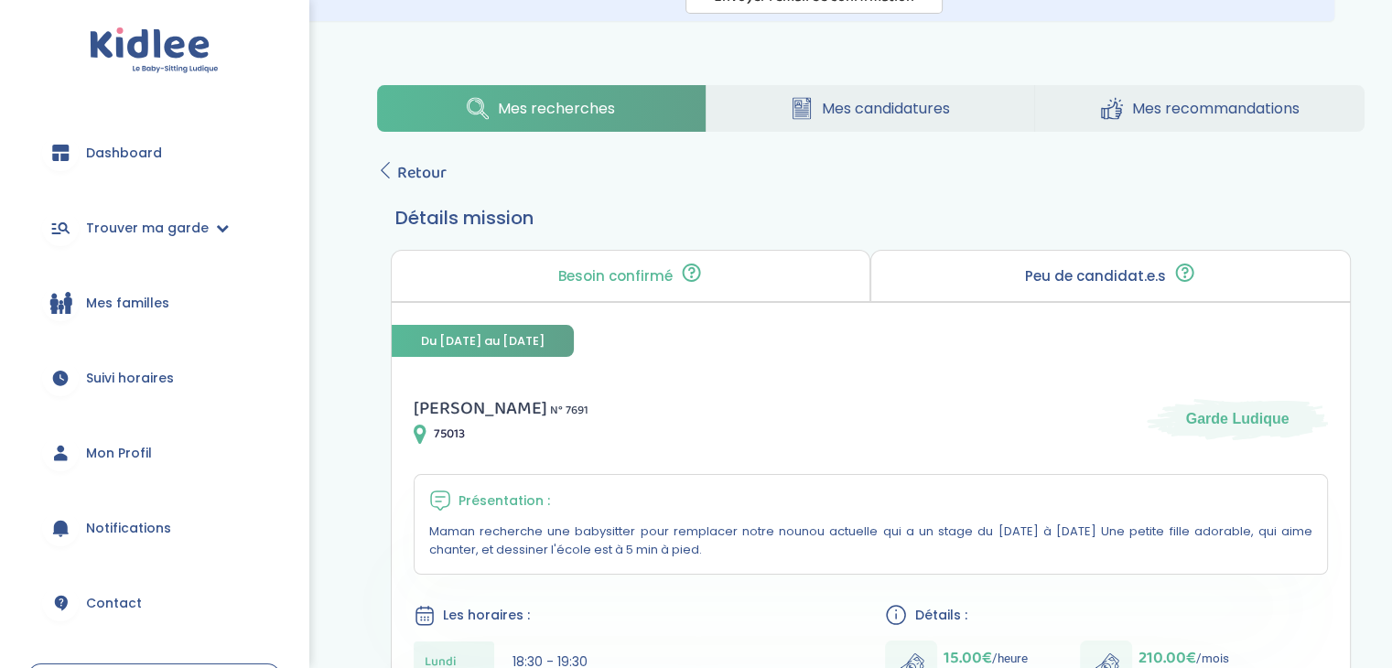
scroll to position [145, 0]
click at [428, 167] on span "Retour" at bounding box center [421, 174] width 49 height 26
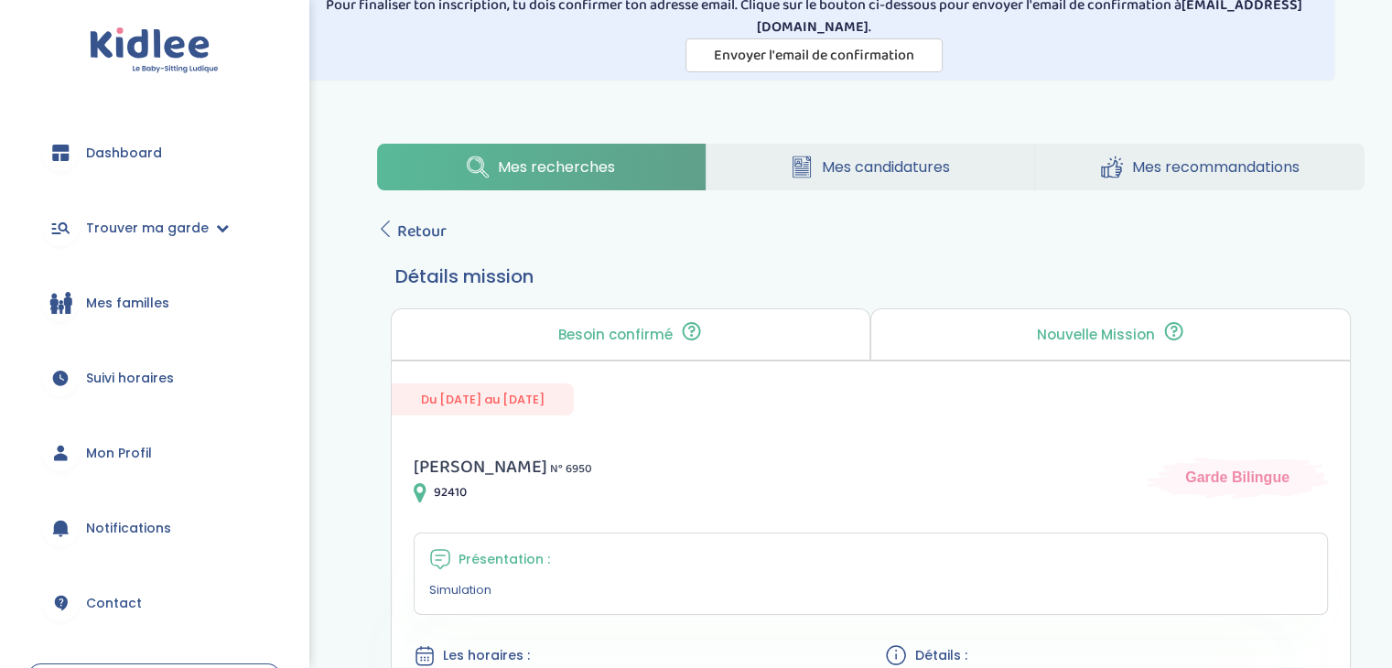
scroll to position [81, 0]
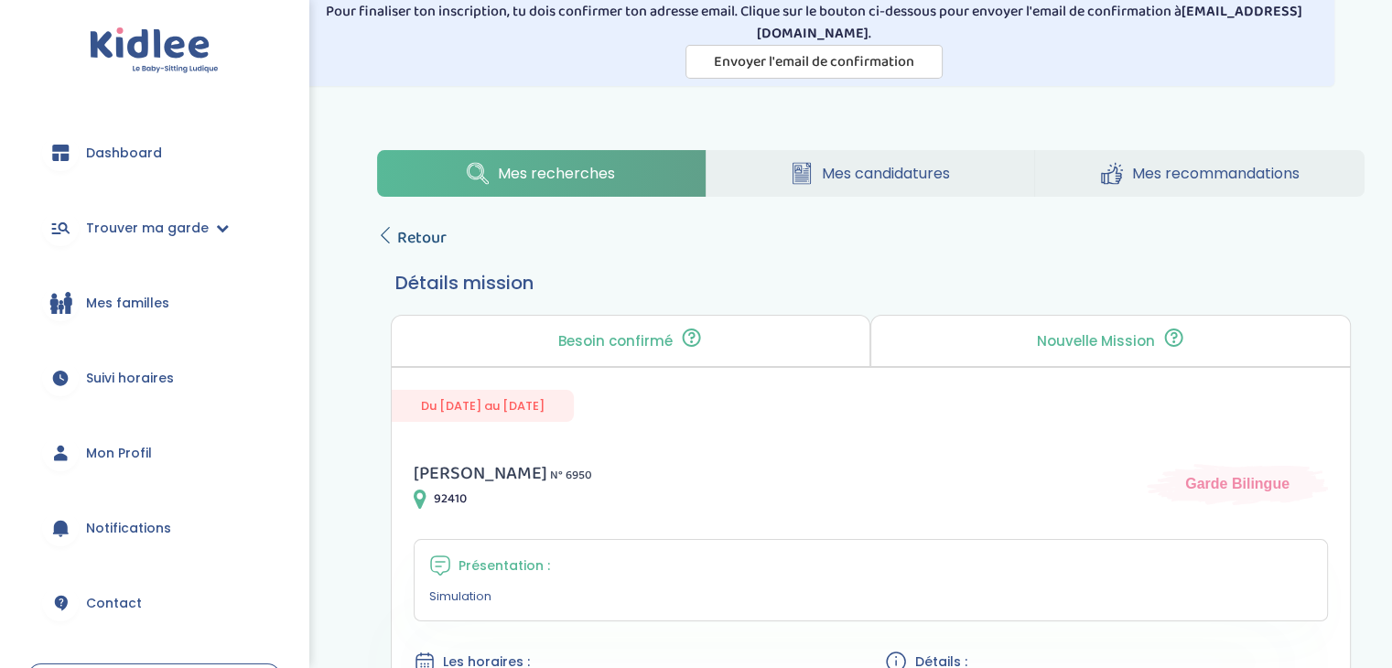
click at [425, 230] on span "Retour" at bounding box center [421, 238] width 49 height 26
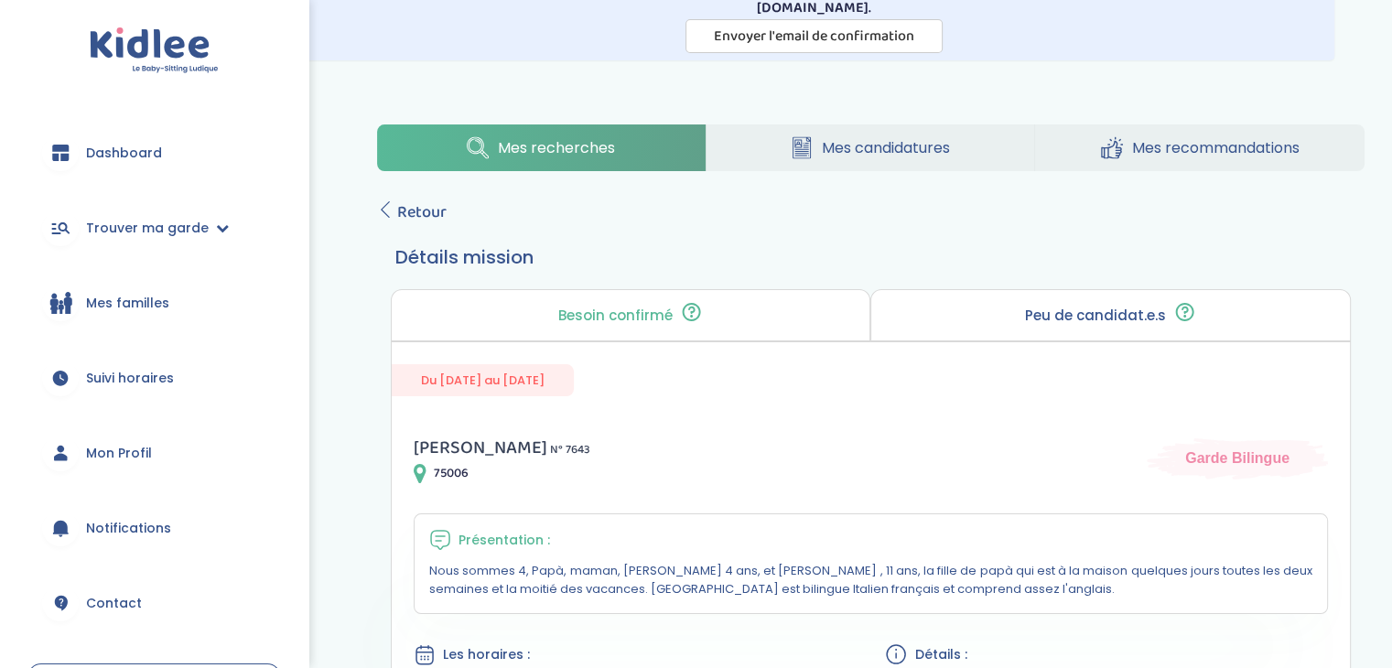
scroll to position [102, 0]
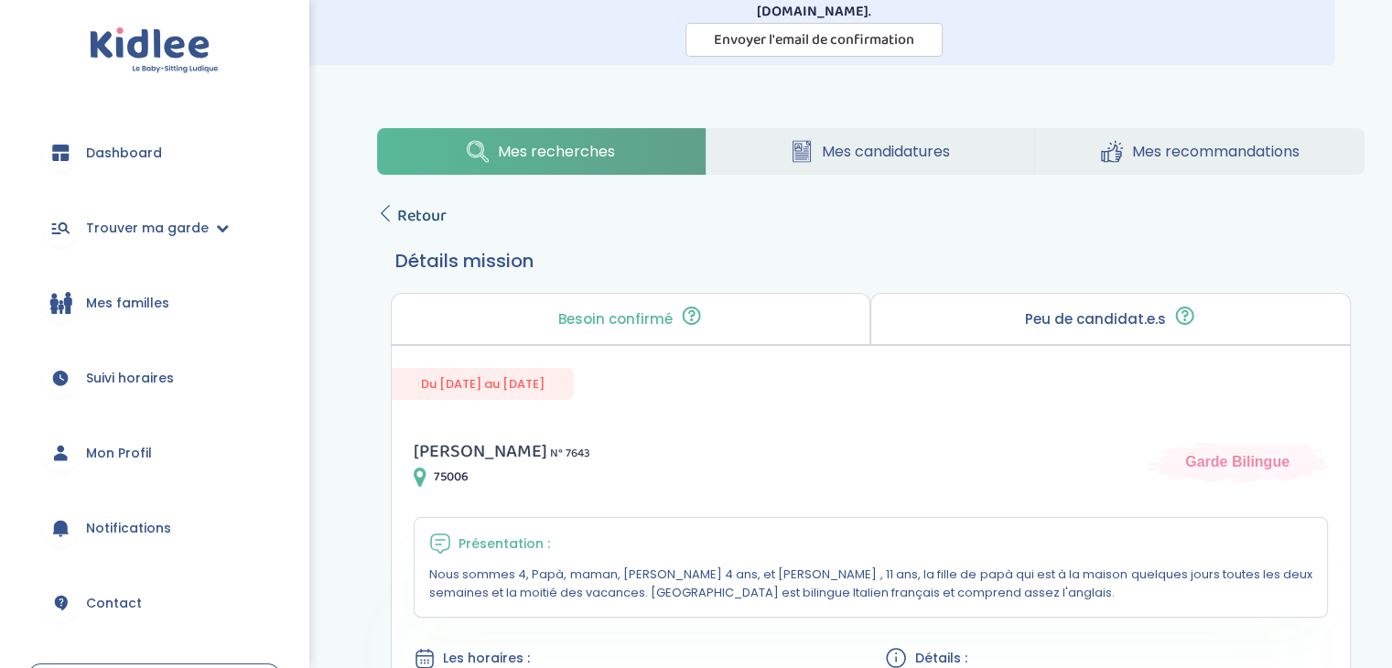
click at [425, 211] on span "Retour" at bounding box center [421, 216] width 49 height 26
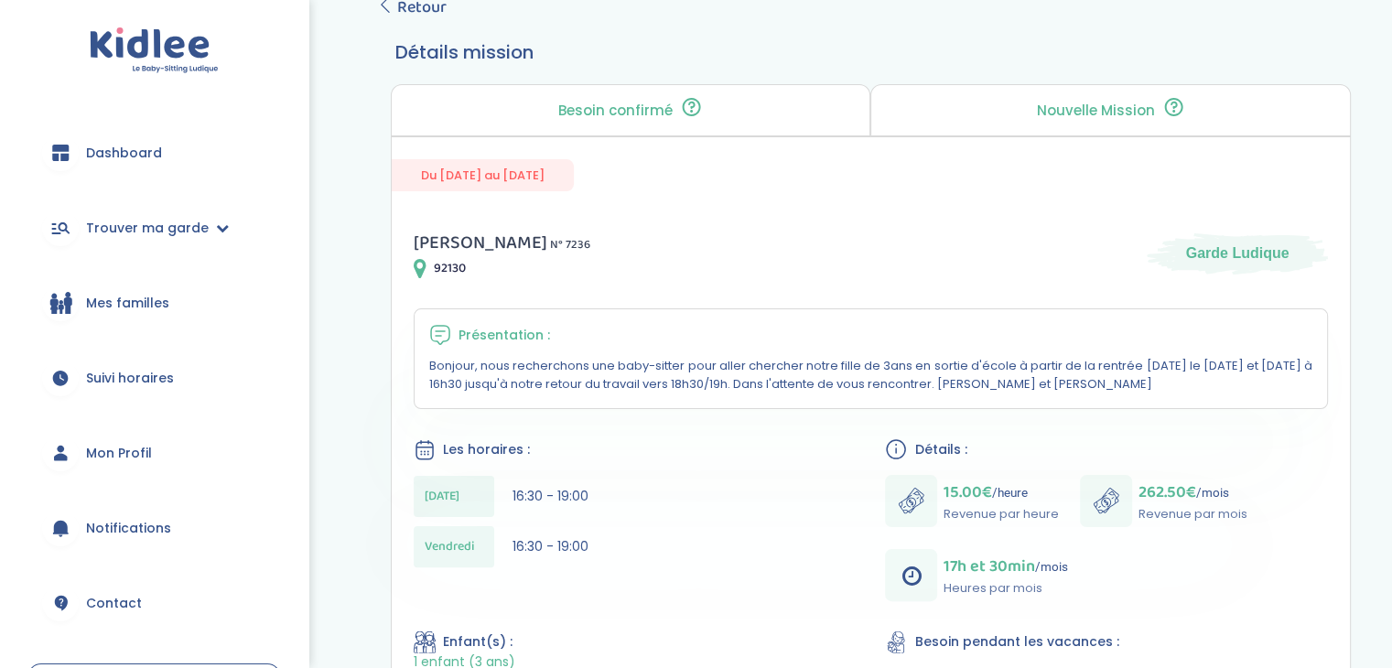
scroll to position [237, 0]
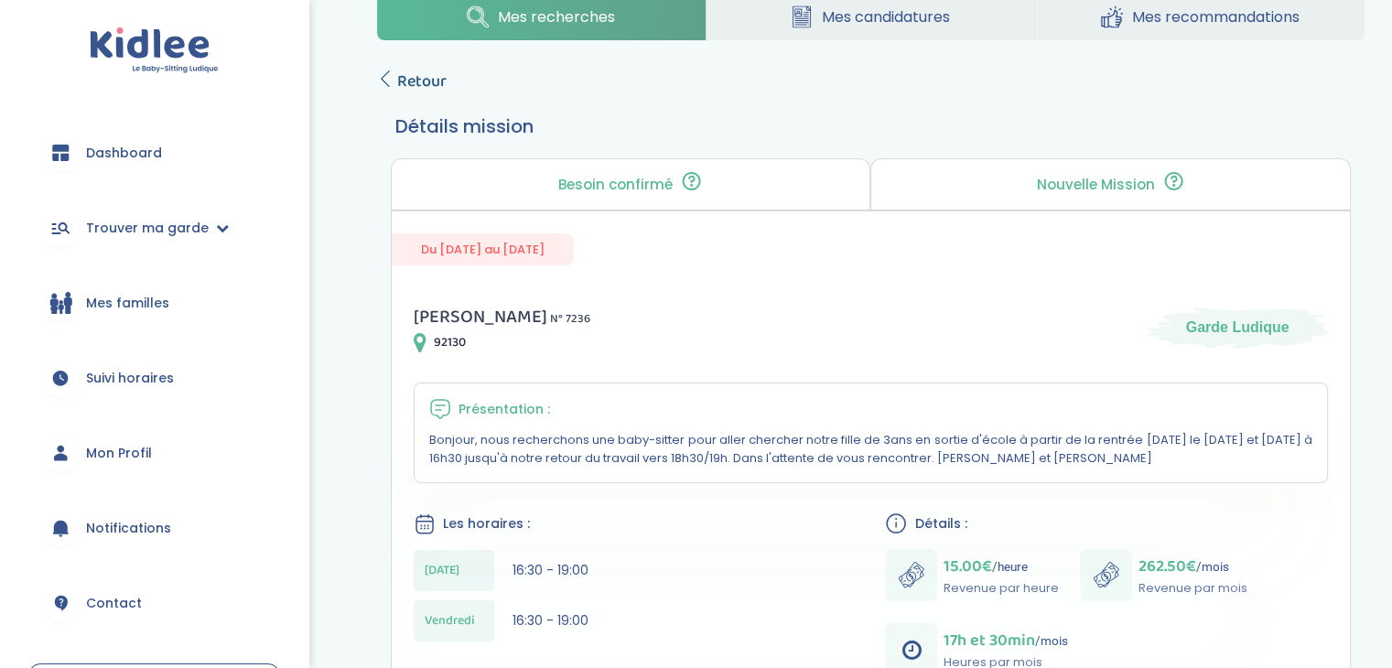
click at [399, 82] on span "Retour" at bounding box center [421, 82] width 49 height 26
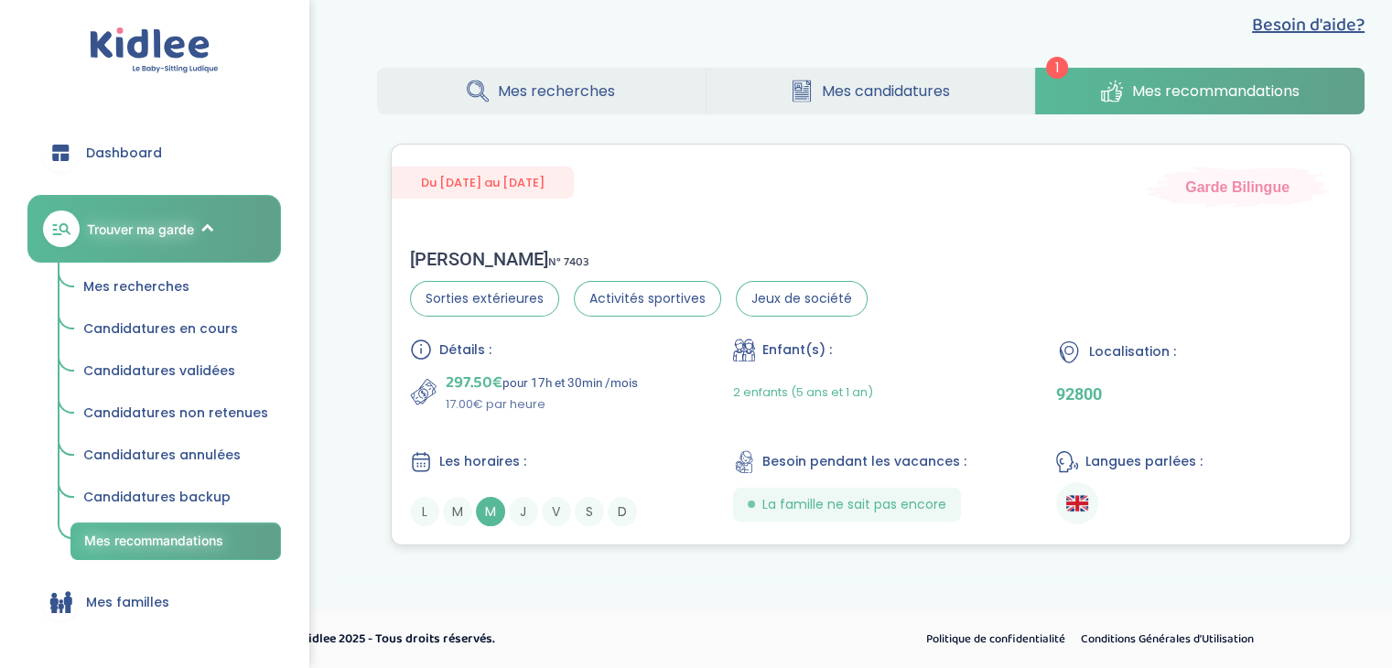
scroll to position [220, 0]
click at [588, 70] on link "Mes recherches" at bounding box center [541, 91] width 328 height 47
click at [603, 98] on span "Mes recherches" at bounding box center [556, 91] width 117 height 23
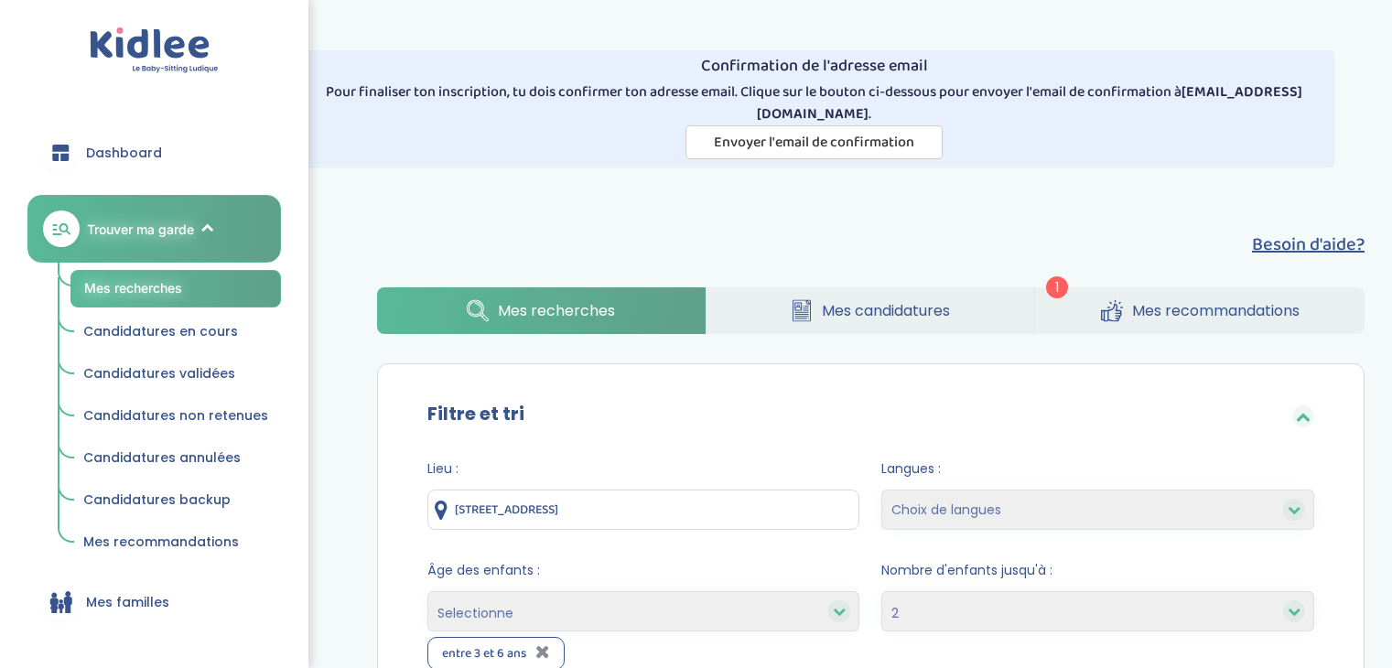
select select "2"
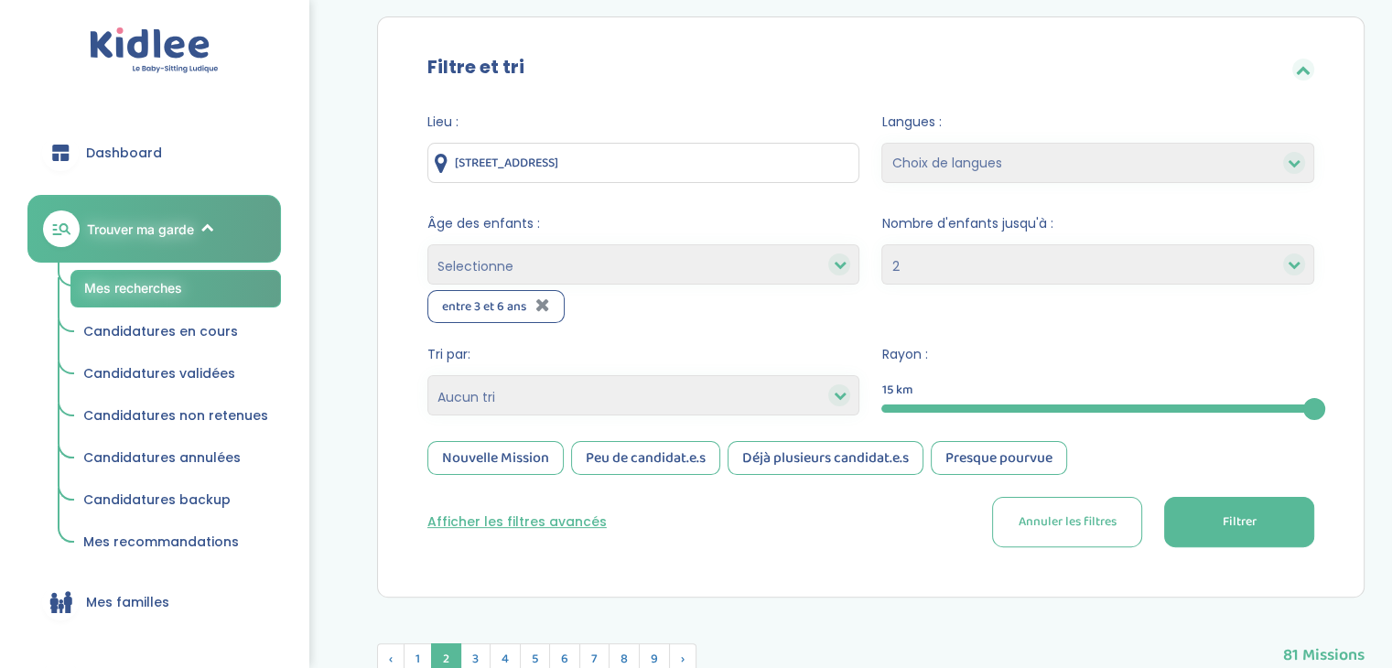
scroll to position [351, 0]
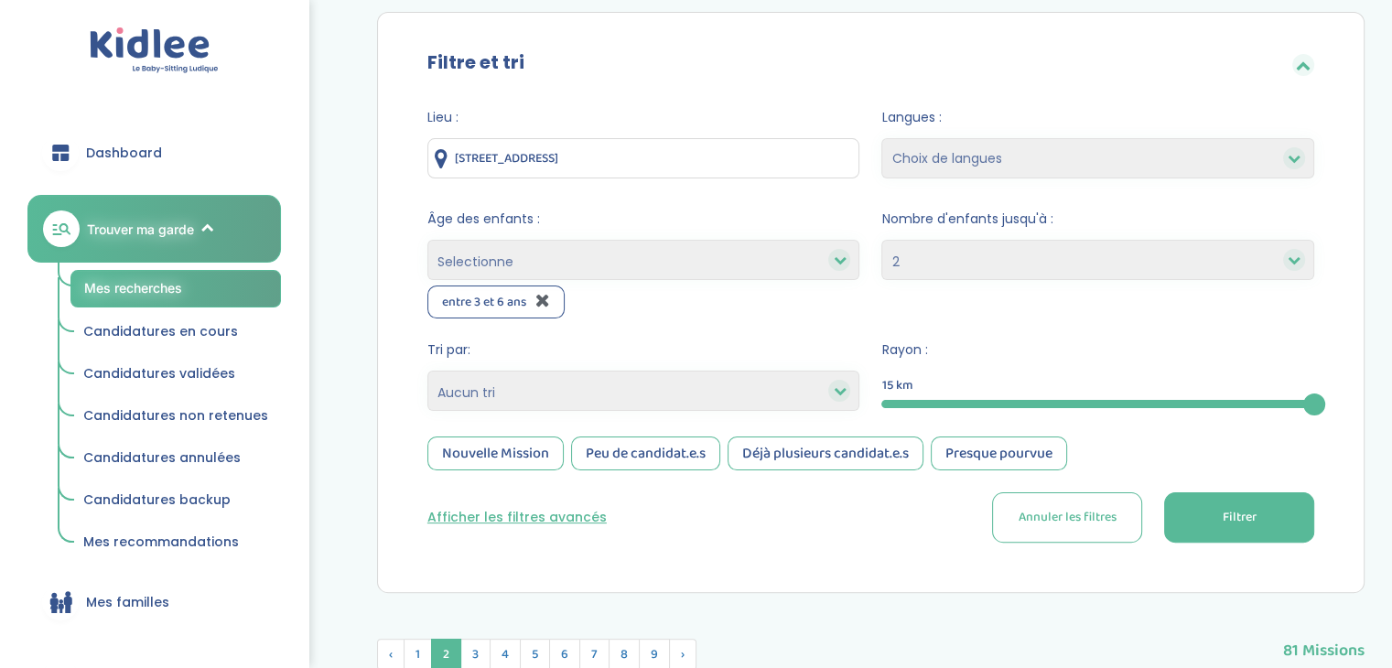
click at [541, 305] on icon at bounding box center [542, 300] width 15 height 18
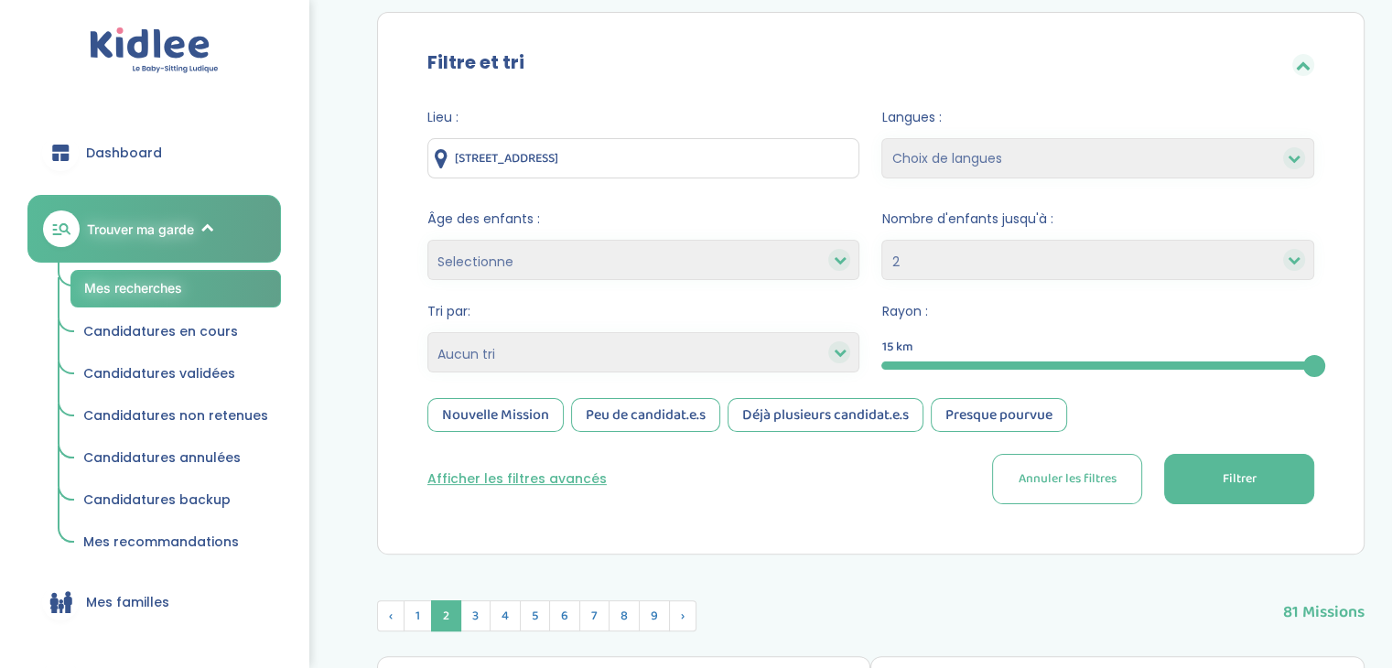
click at [849, 261] on div at bounding box center [839, 260] width 22 height 22
click at [842, 262] on icon at bounding box center [839, 259] width 13 height 13
click at [839, 257] on icon at bounding box center [839, 259] width 13 height 13
click at [480, 253] on select "Selectionne moins de 3 ans entre 3 et 6 ans plus de 6 ans" at bounding box center [643, 260] width 433 height 40
select select "+6"
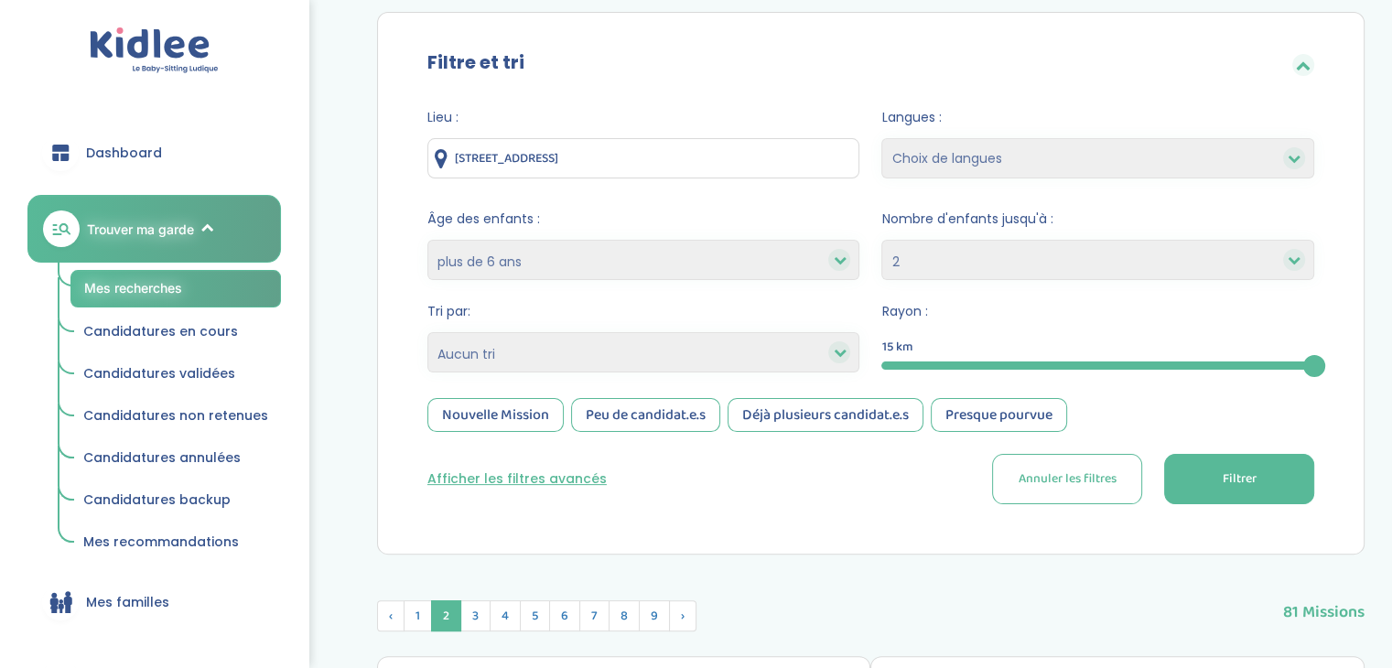
click at [427, 240] on select "Selectionne moins de 3 ans entre 3 et 6 ans plus de 6 ans" at bounding box center [643, 260] width 433 height 40
select select
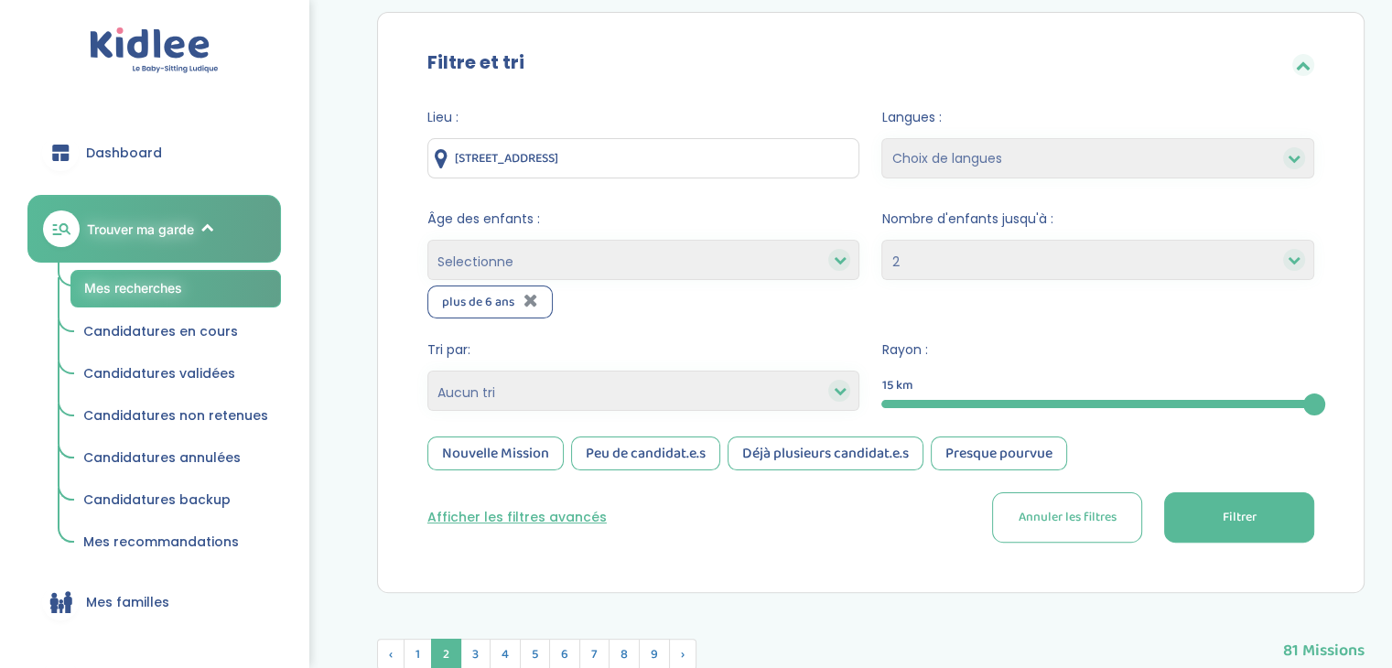
click at [511, 396] on select "Heures par semaine (croissant) Heures par semaine (décroissant) Date de démarra…" at bounding box center [643, 391] width 433 height 40
click at [427, 371] on select "Heures par semaine (croissant) Heures par semaine (décroissant) Date de démarra…" at bounding box center [643, 391] width 433 height 40
click at [1285, 520] on button "Filtrer" at bounding box center [1239, 517] width 150 height 50
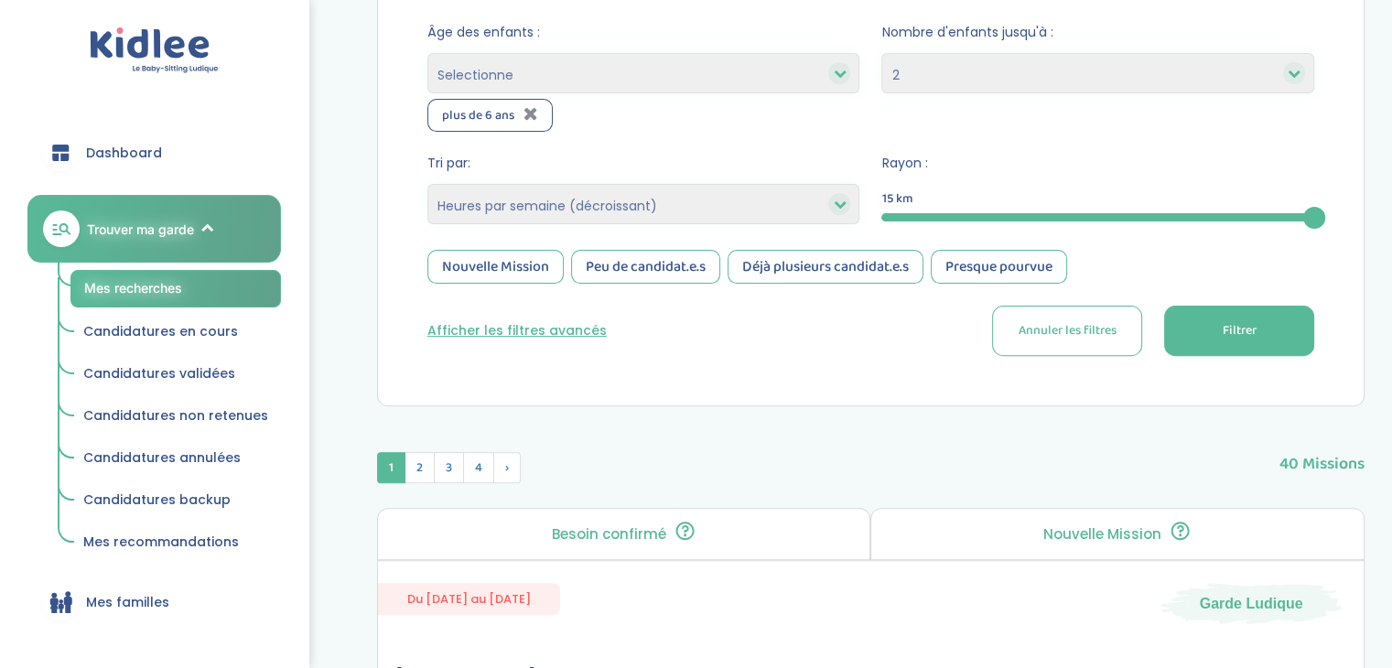
scroll to position [538, 0]
click at [831, 197] on div at bounding box center [839, 204] width 22 height 22
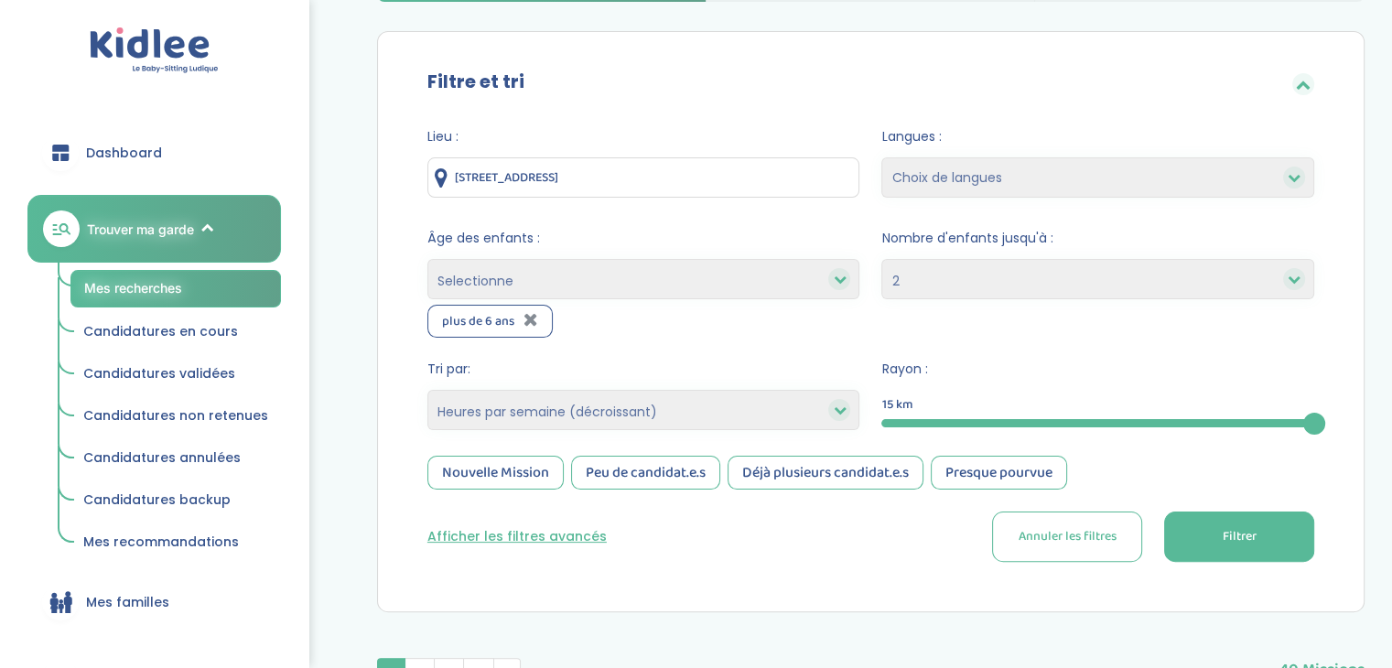
scroll to position [333, 0]
click at [706, 404] on select "Heures par semaine (croissant) Heures par semaine (décroissant) Date de démarra…" at bounding box center [643, 409] width 433 height 40
select select "hours_asc"
click at [427, 389] on select "Heures par semaine (croissant) Heures par semaine (décroissant) Date de démarra…" at bounding box center [643, 409] width 433 height 40
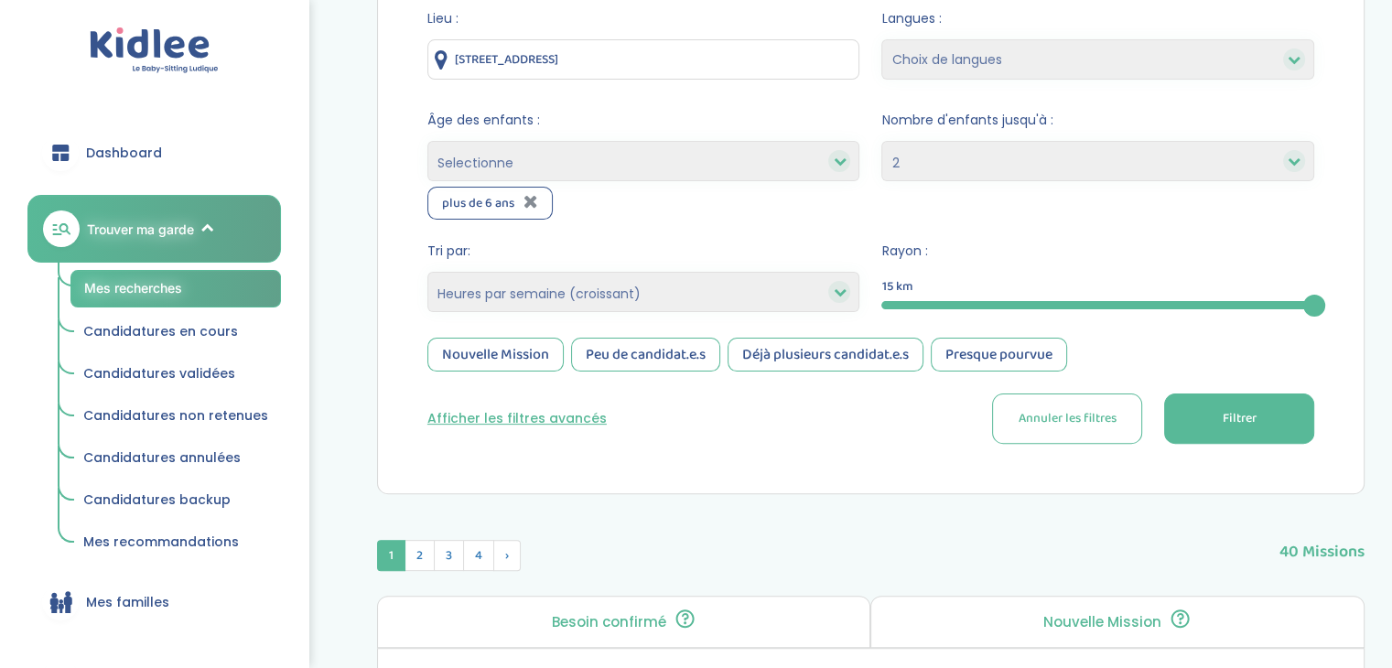
scroll to position [450, 0]
click at [1260, 404] on button "Filtrer" at bounding box center [1239, 418] width 150 height 50
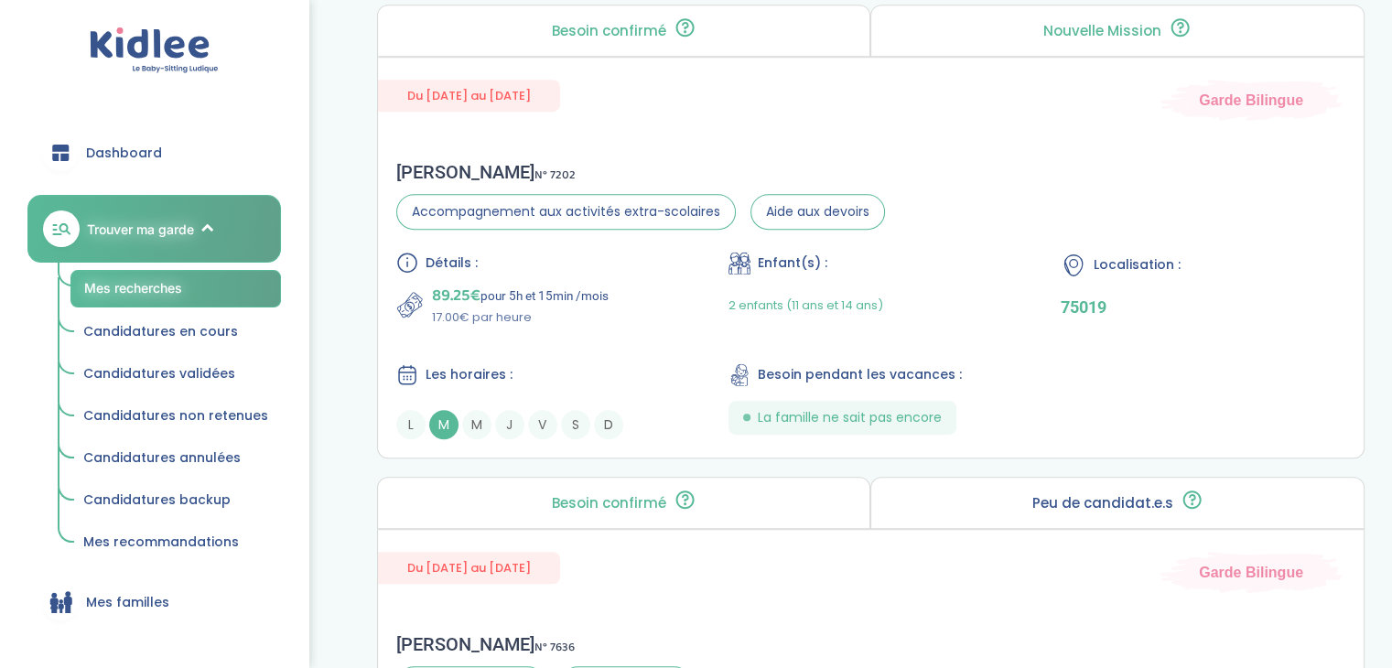
scroll to position [1039, 0]
click at [604, 285] on p "89.25€ pour 5h et 15min /mois" at bounding box center [520, 298] width 177 height 26
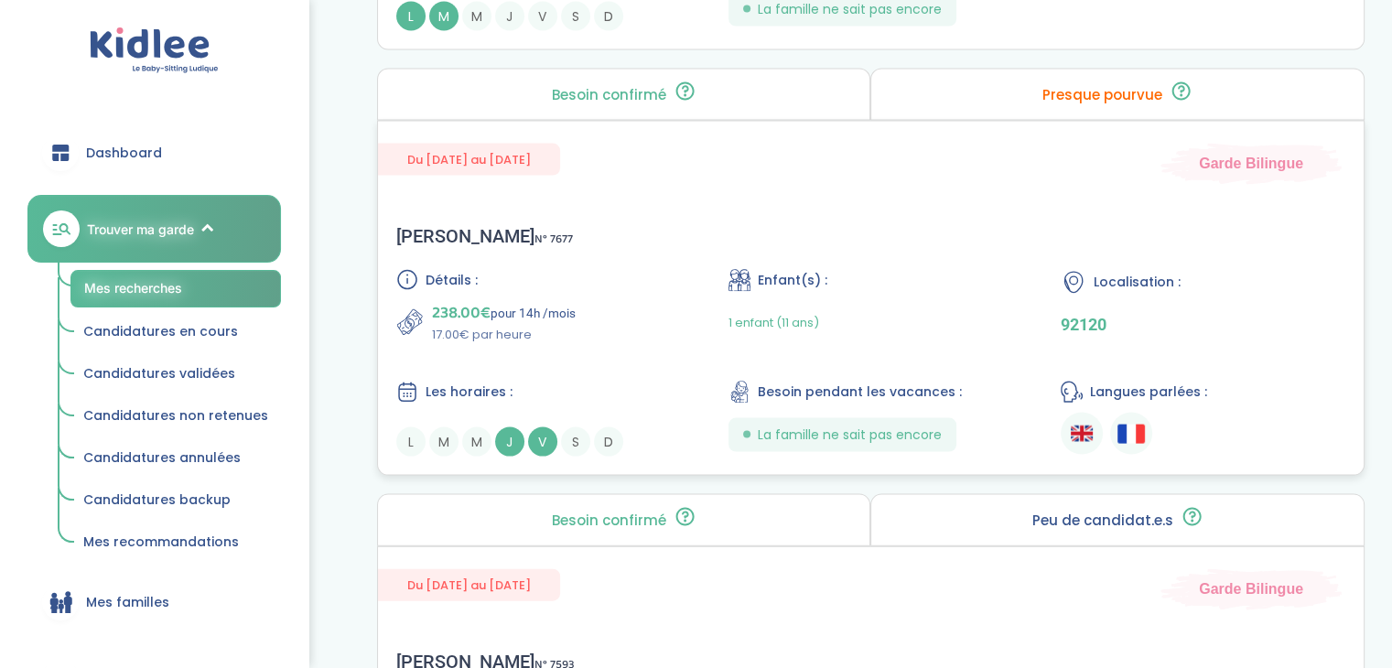
scroll to position [3809, 0]
click at [705, 337] on div "Détails : 238.00€ pour 14h /mois 17.00€ par heure Enfant(s) : 1 enfant (11 ans)…" at bounding box center [870, 364] width 949 height 188
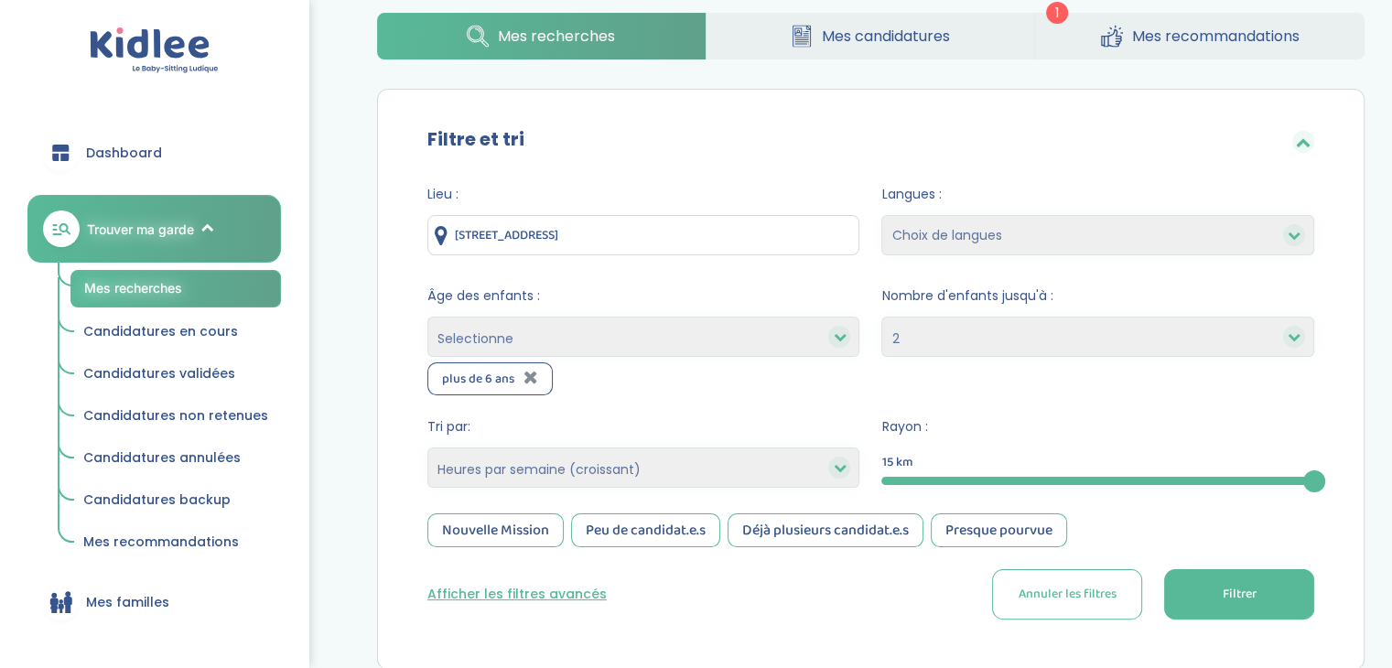
scroll to position [0, 0]
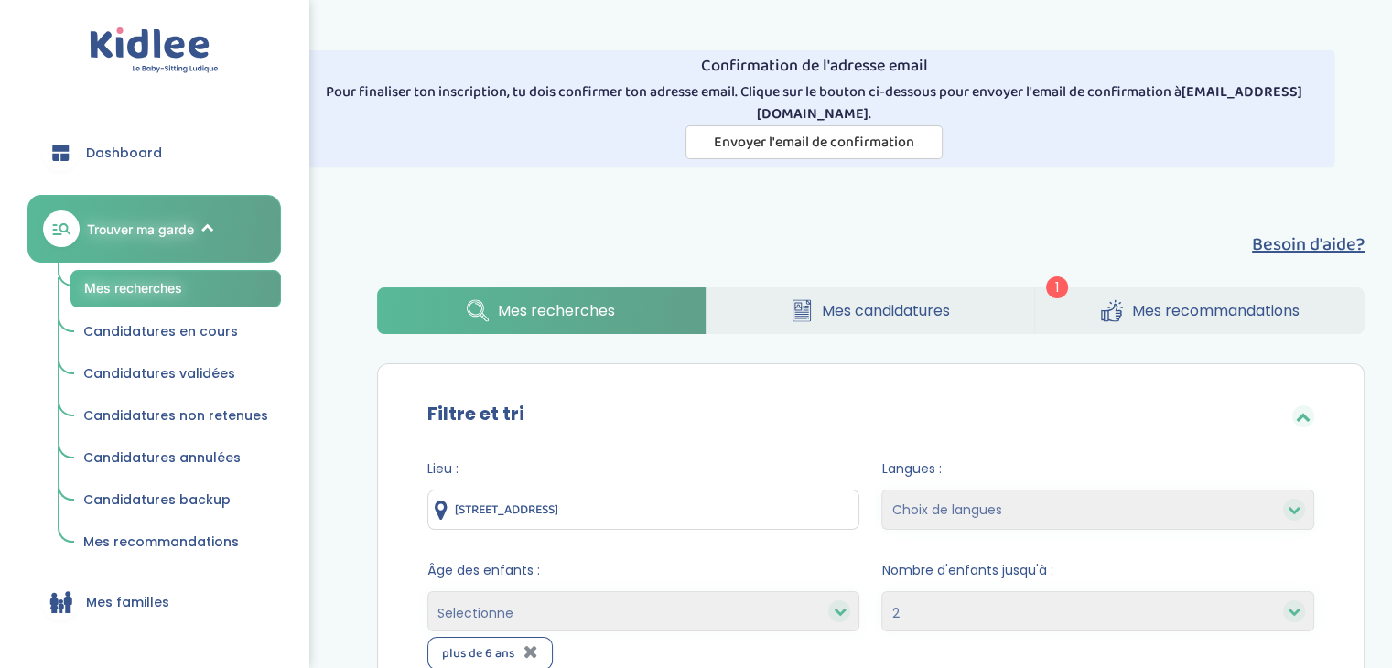
click at [1167, 331] on link "Mes recommandations" at bounding box center [1199, 310] width 329 height 47
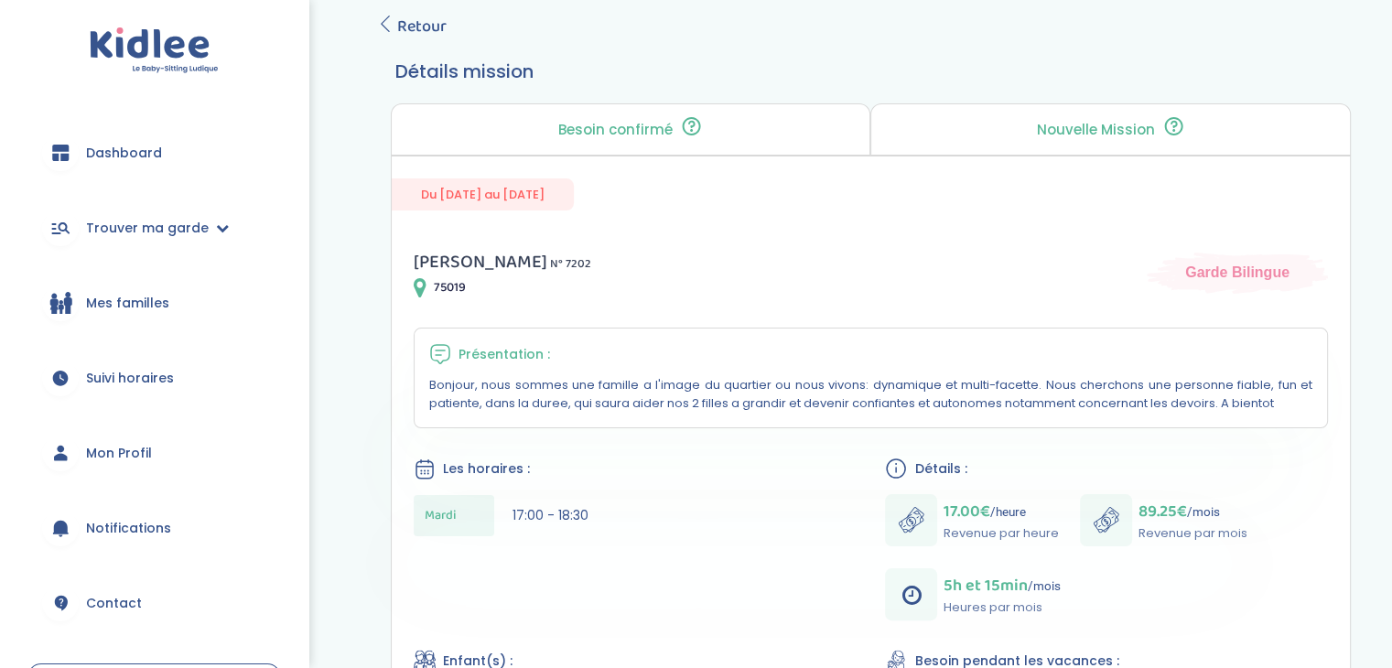
scroll to position [293, 0]
click at [417, 31] on span "Retour" at bounding box center [421, 26] width 49 height 26
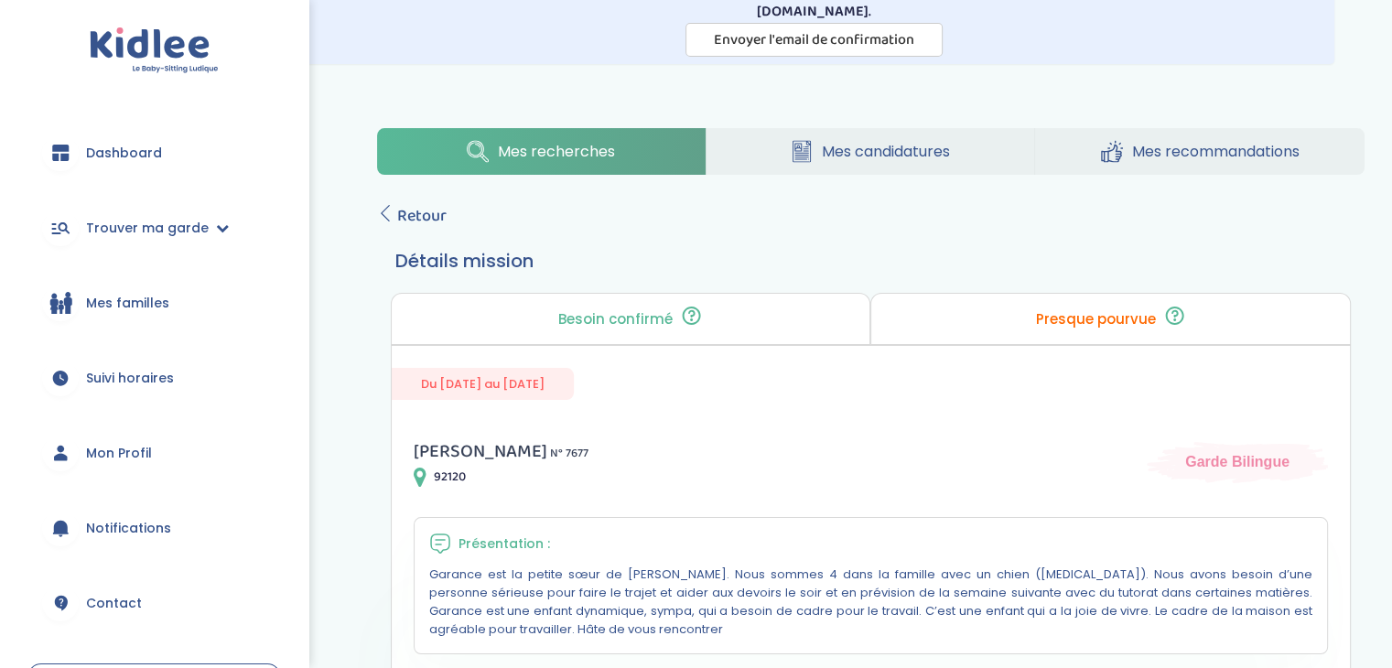
scroll to position [99, 0]
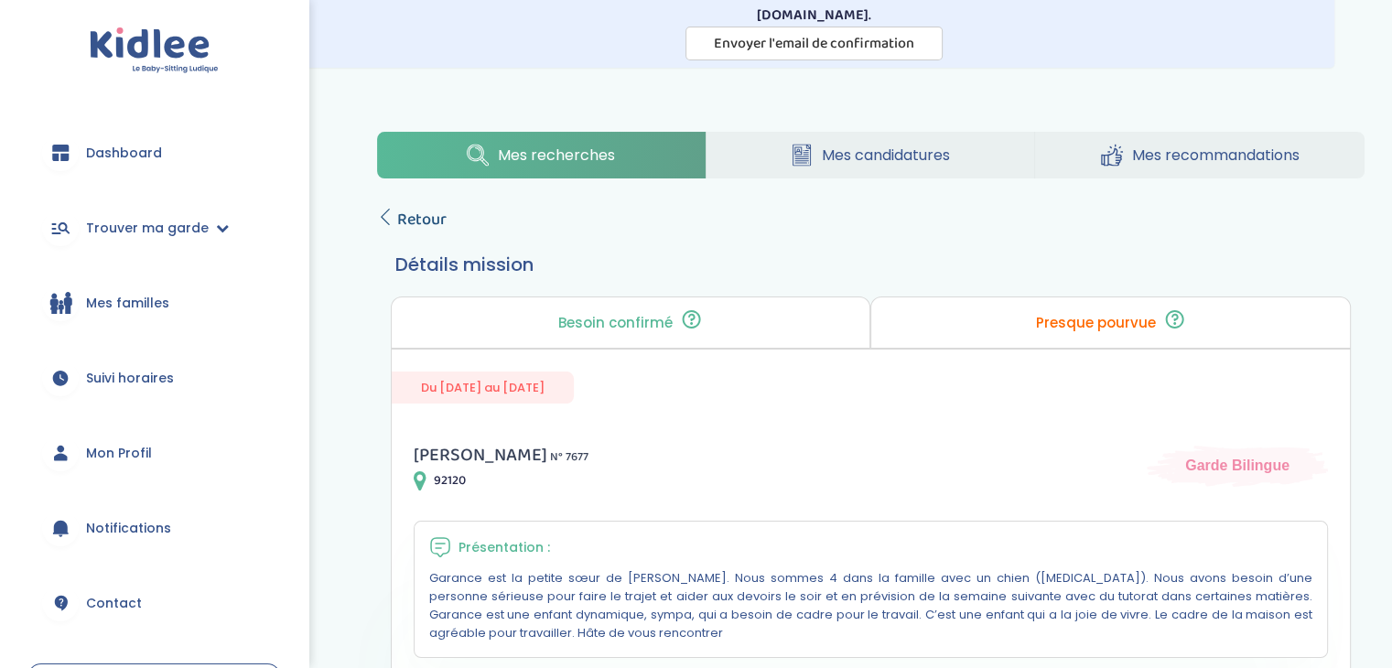
click at [420, 227] on span "Retour" at bounding box center [421, 220] width 49 height 26
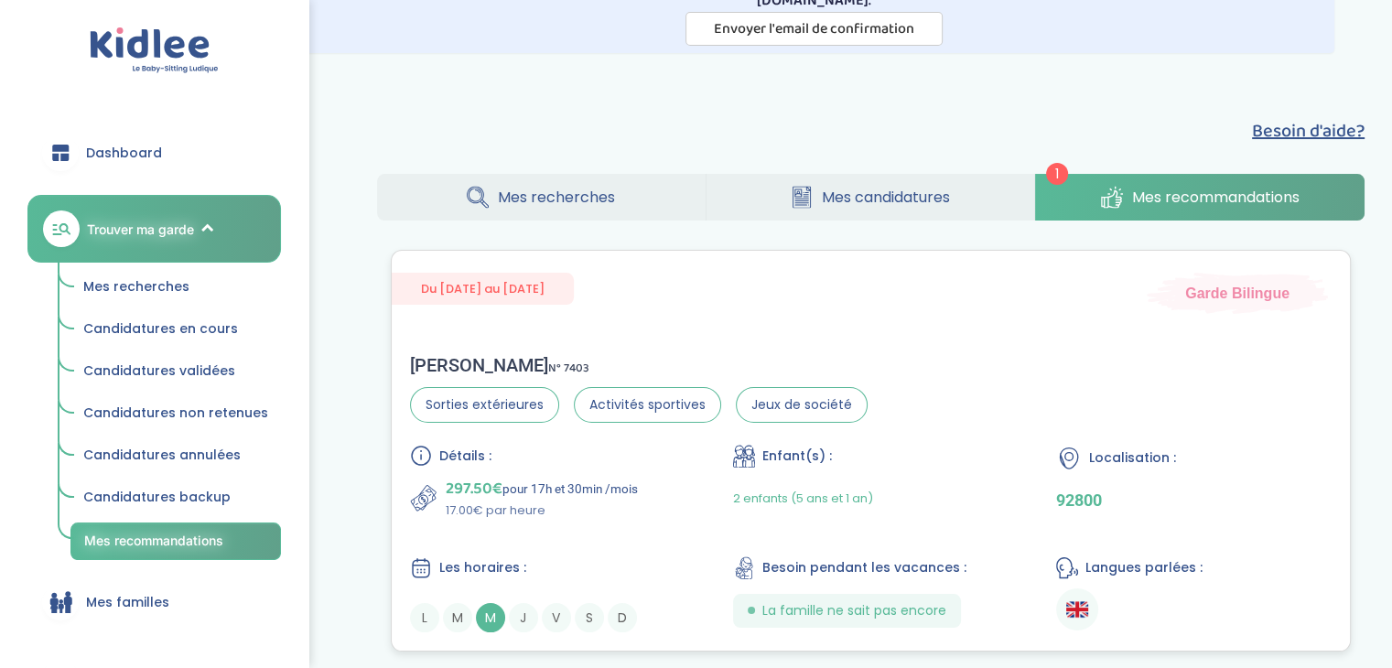
scroll to position [114, 0]
click at [558, 195] on span "Mes recherches" at bounding box center [556, 196] width 117 height 23
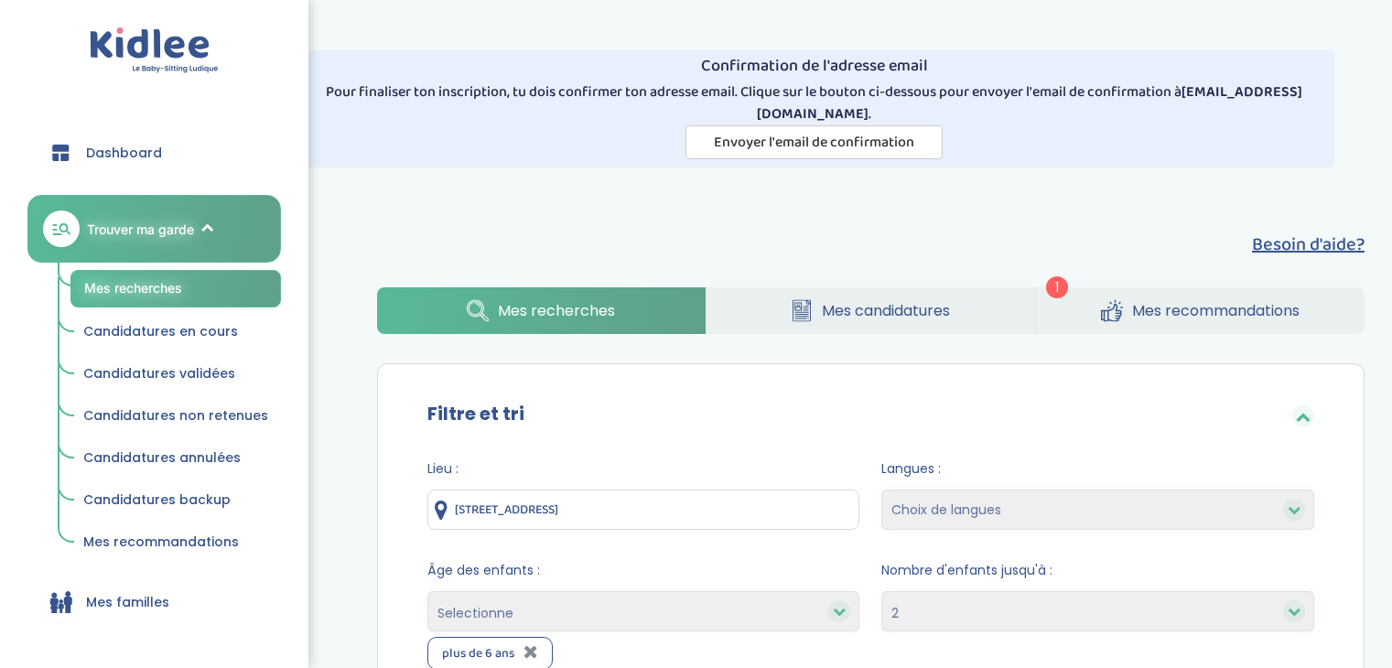
select select "2"
select select "hours_asc"
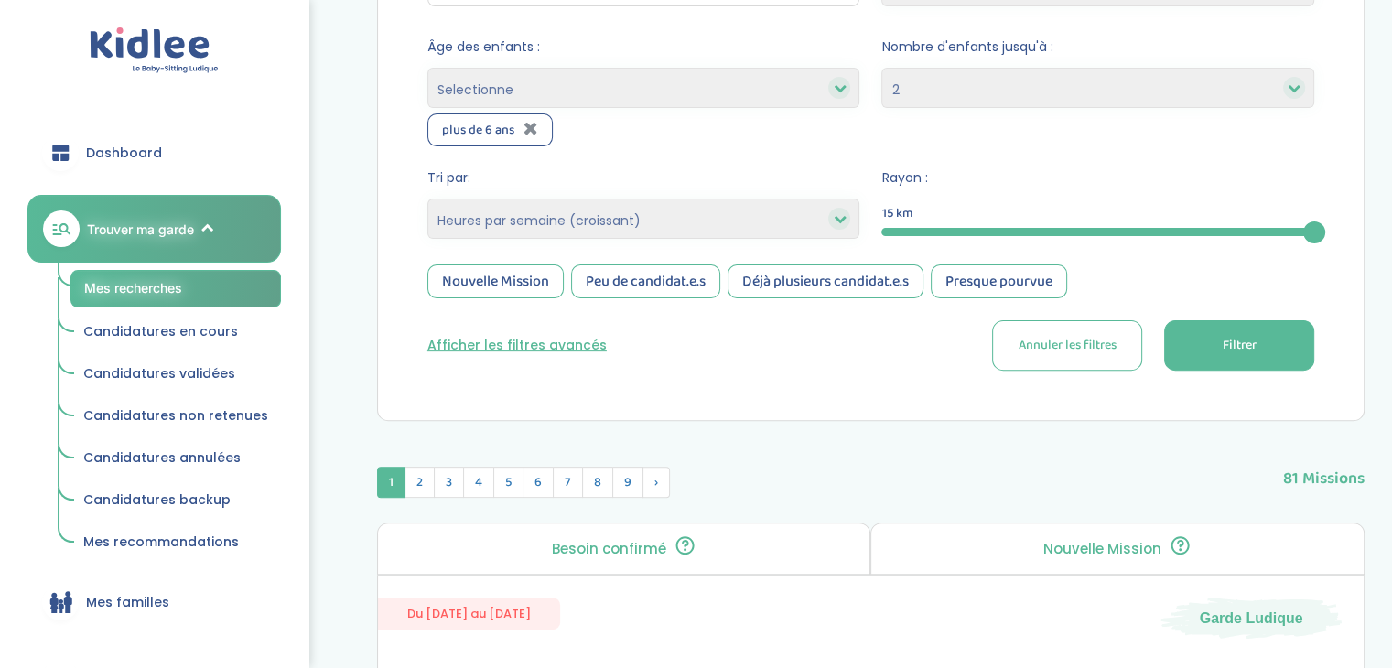
scroll to position [520, 0]
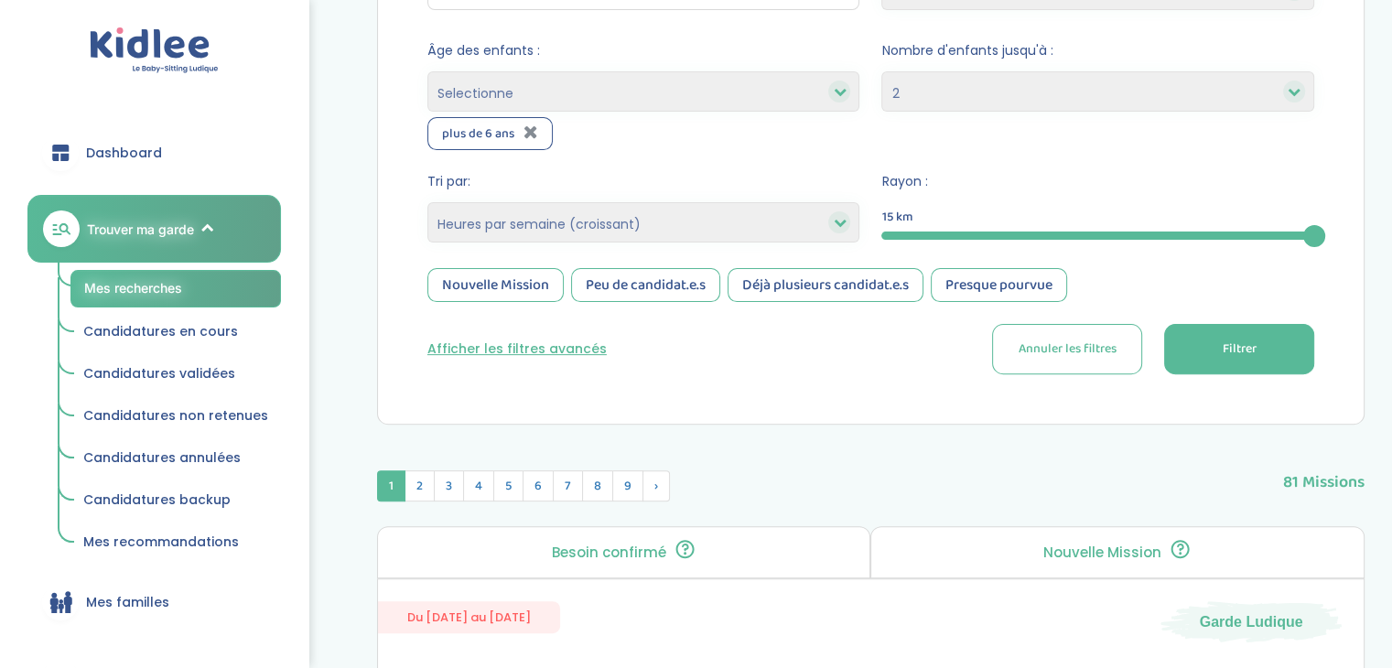
click at [1291, 347] on button "Filtrer" at bounding box center [1239, 349] width 150 height 50
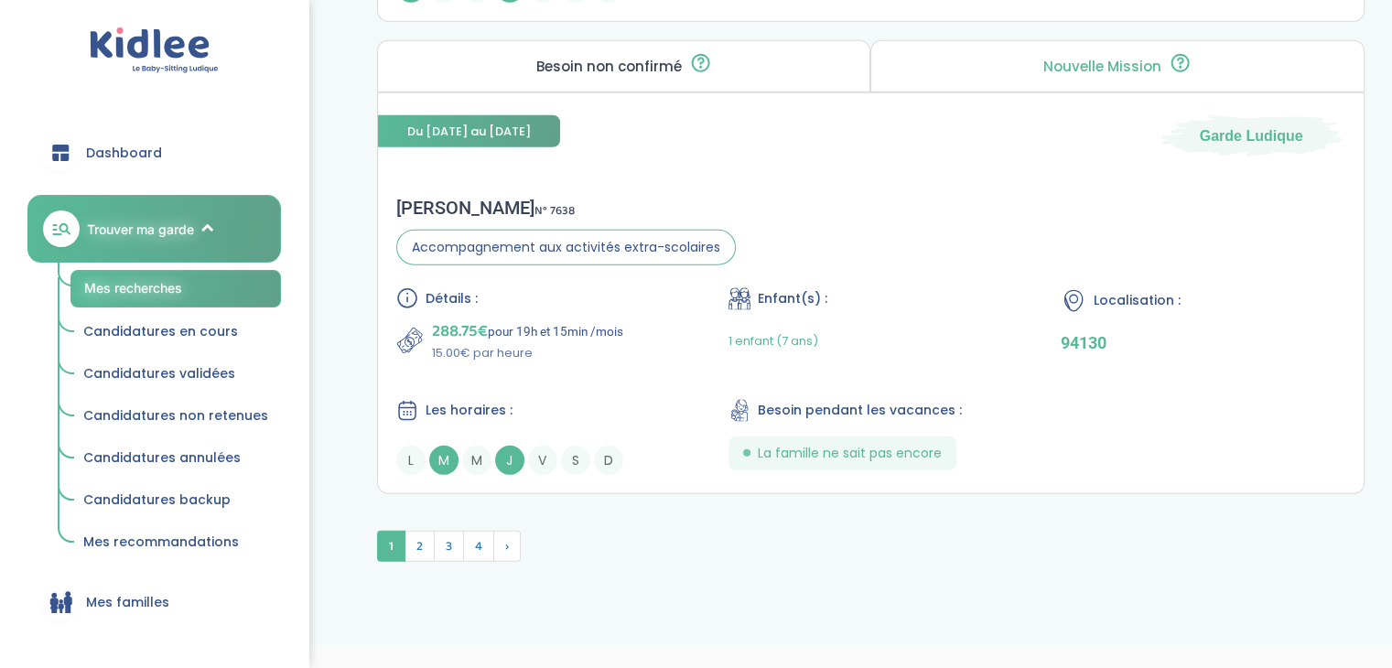
scroll to position [5236, 0]
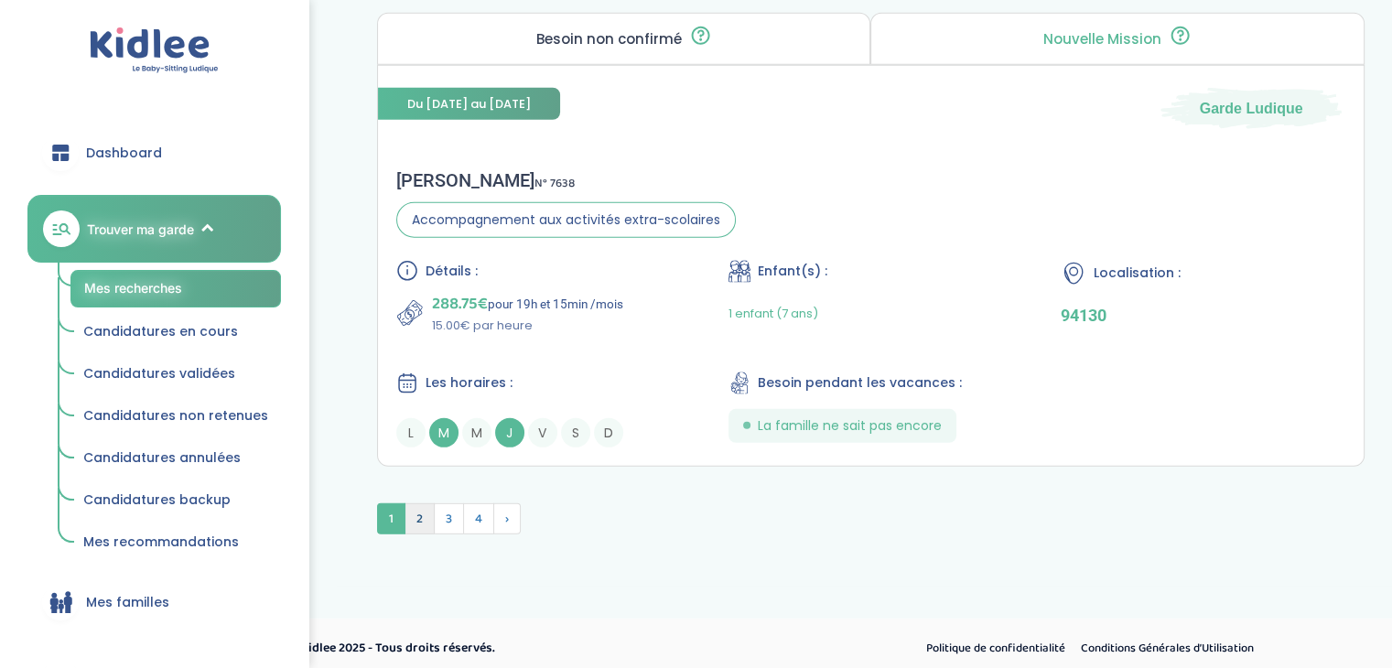
click at [421, 511] on span "2" at bounding box center [419, 518] width 30 height 31
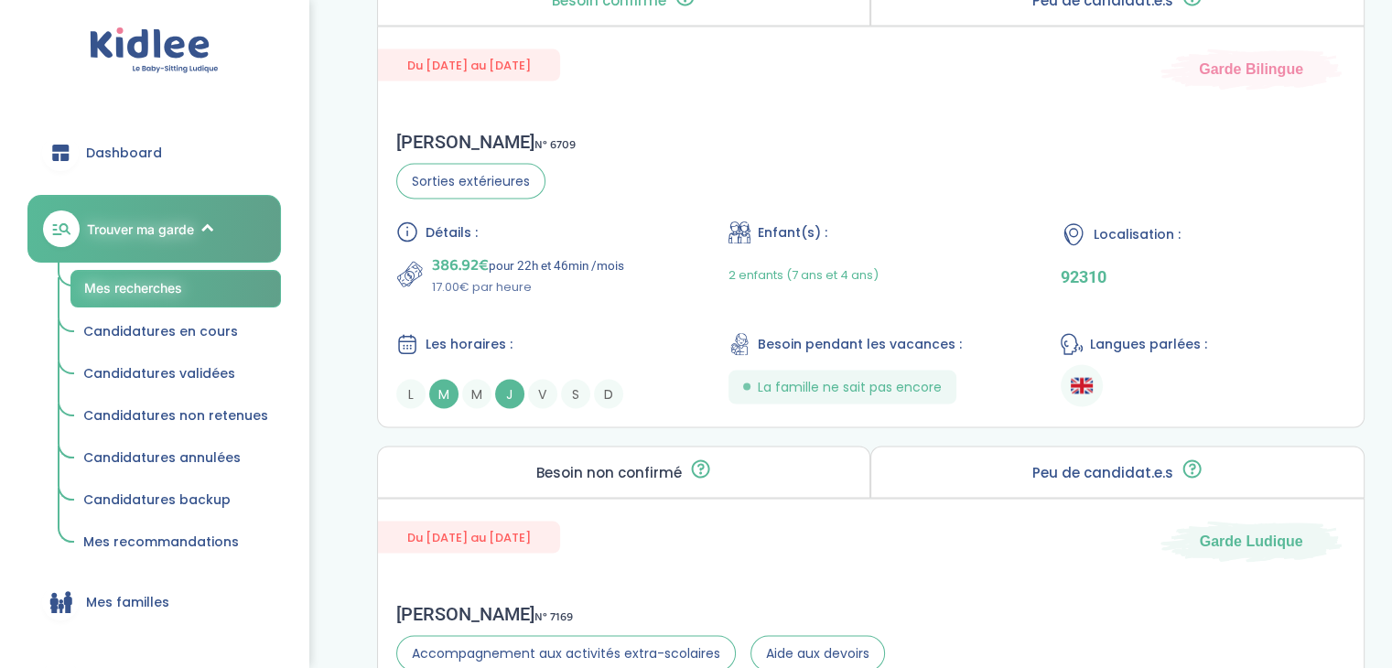
scroll to position [3484, 0]
click at [693, 293] on div "Détails : 386.92€ pour 22h et 46min /mois 17.00€ par heure Enfant(s) : 2 enfant…" at bounding box center [870, 315] width 949 height 188
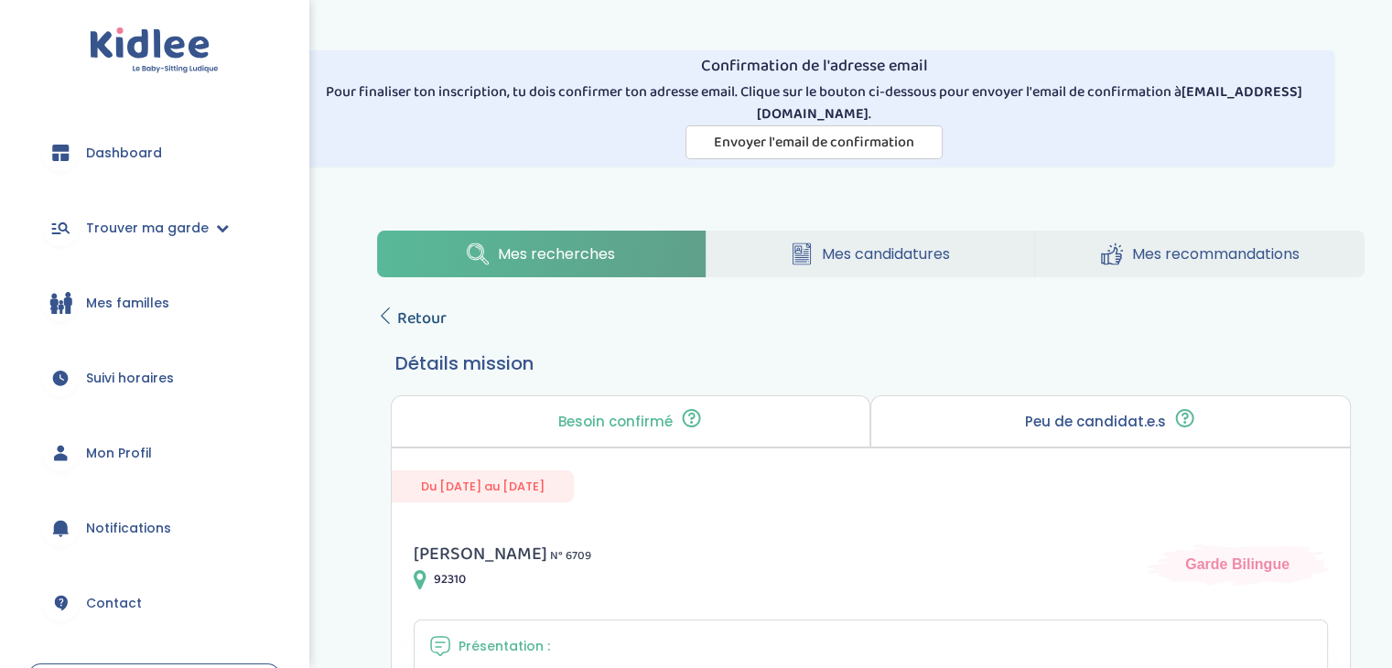
click at [430, 307] on span "Retour" at bounding box center [421, 319] width 49 height 26
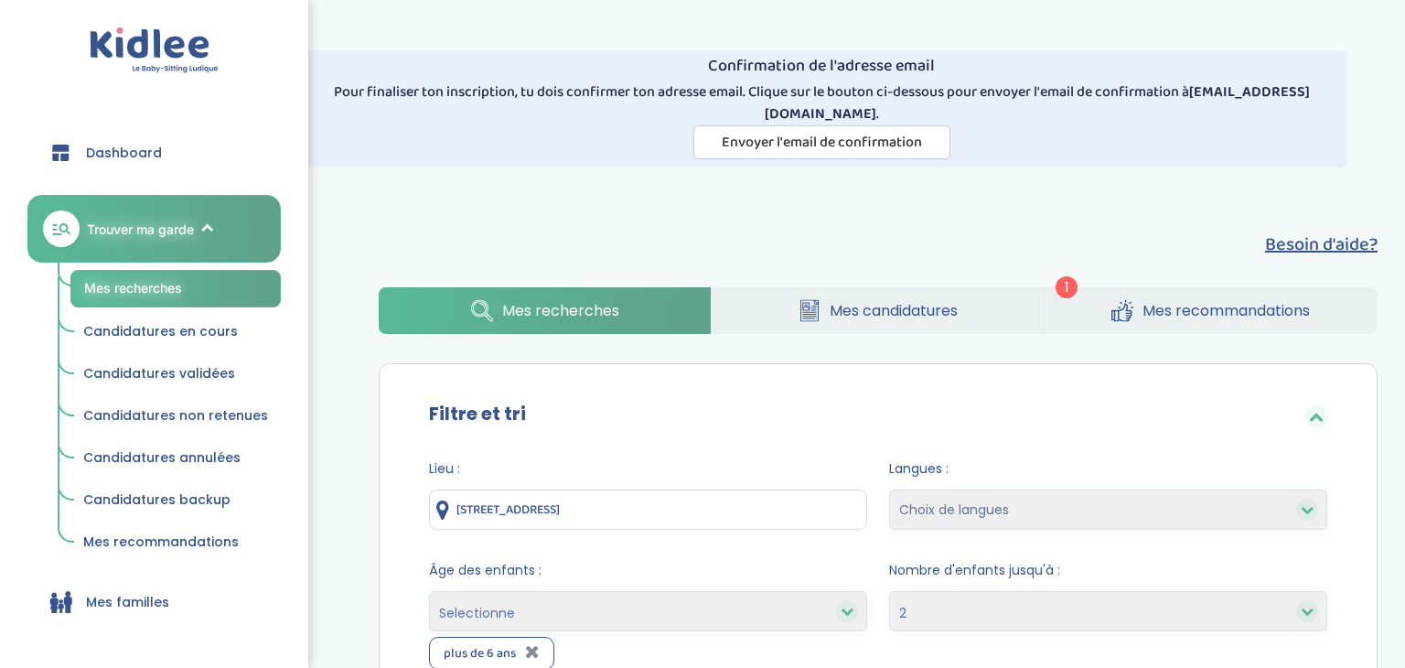
select select "2"
select select "hours_asc"
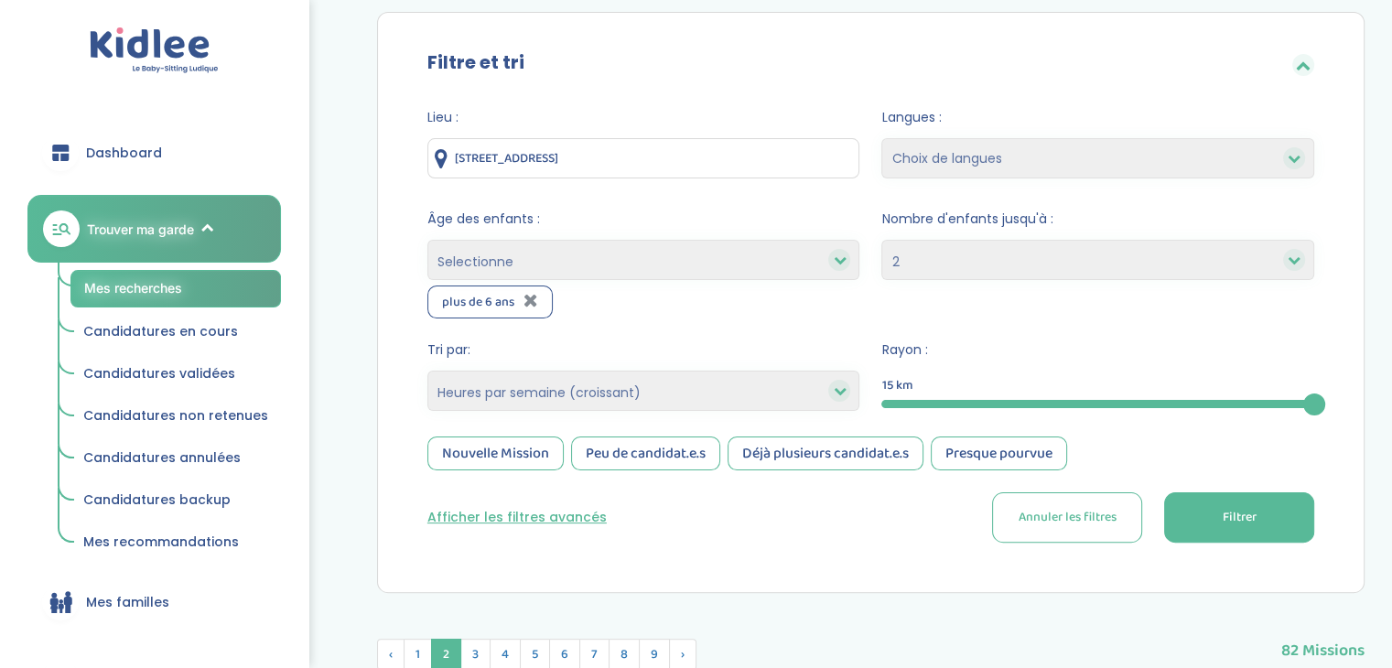
scroll to position [350, 0]
click at [1204, 512] on button "Filtrer" at bounding box center [1239, 518] width 150 height 50
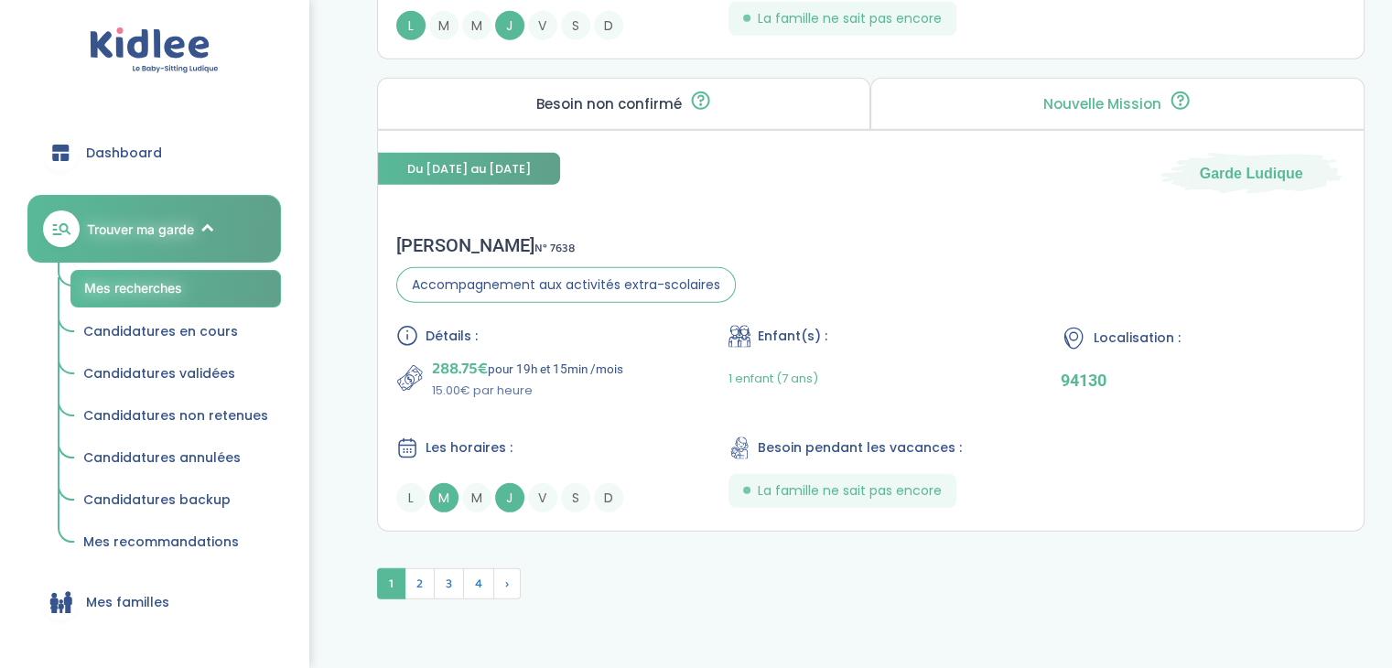
scroll to position [5170, 0]
click at [534, 240] on span "N° 7638" at bounding box center [554, 249] width 40 height 19
click at [414, 574] on span "2" at bounding box center [419, 584] width 30 height 31
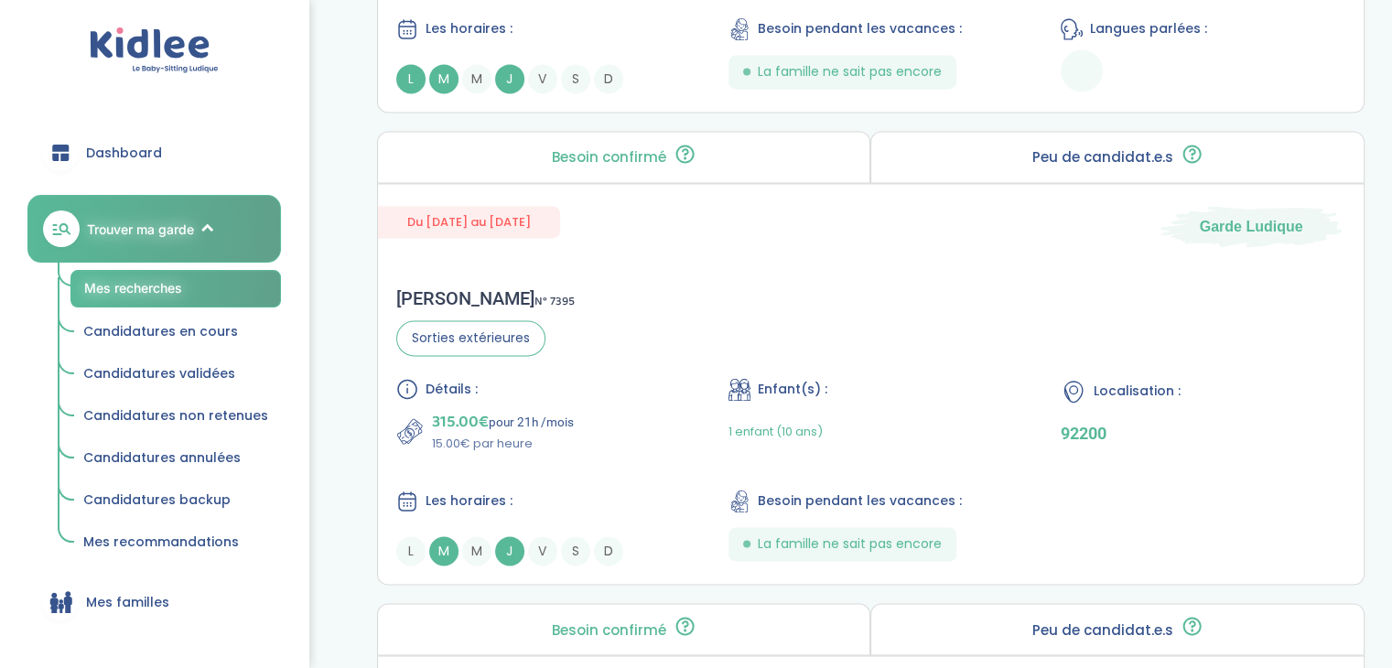
scroll to position [2852, 0]
click at [549, 422] on p "315.00€ pour 21h /mois" at bounding box center [503, 424] width 142 height 26
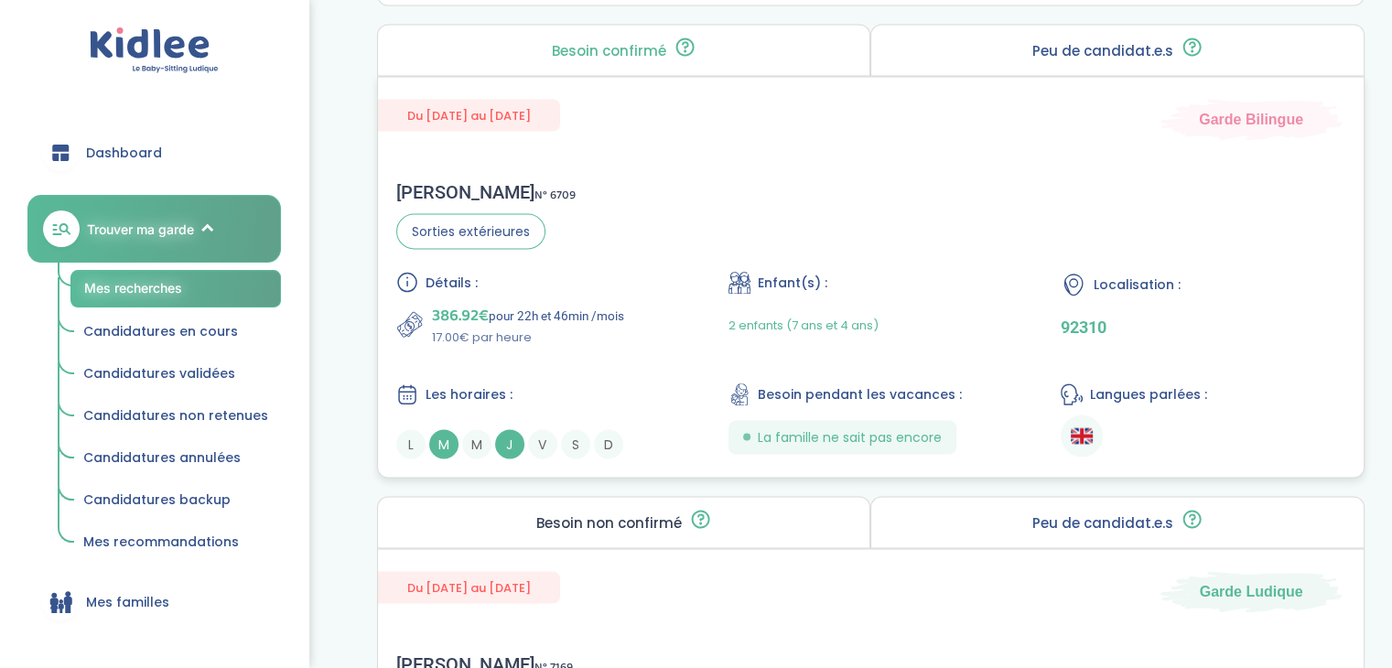
scroll to position [3433, 0]
click at [509, 302] on p "386.92€ pour 22h et 46min /mois" at bounding box center [528, 315] width 192 height 26
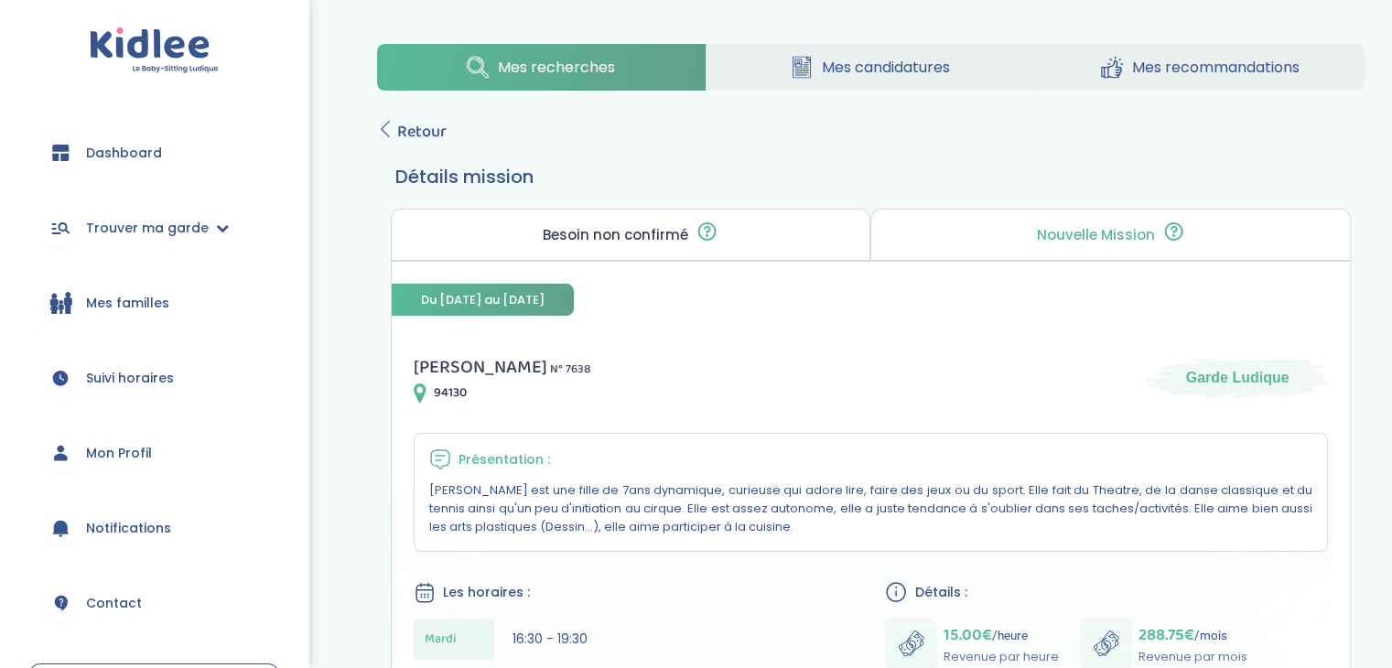
scroll to position [178, 0]
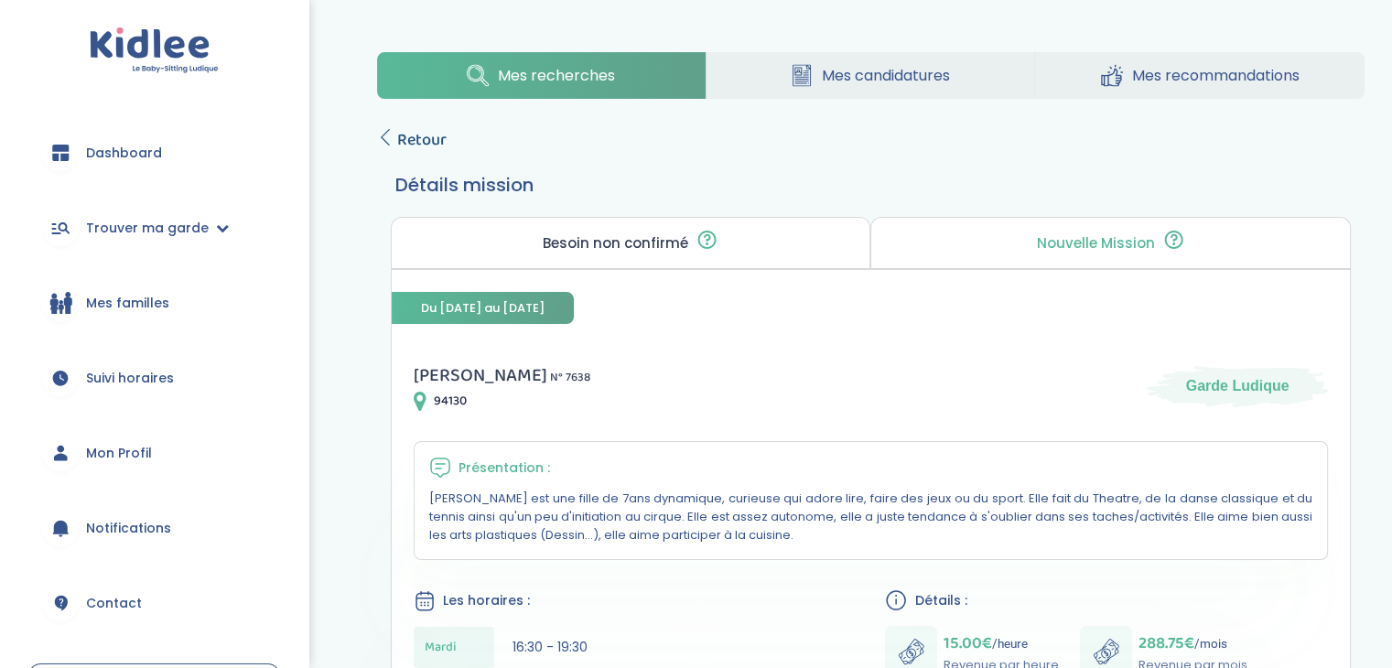
click at [432, 140] on span "Retour" at bounding box center [421, 140] width 49 height 26
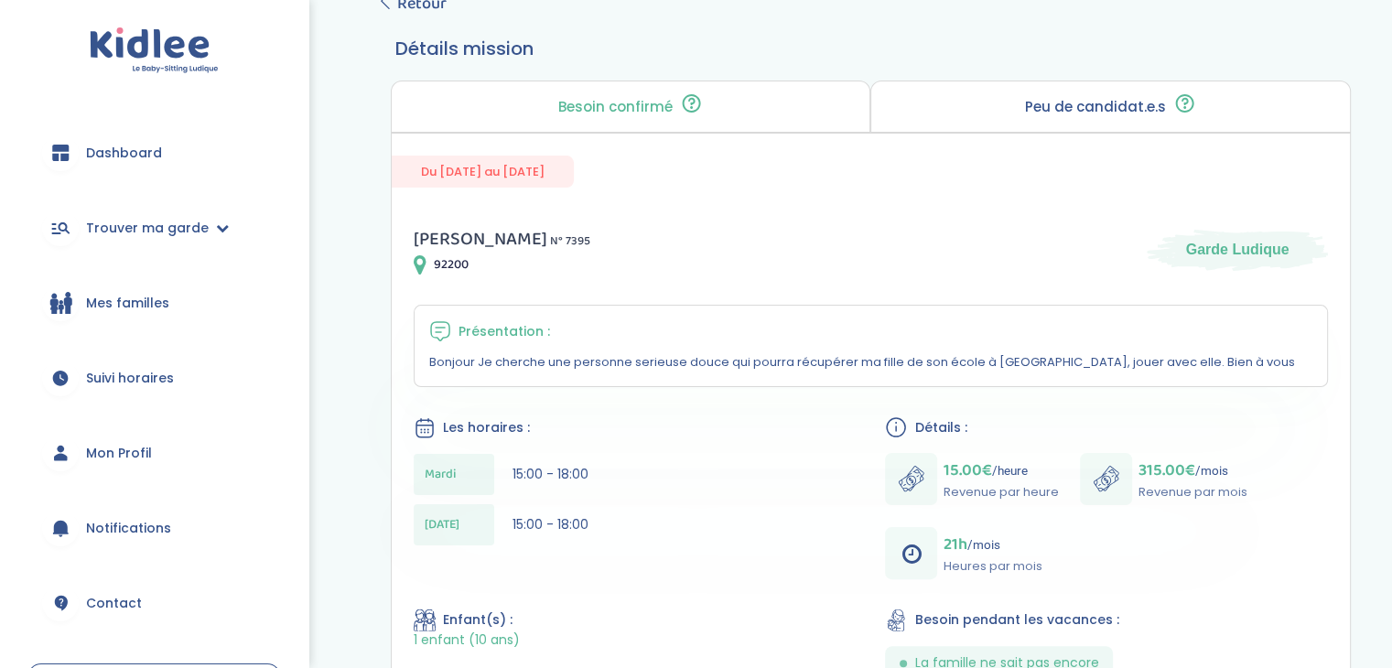
scroll to position [314, 0]
click at [433, 7] on span "Retour" at bounding box center [421, 5] width 49 height 26
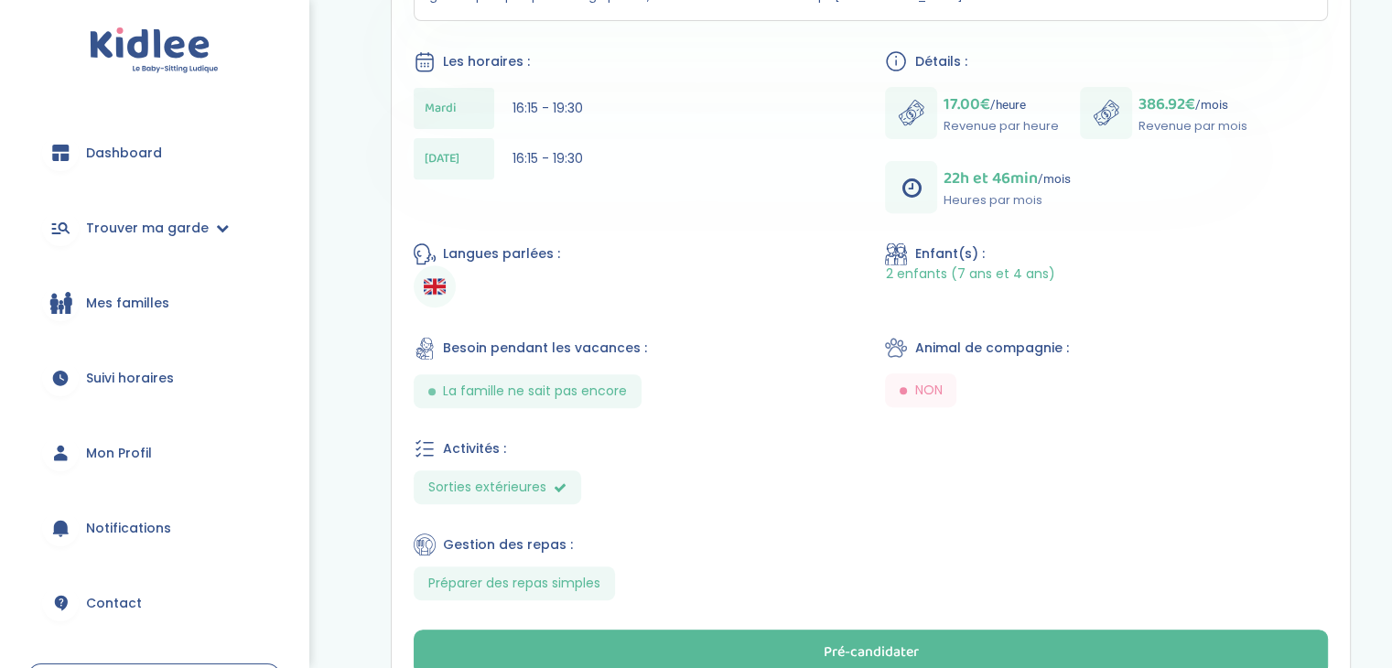
scroll to position [783, 0]
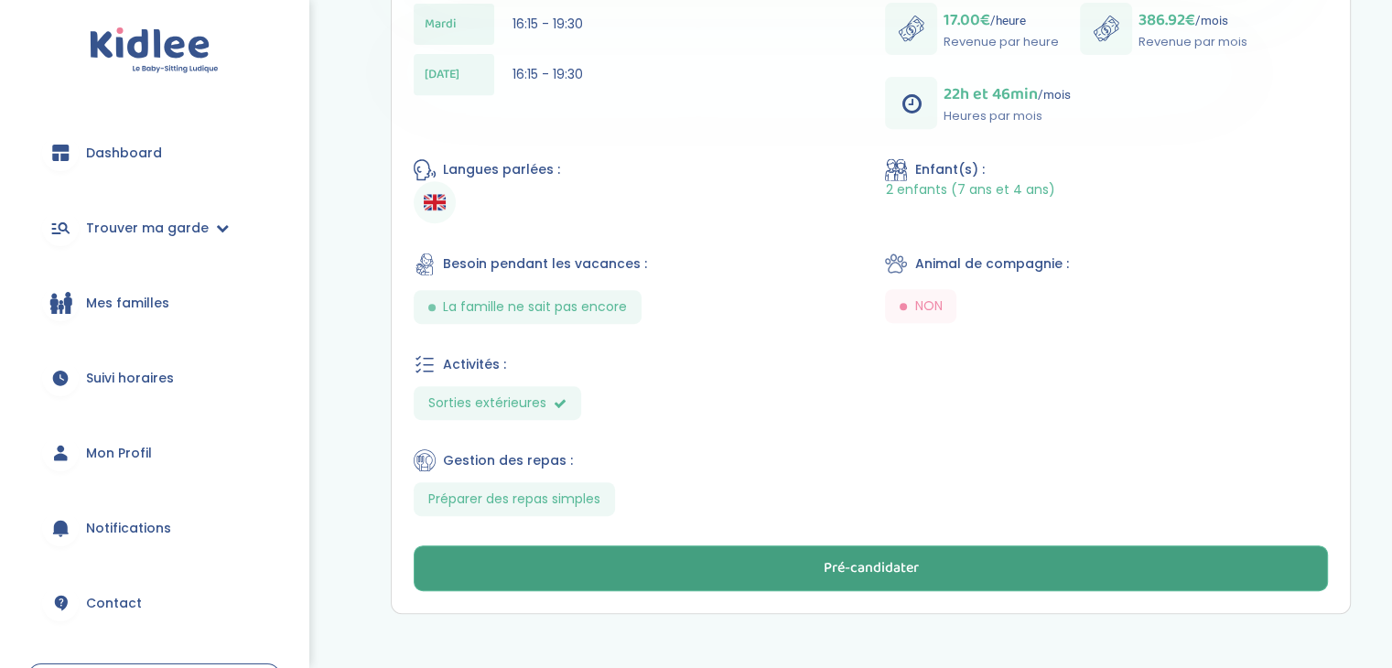
click at [773, 557] on button "Pré-candidater" at bounding box center [871, 568] width 914 height 46
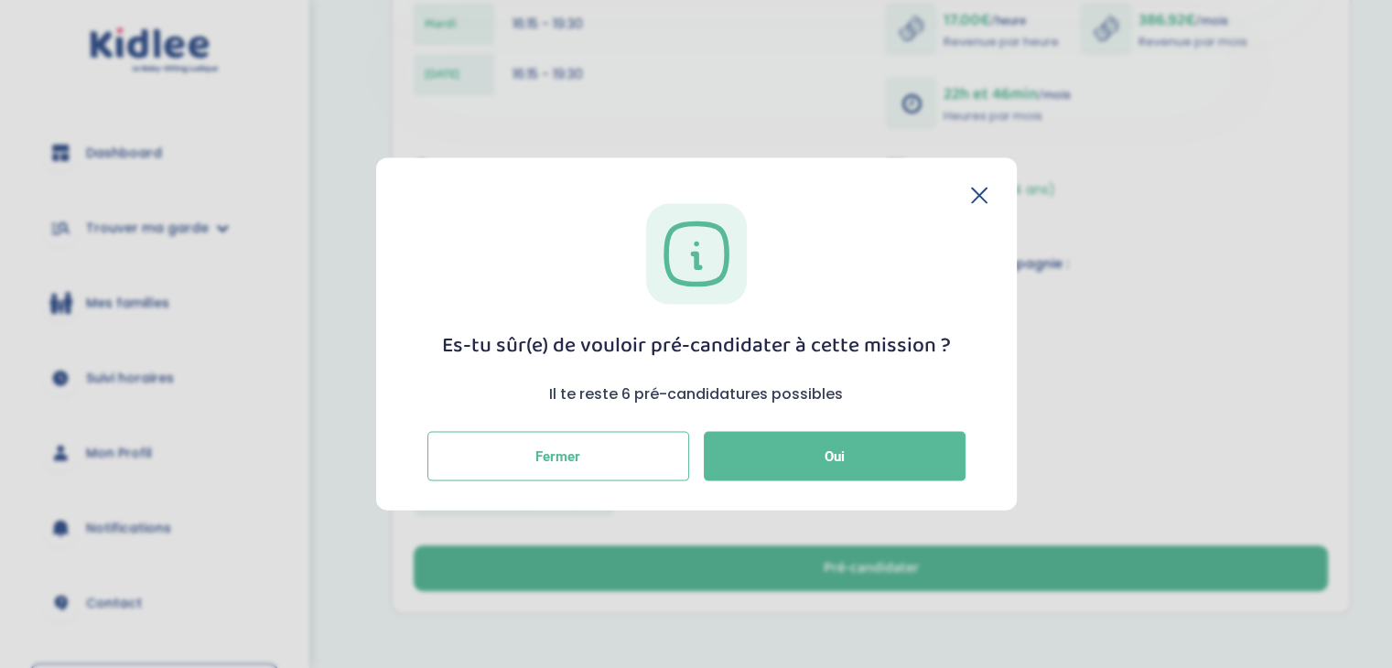
click at [984, 195] on icon at bounding box center [979, 196] width 16 height 16
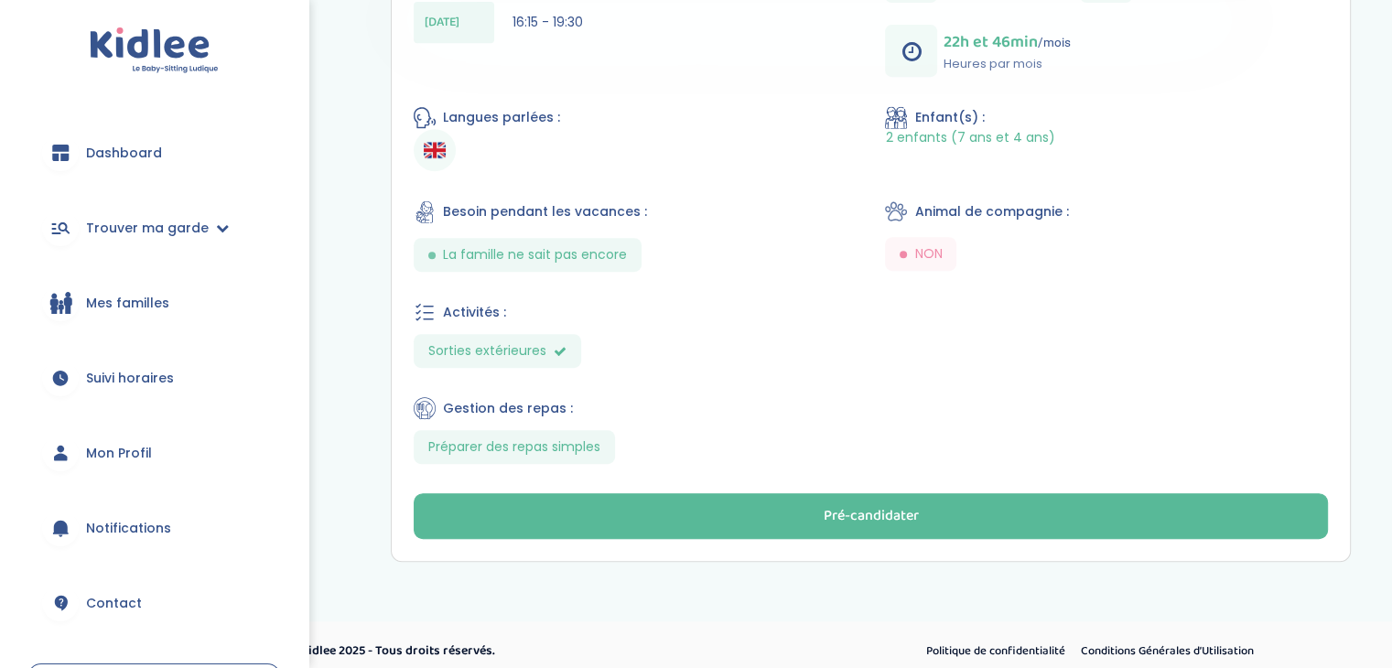
scroll to position [824, 0]
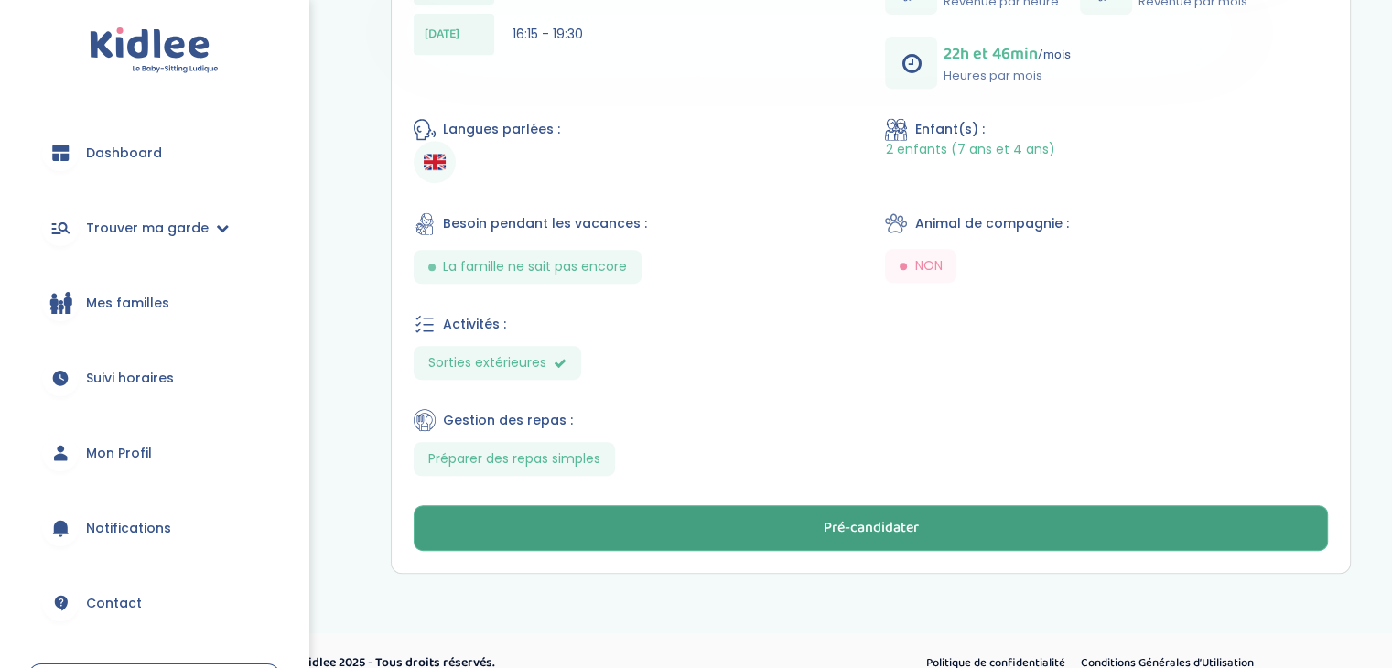
click at [977, 505] on button "Pré-candidater" at bounding box center [871, 528] width 914 height 46
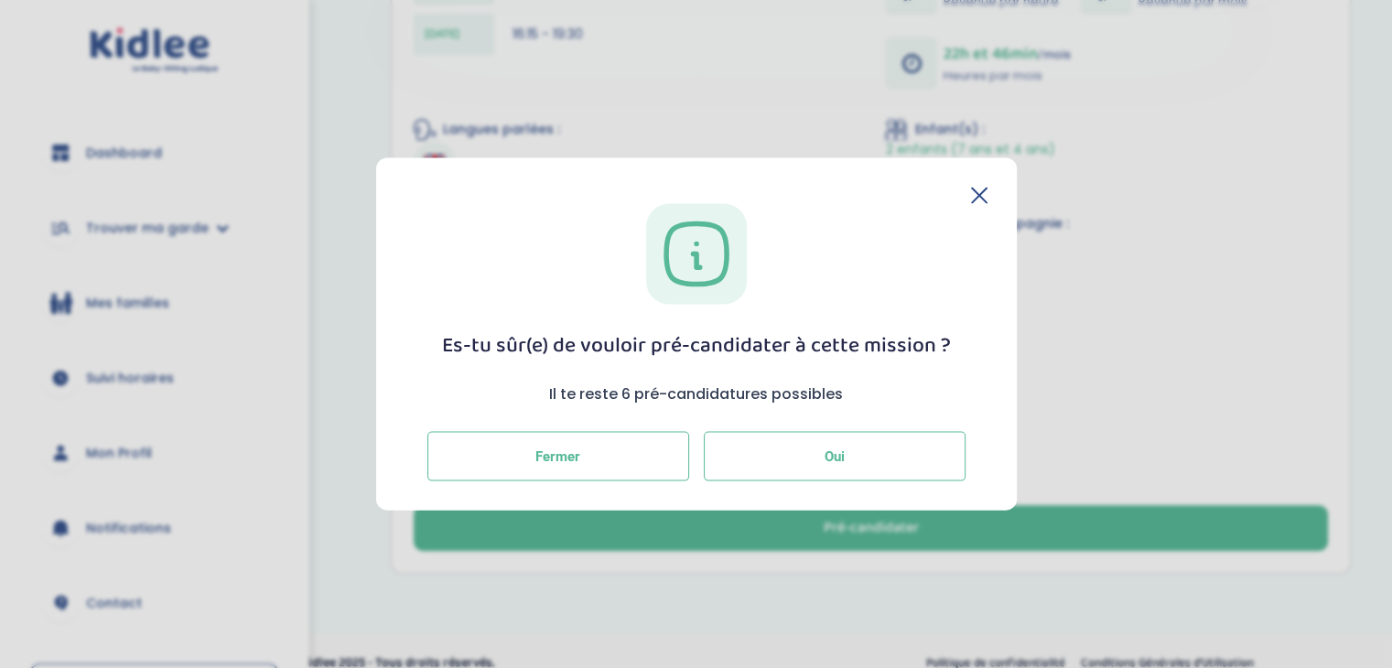
click at [886, 437] on button "Oui" at bounding box center [835, 455] width 262 height 49
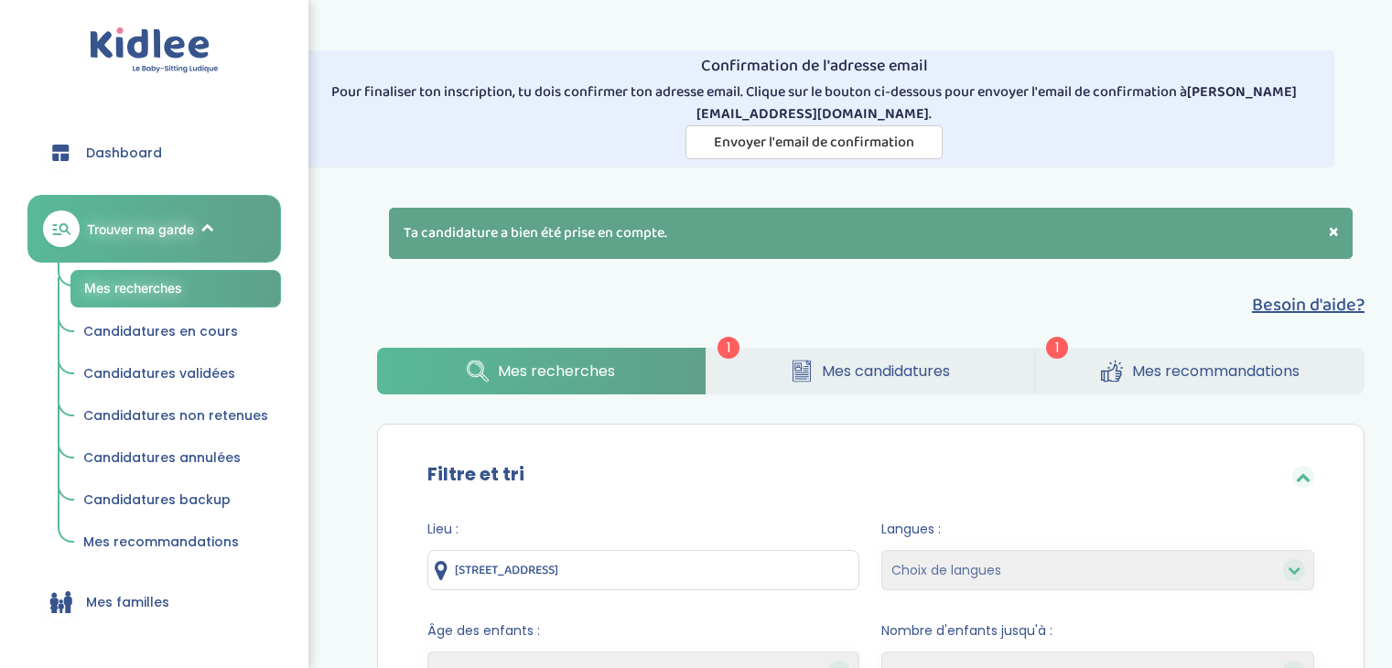
select select "2"
select select "hours_asc"
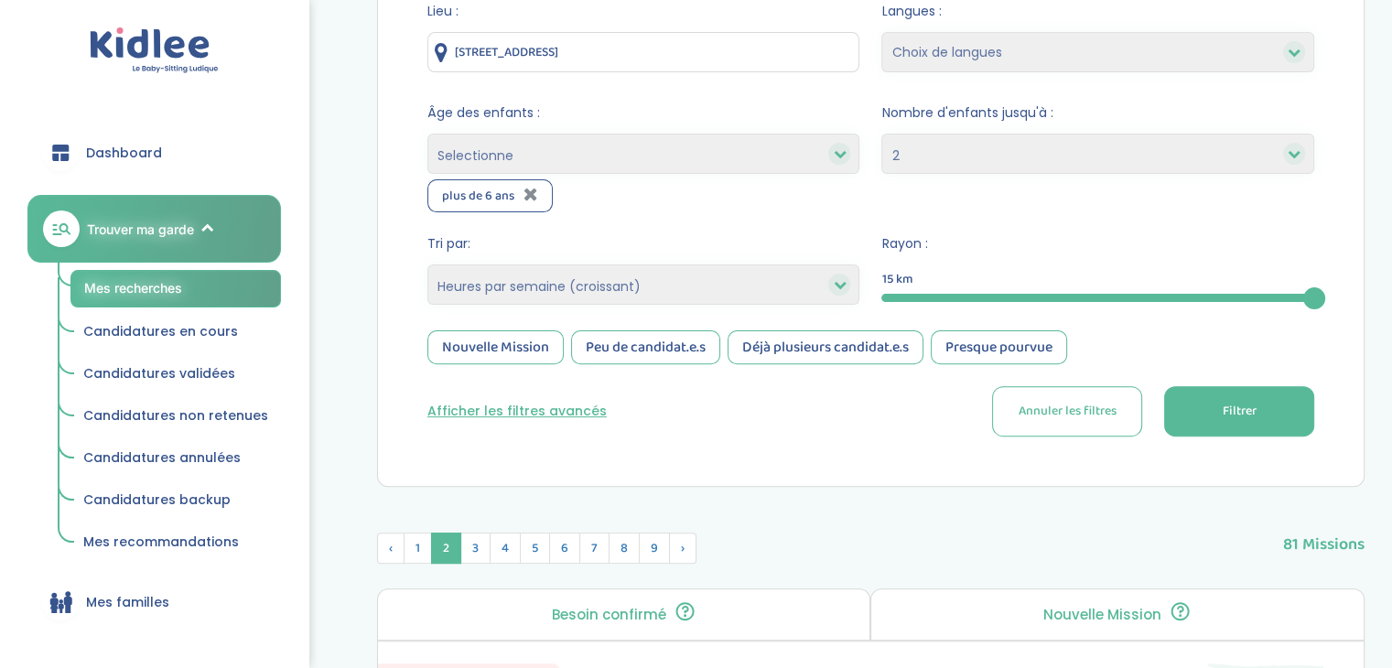
scroll to position [516, 0]
click at [1305, 405] on button "Filtrer" at bounding box center [1239, 413] width 150 height 50
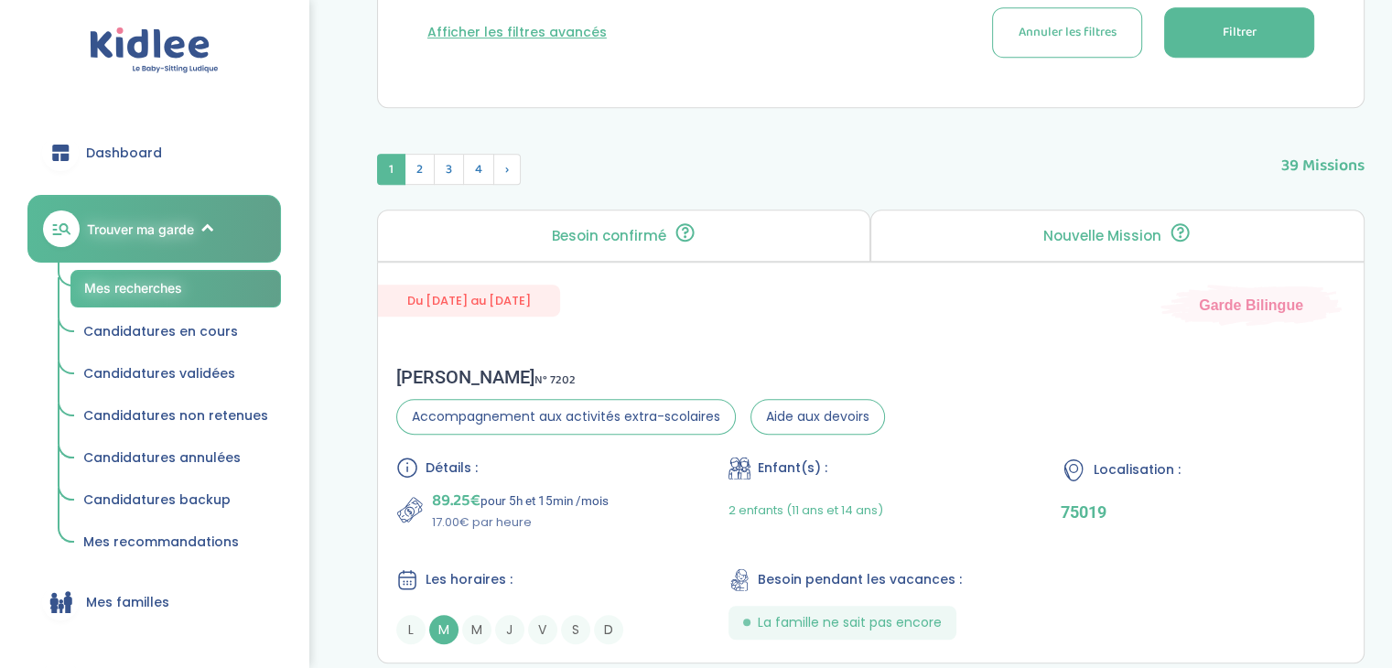
scroll to position [899, 0]
click at [414, 156] on span "2" at bounding box center [419, 167] width 30 height 31
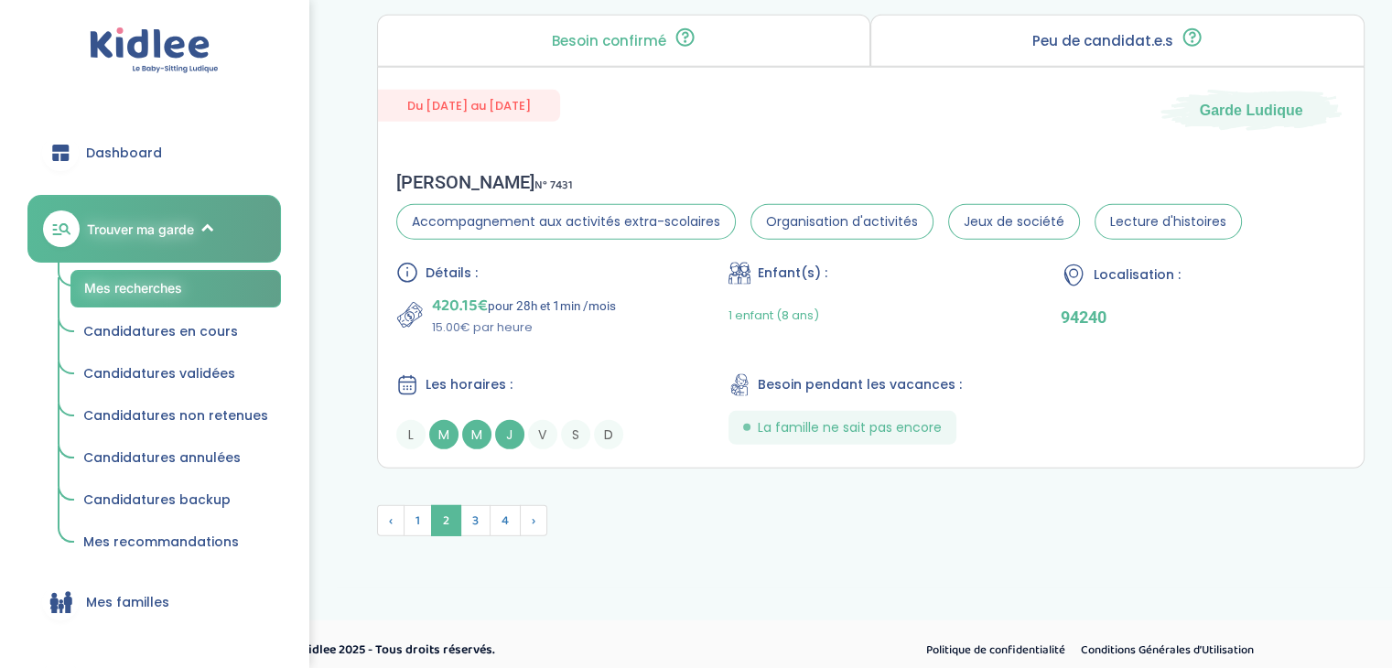
scroll to position [5391, 0]
click at [413, 512] on span "1" at bounding box center [418, 520] width 28 height 31
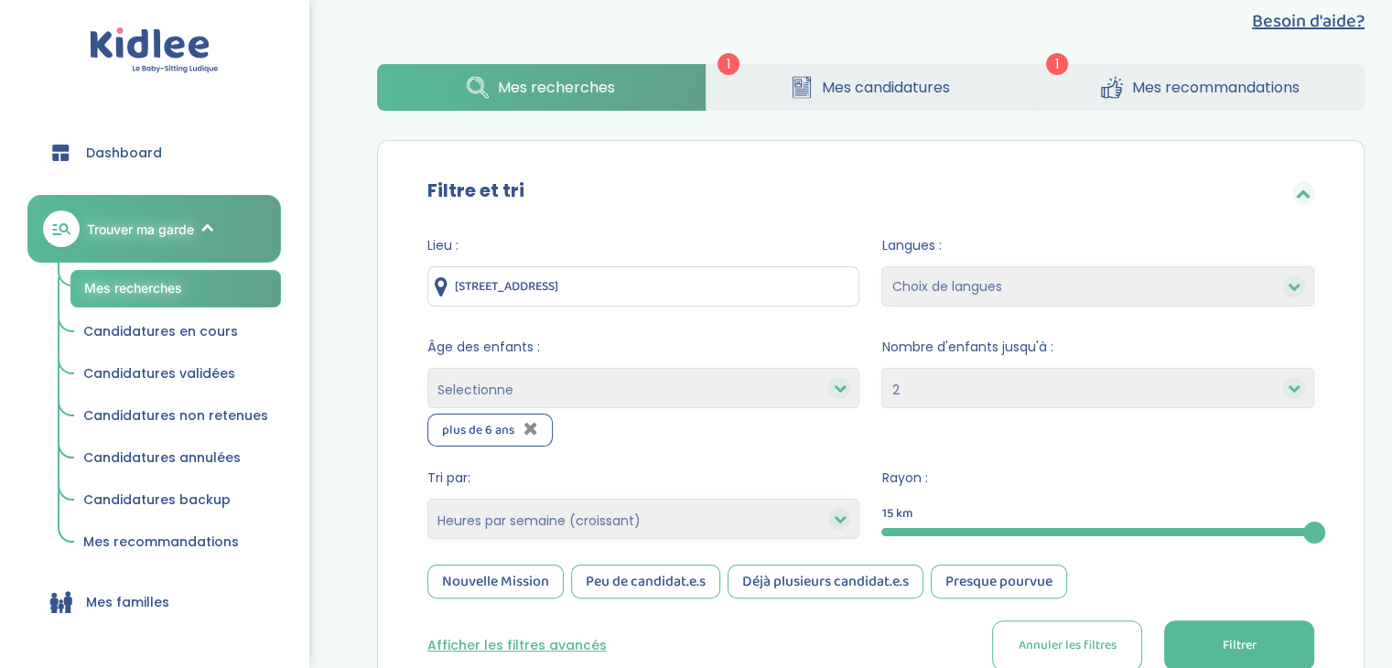
scroll to position [0, 0]
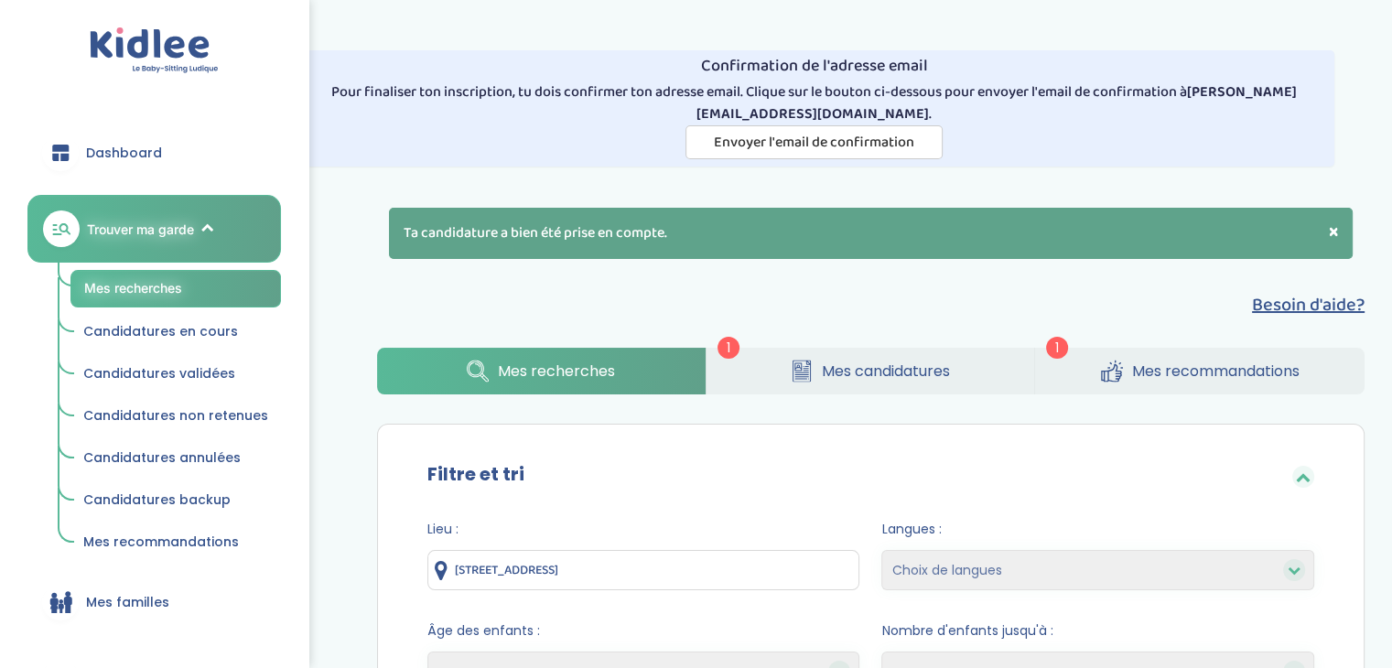
click at [888, 352] on link "Mes candidatures" at bounding box center [870, 371] width 328 height 47
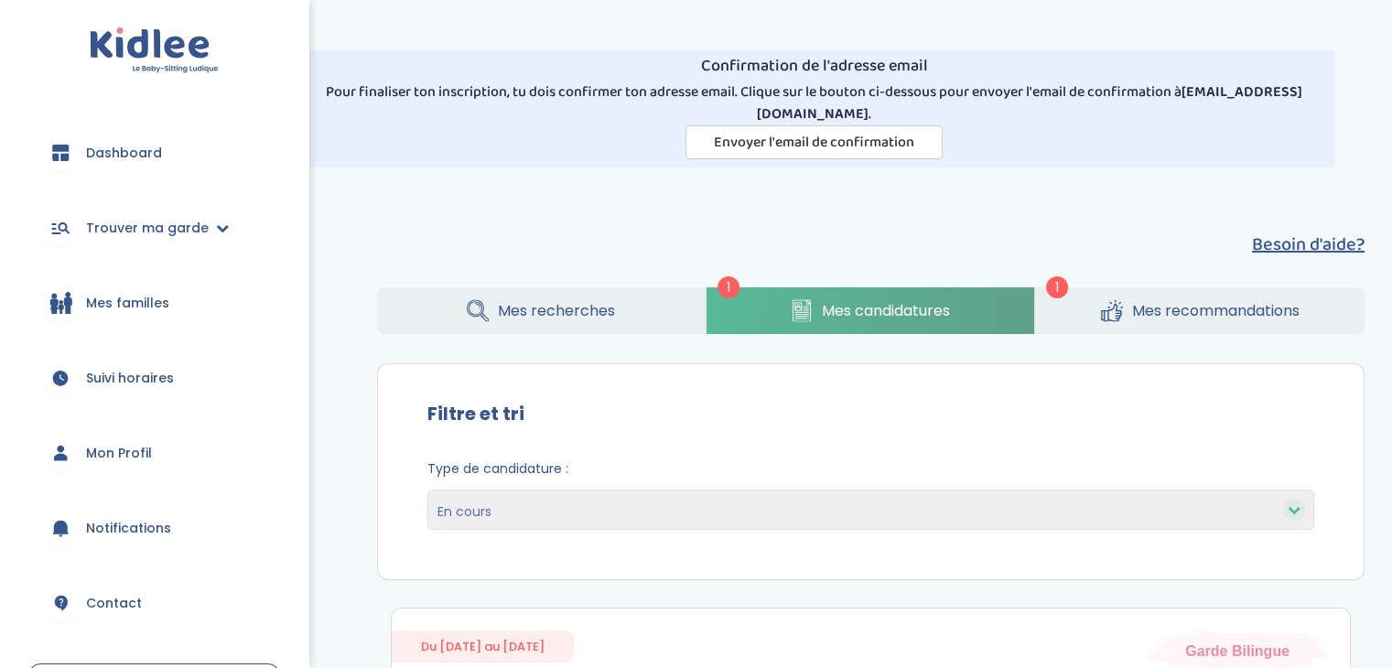
click at [592, 287] on link "Mes recherches" at bounding box center [541, 310] width 328 height 47
click at [597, 312] on span "Mes recherches" at bounding box center [556, 310] width 117 height 23
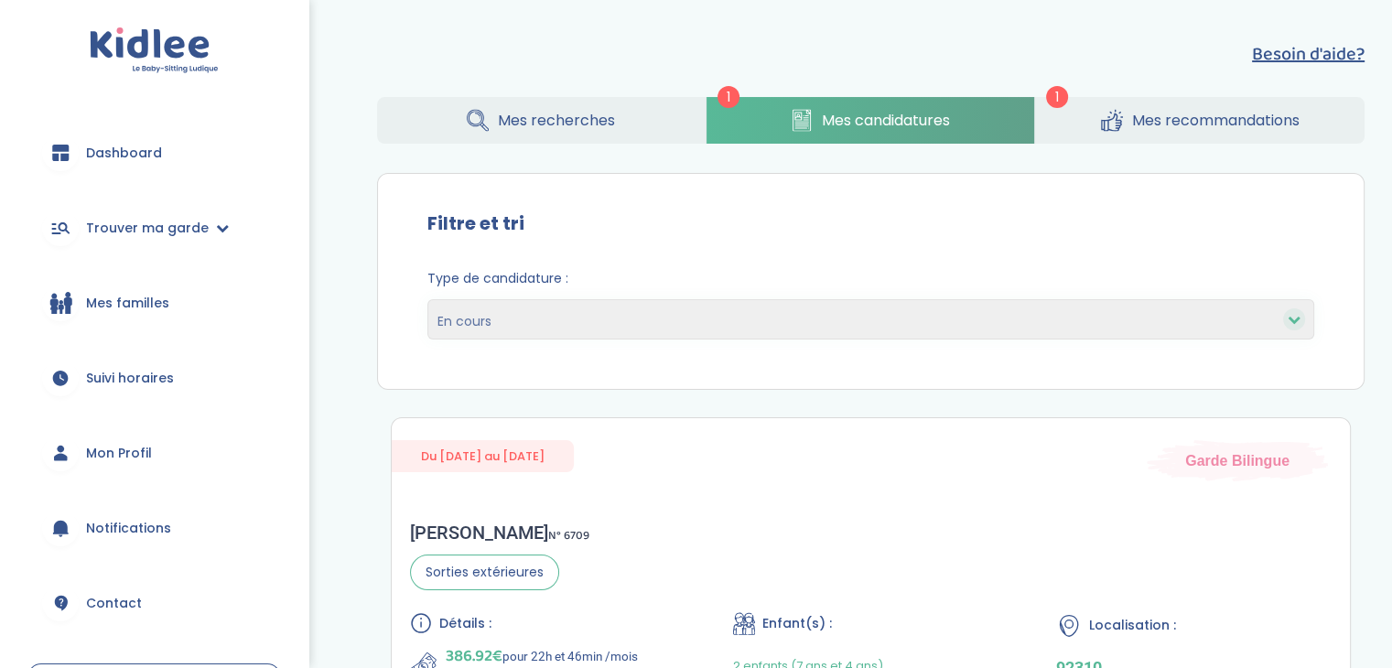
scroll to position [192, 0]
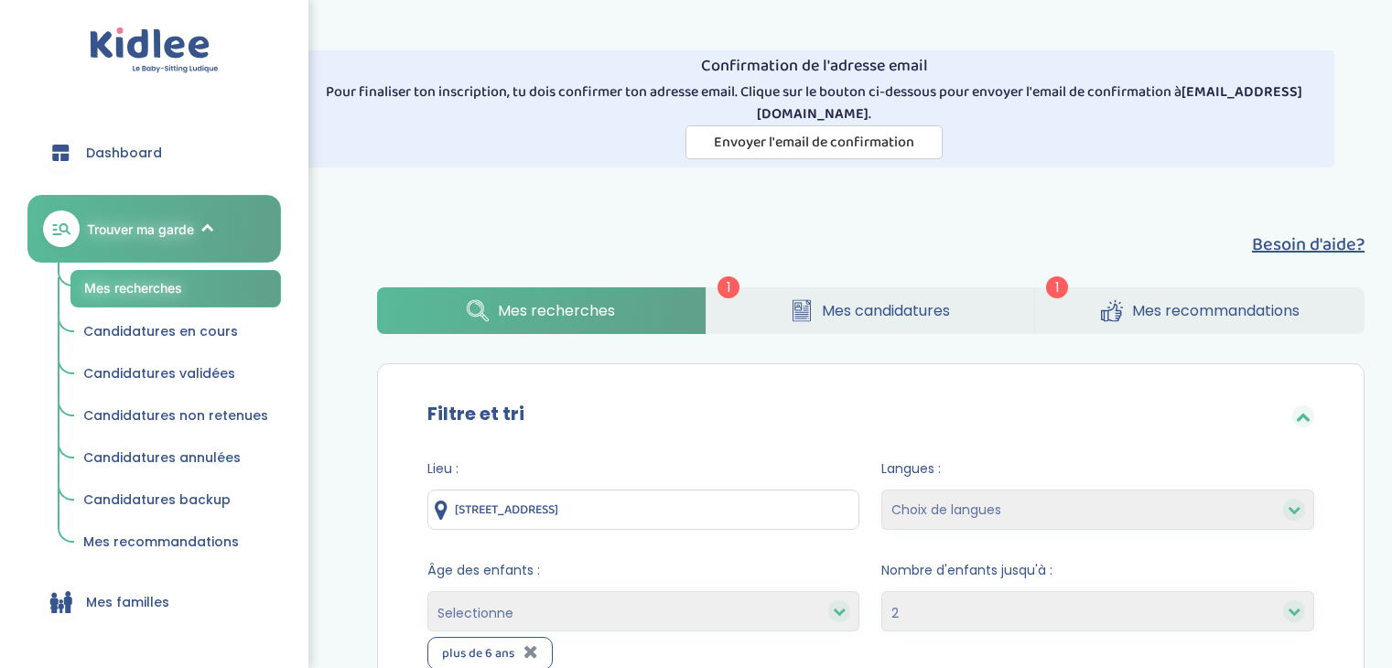
select select "2"
select select "hours_asc"
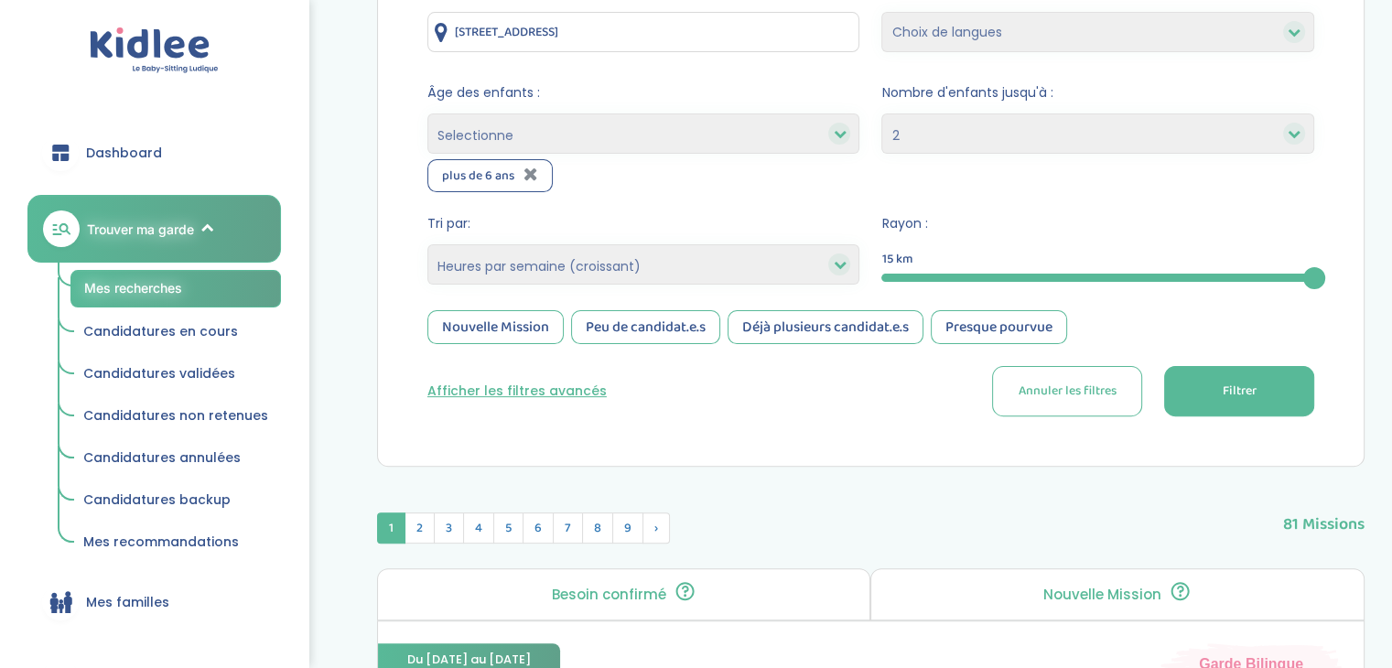
scroll to position [483, 0]
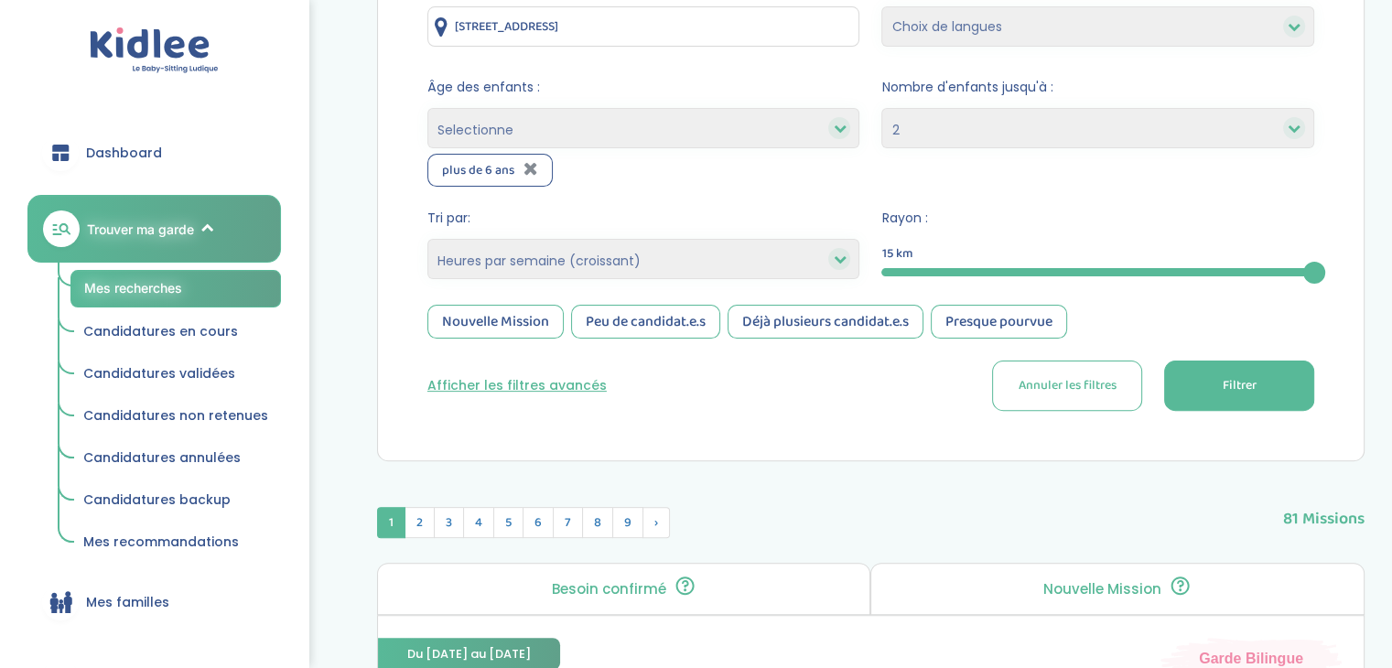
click at [1221, 400] on button "Filtrer" at bounding box center [1239, 386] width 150 height 50
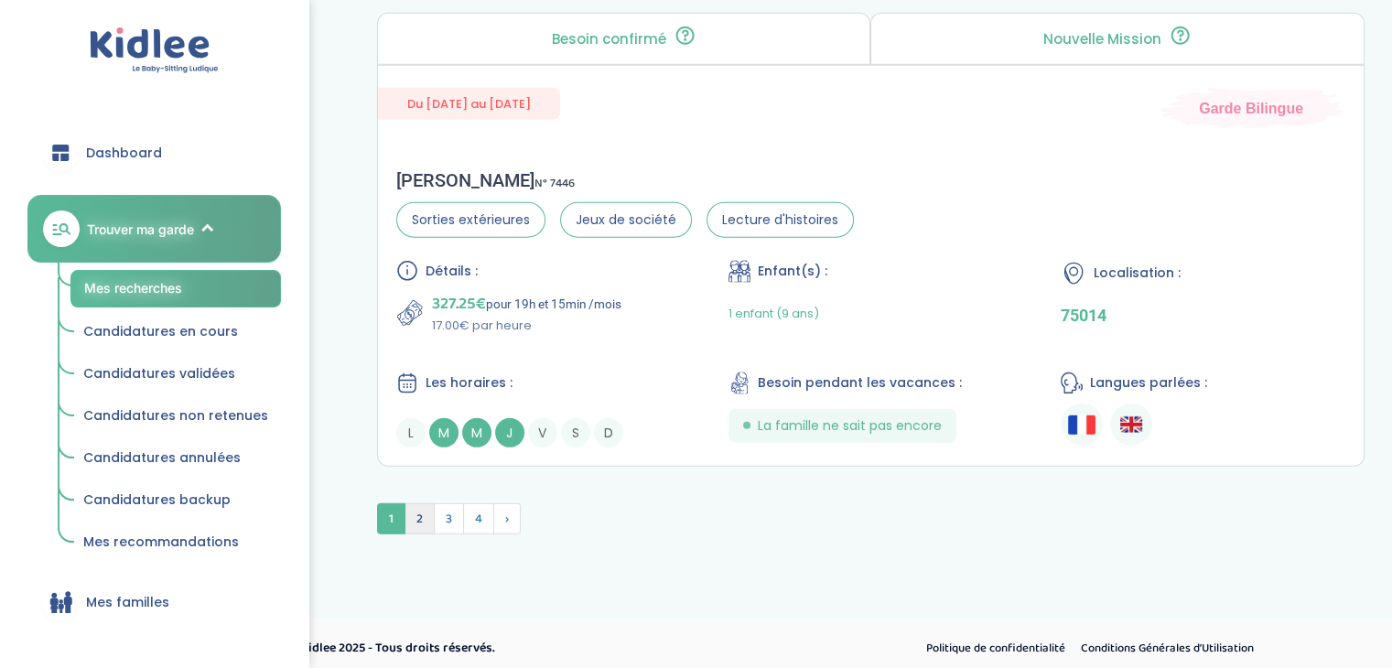
click at [428, 510] on span "2" at bounding box center [419, 518] width 30 height 31
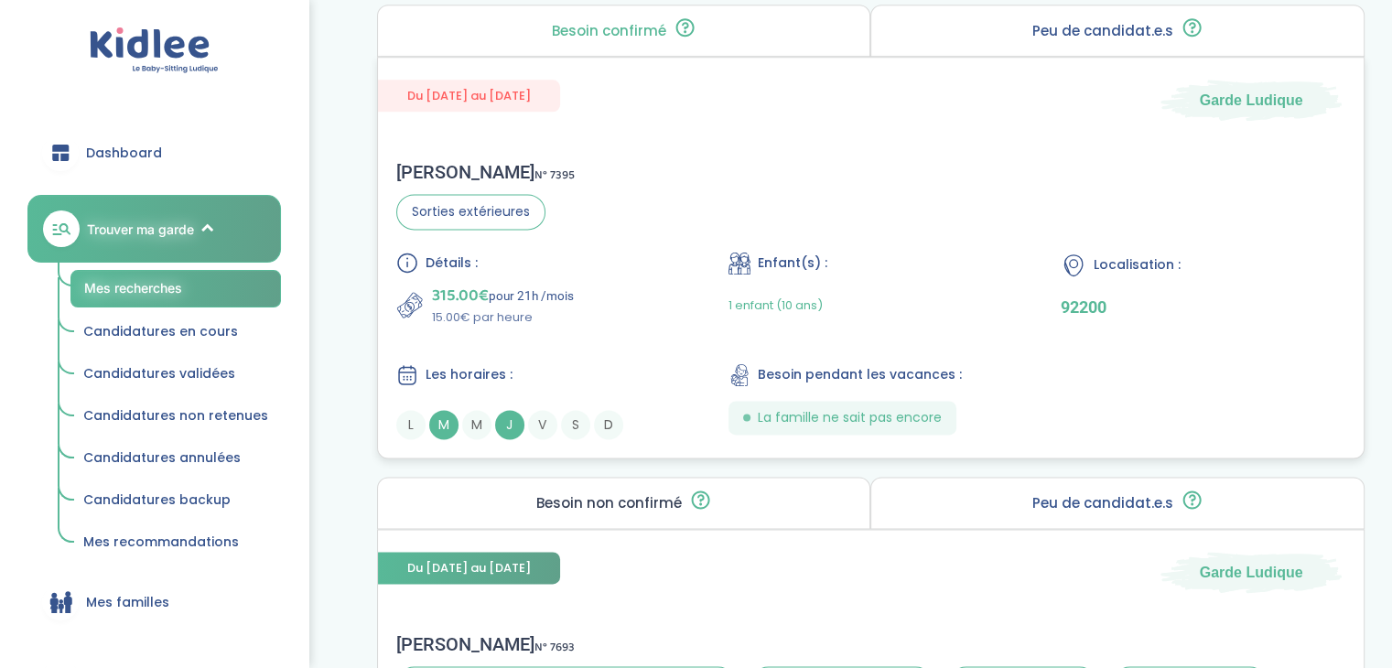
scroll to position [2455, 0]
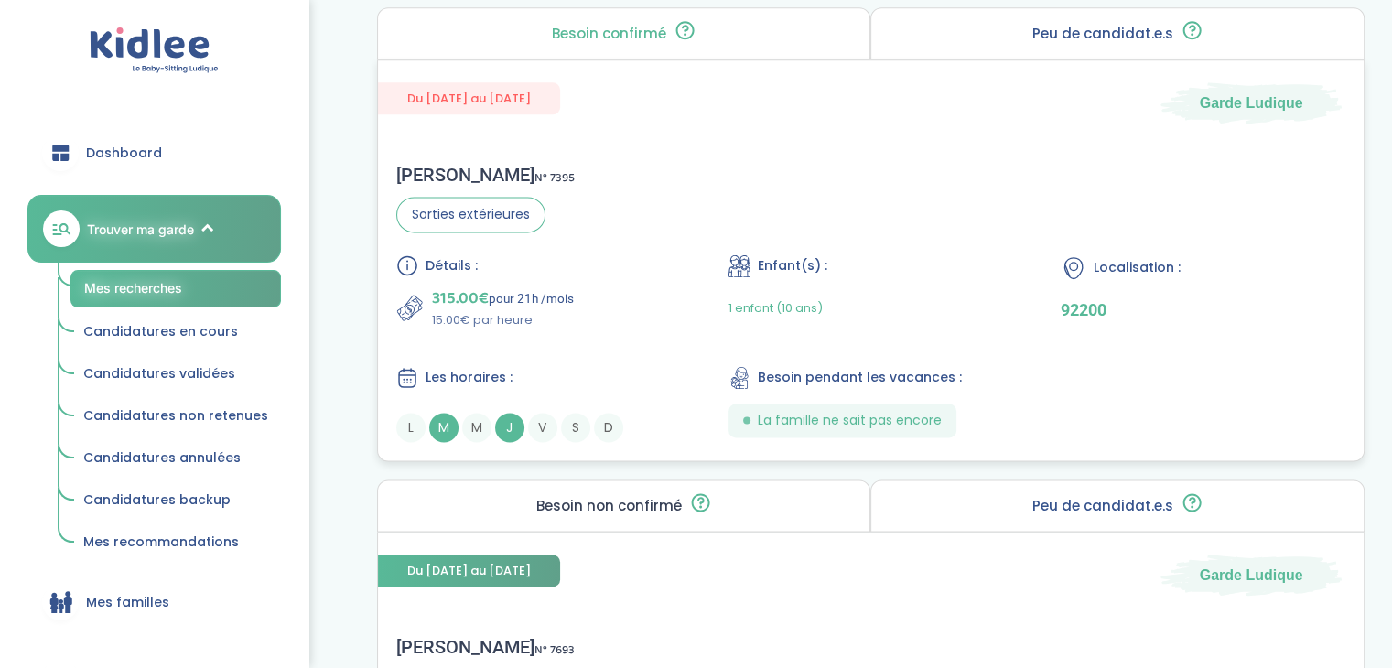
click at [677, 228] on div "Christelle L . N° 7395 Sorties extérieures Détails : 315.00€ pour 21h /mois 15.…" at bounding box center [870, 302] width 985 height 315
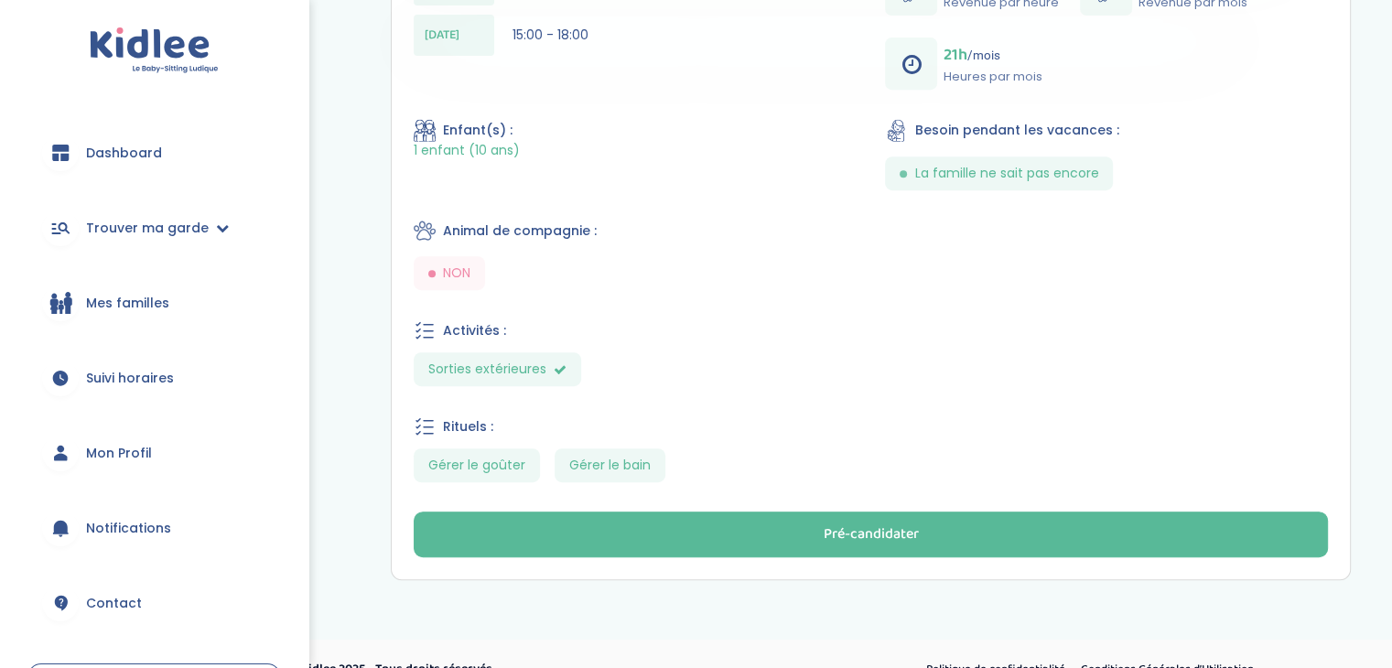
scroll to position [814, 0]
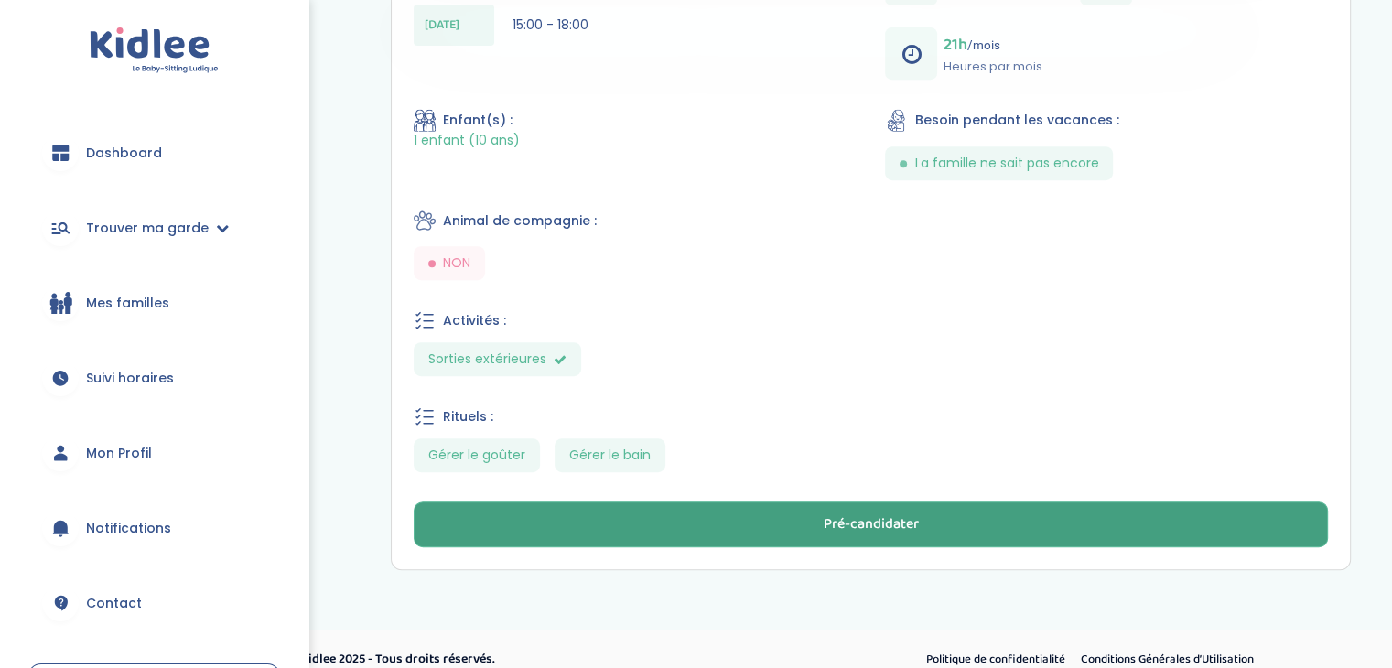
click at [899, 531] on div "Pré-candidater" at bounding box center [870, 524] width 95 height 21
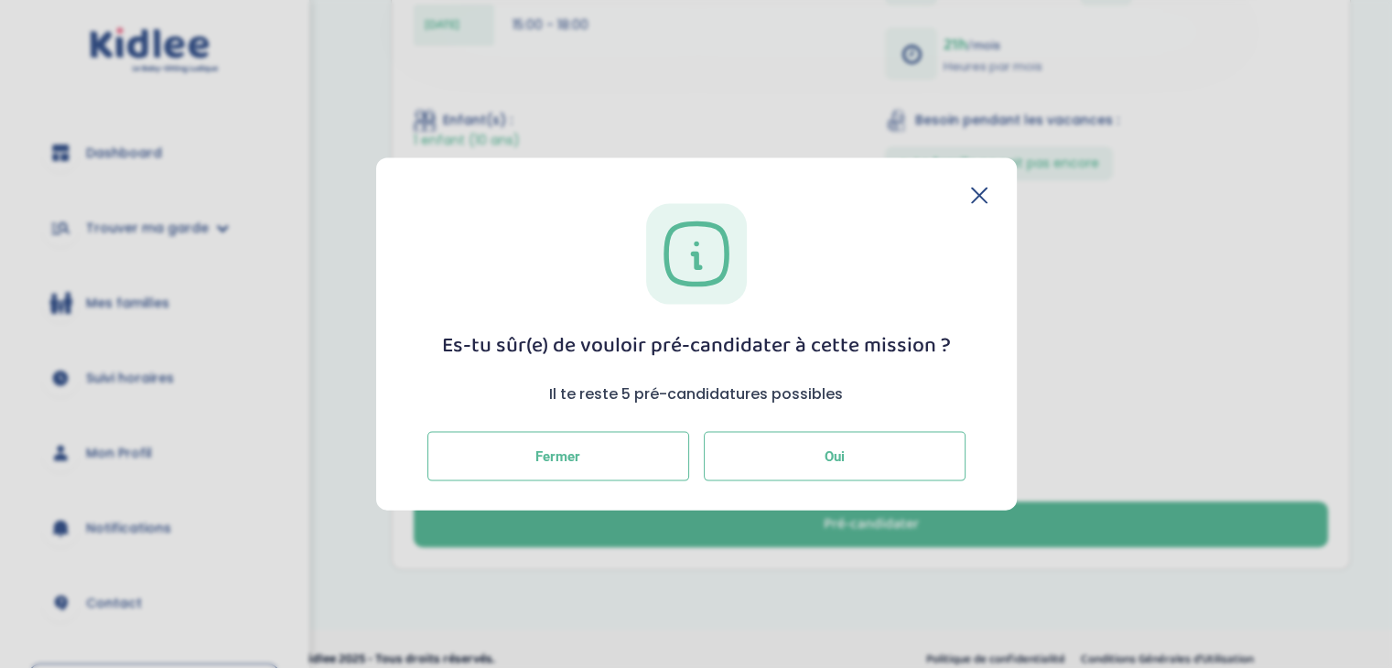
click at [845, 468] on button "Oui" at bounding box center [835, 455] width 262 height 49
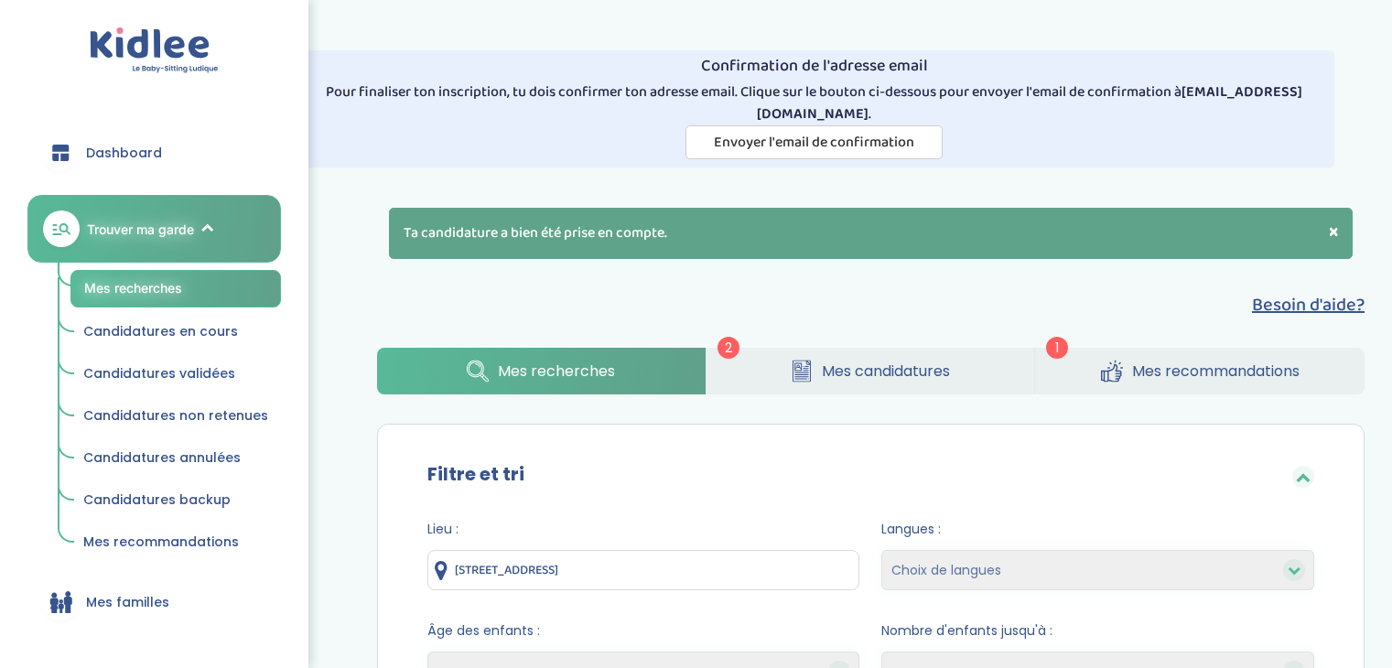
select select "2"
select select "hours_asc"
